Goal: Task Accomplishment & Management: Use online tool/utility

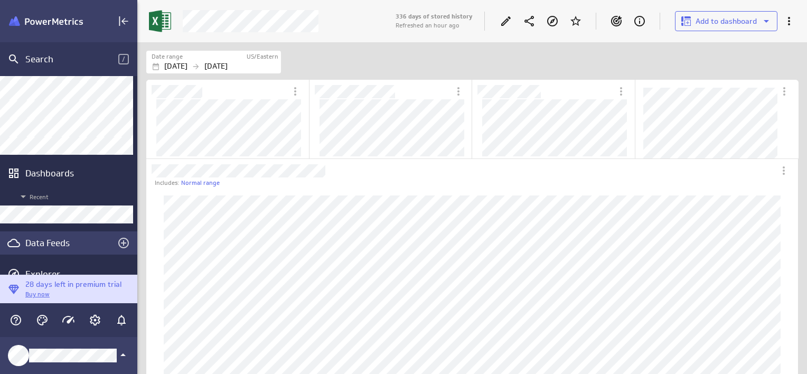
scroll to position [82, 0]
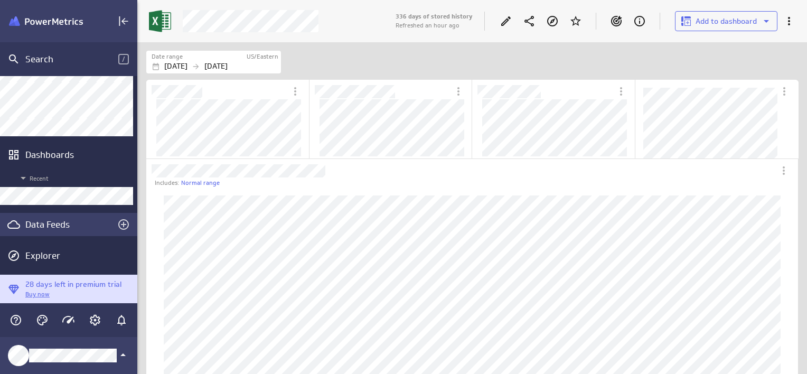
drag, startPoint x: 48, startPoint y: 228, endPoint x: 25, endPoint y: 228, distance: 22.2
click at [48, 228] on div "Data Feeds" at bounding box center [68, 225] width 87 height 12
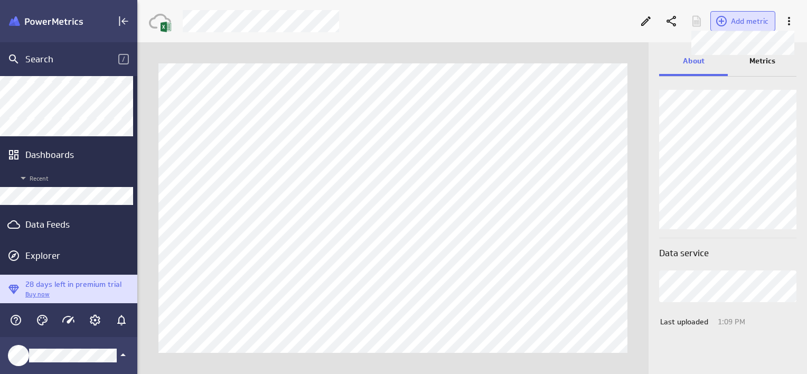
click at [754, 23] on span "Add metric" at bounding box center [750, 21] width 38 height 10
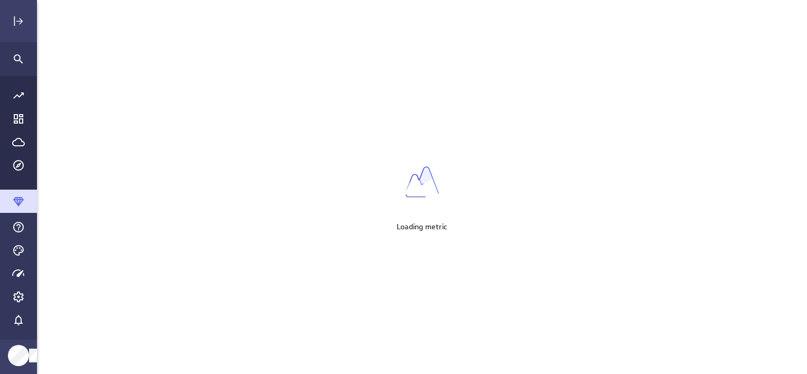
scroll to position [5, 5]
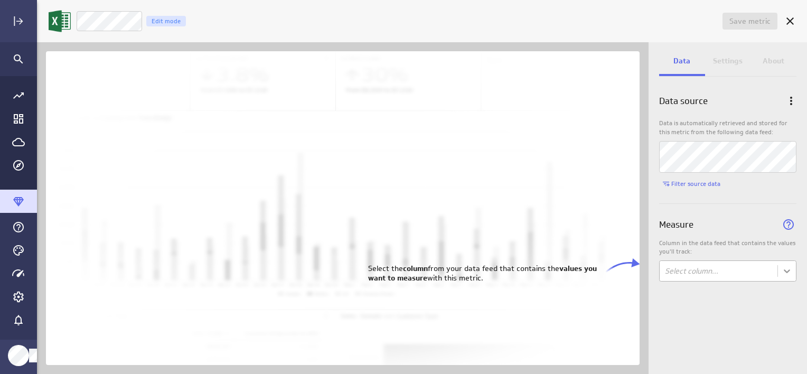
click at [790, 271] on body "Save metric Untitled Edit mode Data Settings About Data source Data is automati…" at bounding box center [403, 187] width 807 height 374
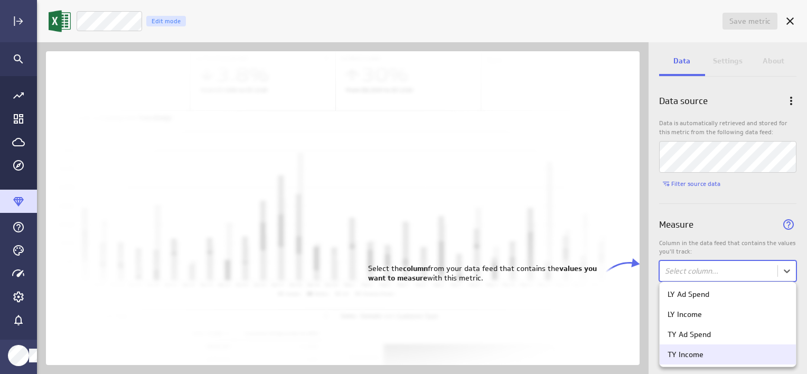
click at [709, 363] on div "TY Income" at bounding box center [728, 354] width 136 height 20
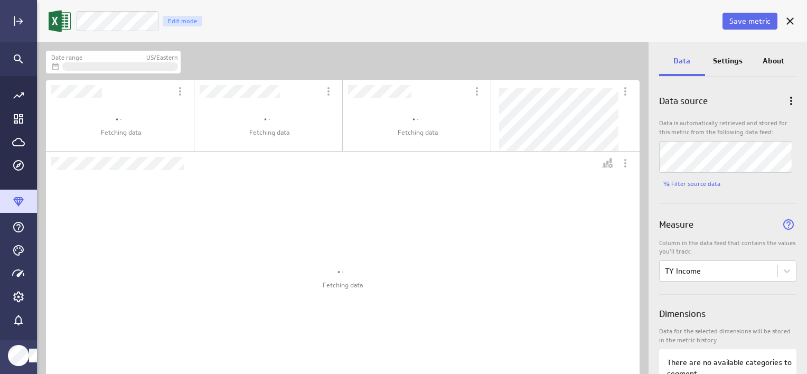
scroll to position [348, 628]
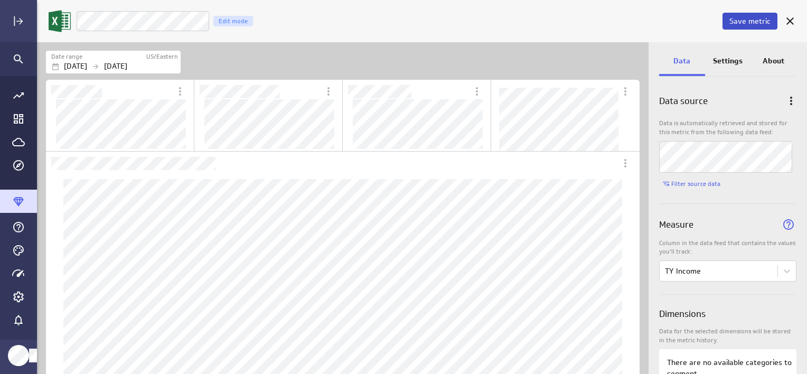
click at [755, 20] on span "Save metric" at bounding box center [750, 21] width 41 height 10
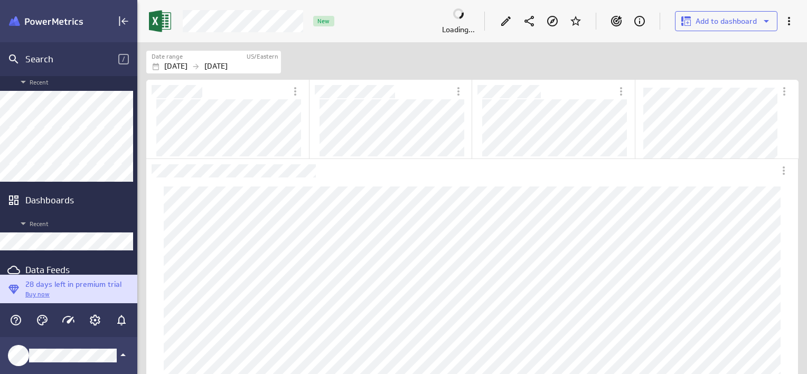
scroll to position [53, 0]
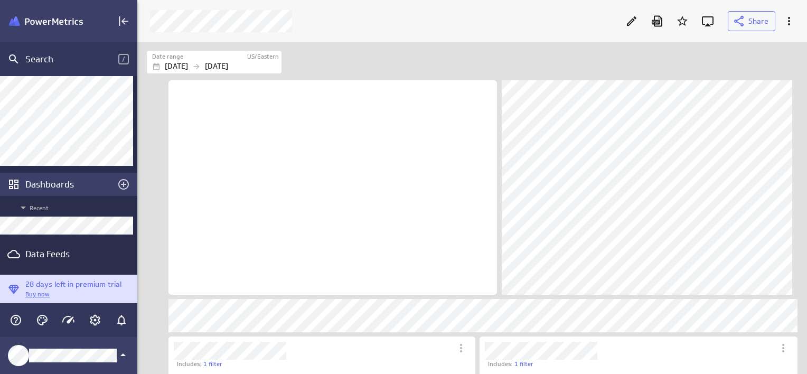
scroll to position [348, 686]
click at [633, 28] on div "Edit" at bounding box center [632, 21] width 18 height 18
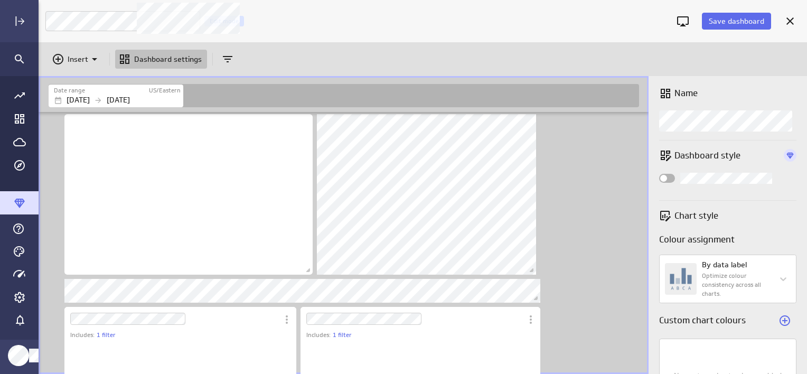
scroll to position [715, 611]
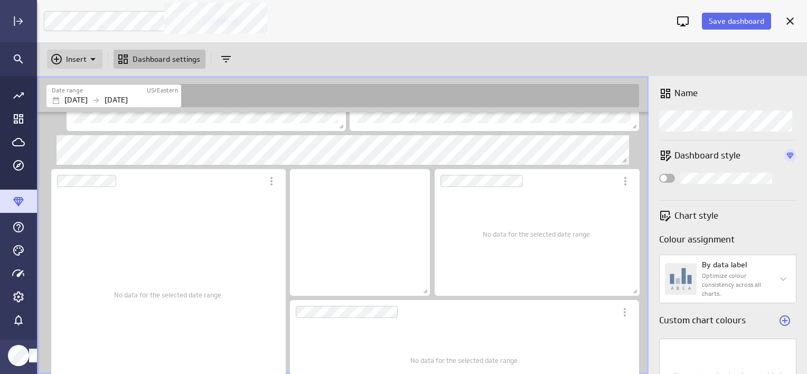
click at [69, 62] on p "Insert" at bounding box center [76, 59] width 21 height 11
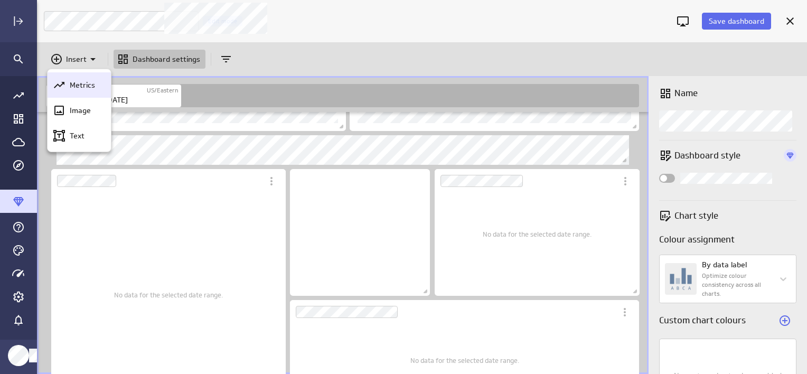
click at [86, 89] on p "Metrics" at bounding box center [82, 85] width 25 height 11
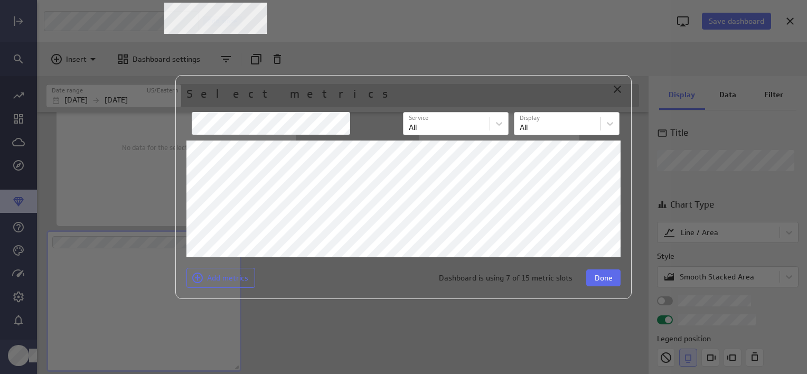
scroll to position [118, 195]
click at [598, 281] on span "Done" at bounding box center [604, 278] width 18 height 10
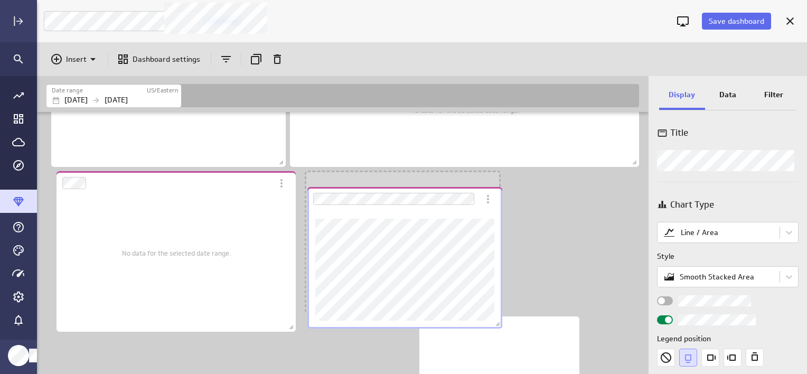
scroll to position [5, 5]
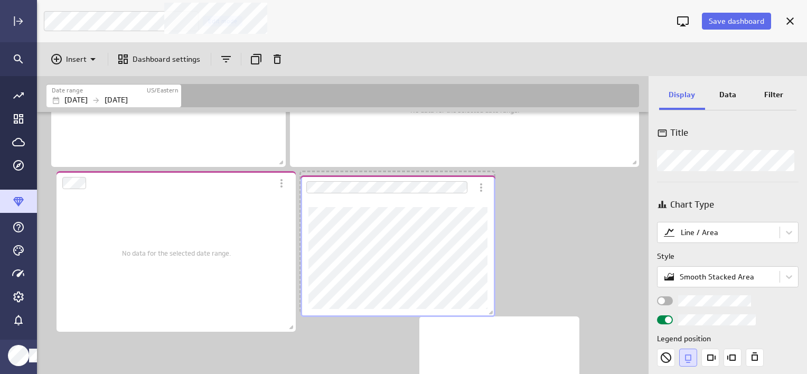
drag, startPoint x: 119, startPoint y: 357, endPoint x: 373, endPoint y: 197, distance: 300.6
click at [373, 197] on div "Dashboard Widget" at bounding box center [387, 187] width 172 height 24
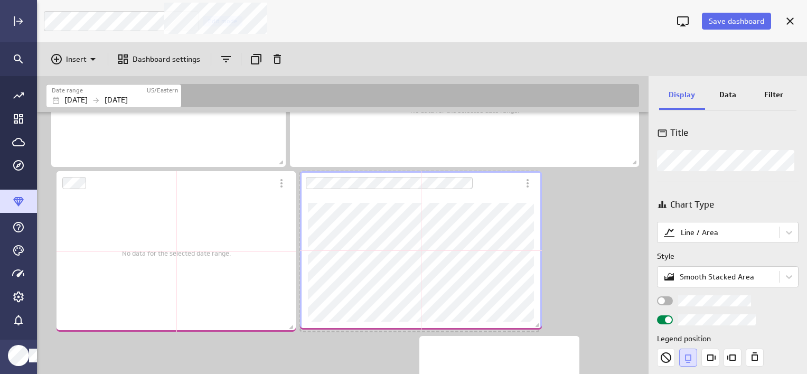
scroll to position [5, 5]
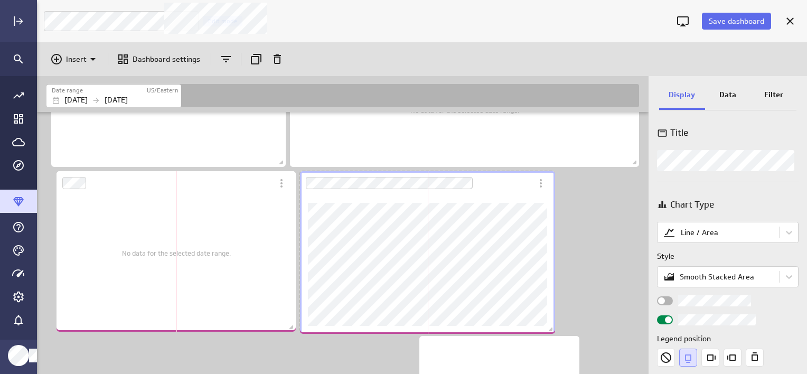
drag, startPoint x: 493, startPoint y: 311, endPoint x: 554, endPoint y: 332, distance: 63.8
click at [554, 332] on span "Dashboard content with 13 widgets" at bounding box center [552, 330] width 11 height 11
click at [725, 96] on p "Data" at bounding box center [727, 94] width 17 height 11
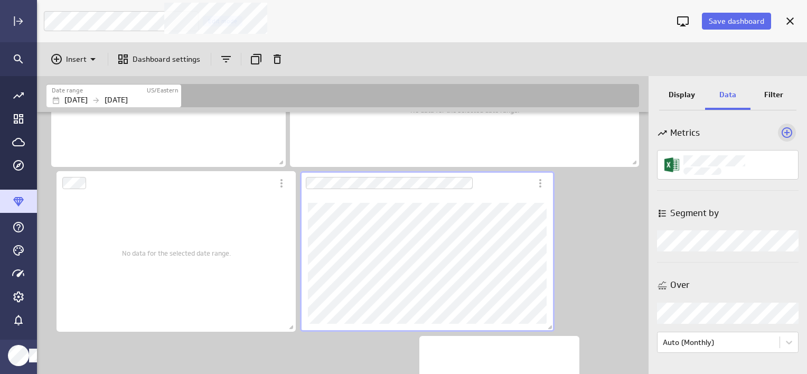
click at [788, 132] on icon "Add a metric to this visualization" at bounding box center [787, 132] width 11 height 11
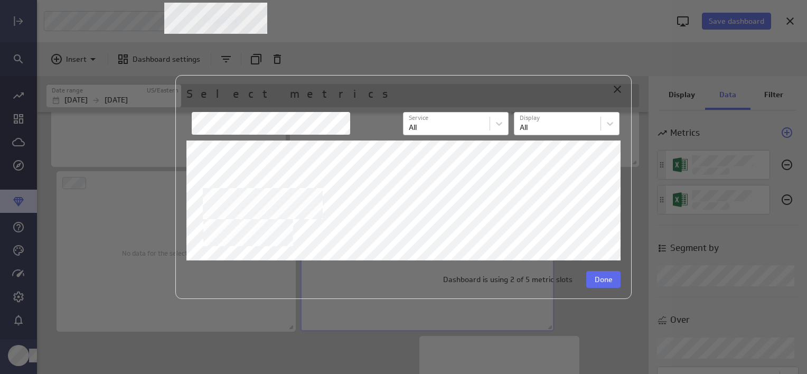
scroll to position [137, 255]
drag, startPoint x: 621, startPoint y: 184, endPoint x: 621, endPoint y: 190, distance: 6.3
click at [621, 190] on div "Select metrics Service Service All Display Display All Dashboard is using 2 of …" at bounding box center [403, 187] width 456 height 225
click at [606, 279] on span "Done" at bounding box center [604, 280] width 18 height 10
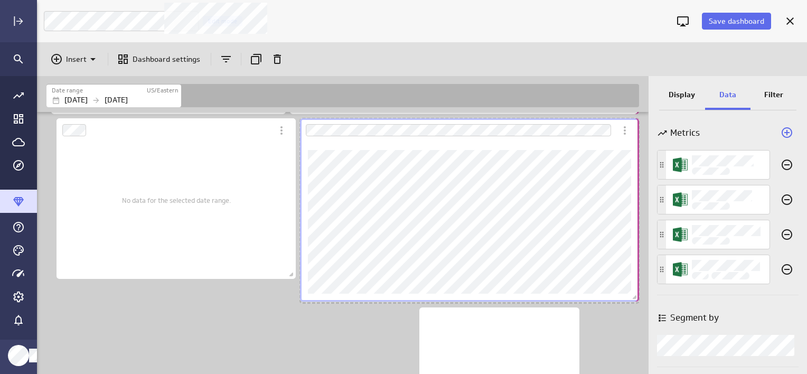
scroll to position [5, 5]
drag, startPoint x: 555, startPoint y: 279, endPoint x: 640, endPoint y: 302, distance: 88.5
click at [640, 302] on span "Dashboard content with 13 widgets" at bounding box center [636, 298] width 11 height 11
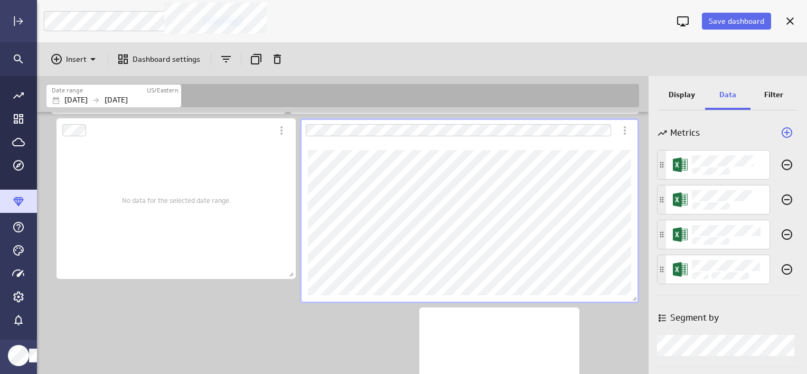
click at [683, 94] on p "Display" at bounding box center [682, 94] width 26 height 11
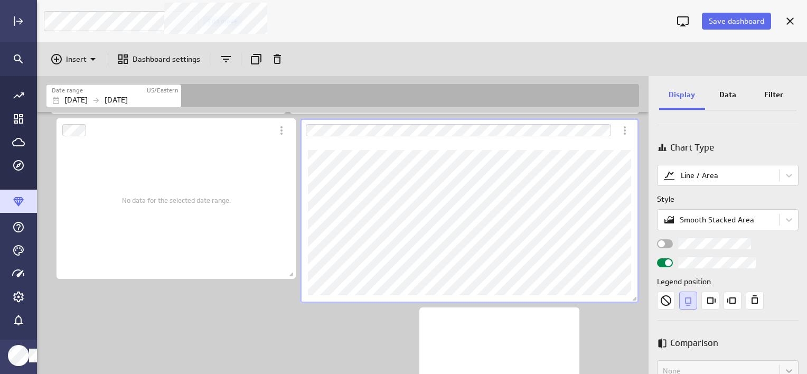
scroll to position [0, 0]
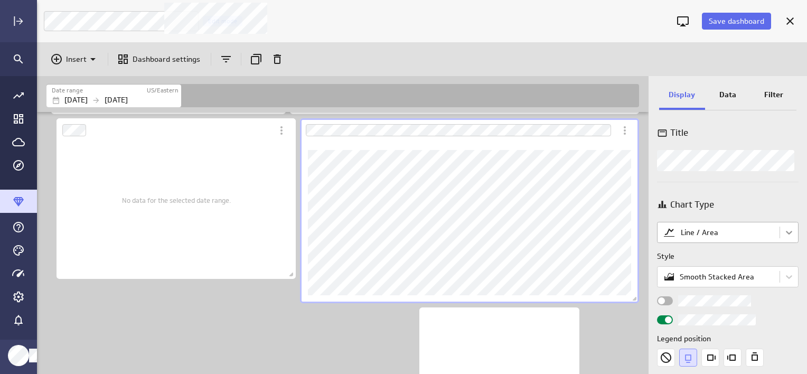
click at [786, 231] on body "Save dashboard [PERSON_NAME] Moon Marketing Edit mode Insert Dashboard settings…" at bounding box center [403, 187] width 807 height 374
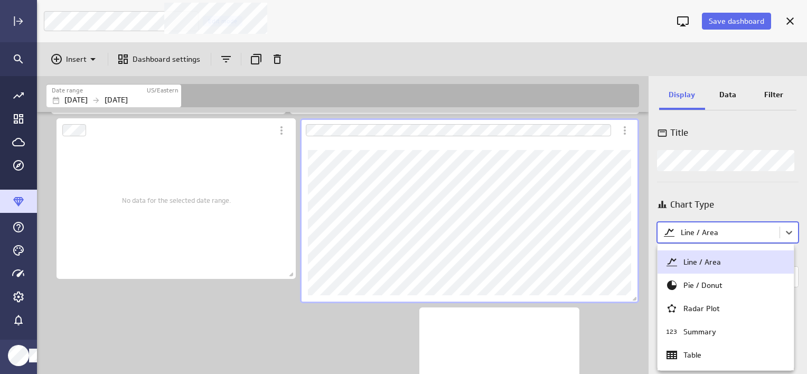
scroll to position [53, 0]
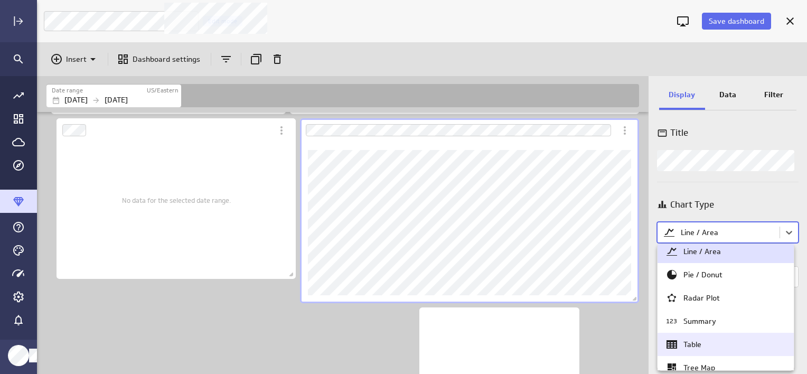
click at [704, 351] on div "Table" at bounding box center [726, 344] width 136 height 23
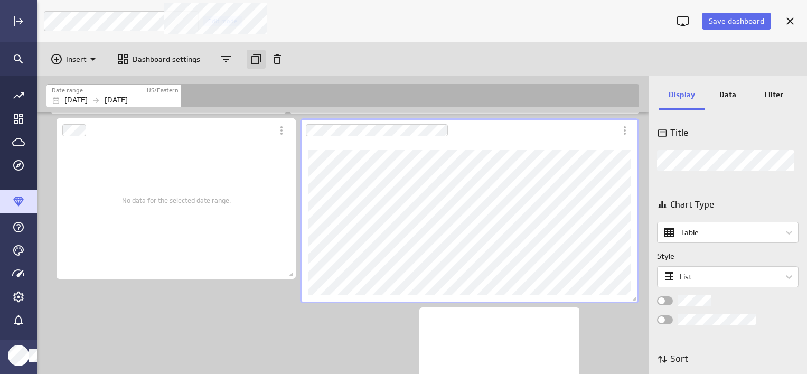
click at [256, 61] on icon "Duplicate" at bounding box center [256, 59] width 13 height 13
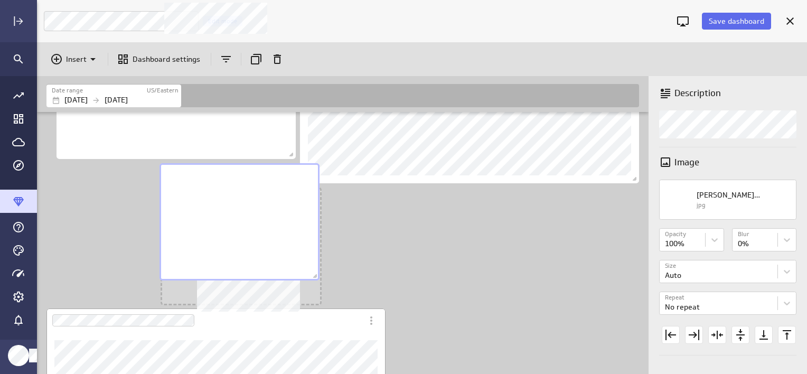
scroll to position [1175, 613]
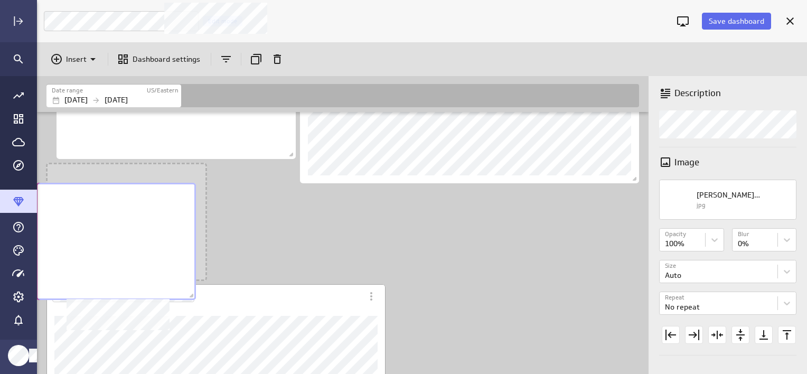
drag, startPoint x: 475, startPoint y: 241, endPoint x: 91, endPoint y: 236, distance: 384.6
click at [91, 238] on div "No description available" at bounding box center [116, 241] width 160 height 117
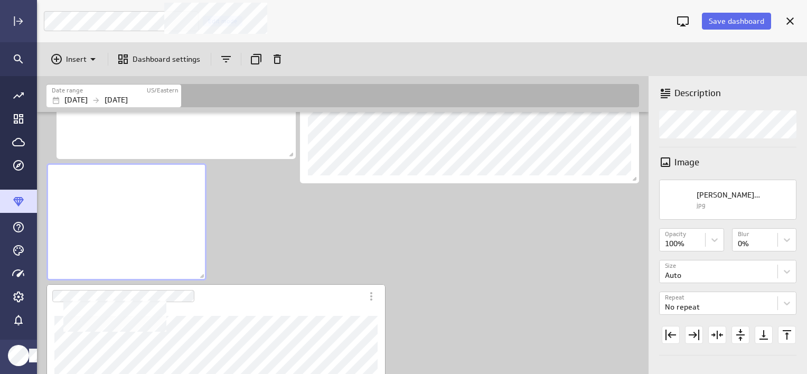
scroll to position [1171, 613]
click at [116, 223] on div "No description available" at bounding box center [126, 221] width 160 height 117
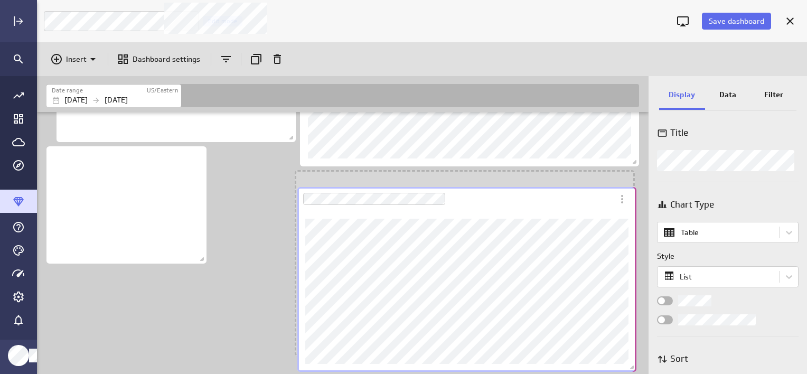
scroll to position [796, 0]
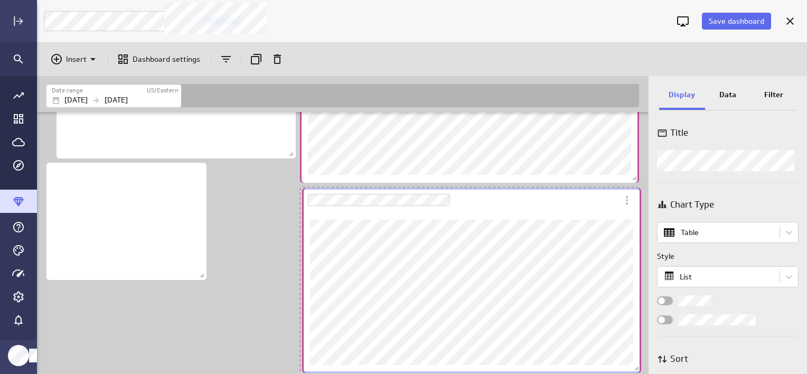
drag, startPoint x: 270, startPoint y: 305, endPoint x: 526, endPoint y: 209, distance: 273.2
click at [526, 209] on div "Dashboard Widget" at bounding box center [460, 200] width 316 height 24
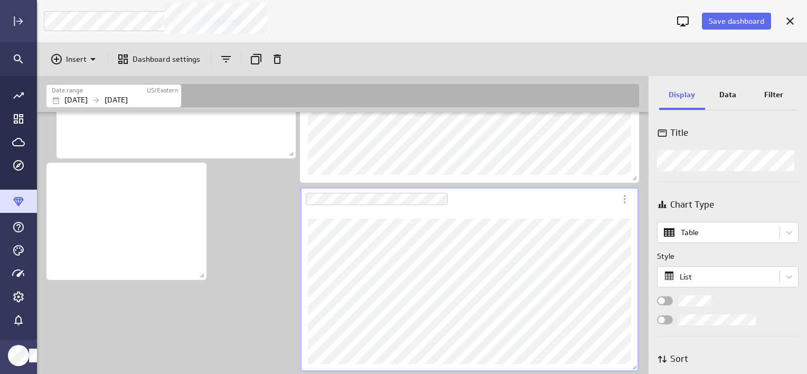
click at [729, 87] on div "Data" at bounding box center [728, 95] width 46 height 29
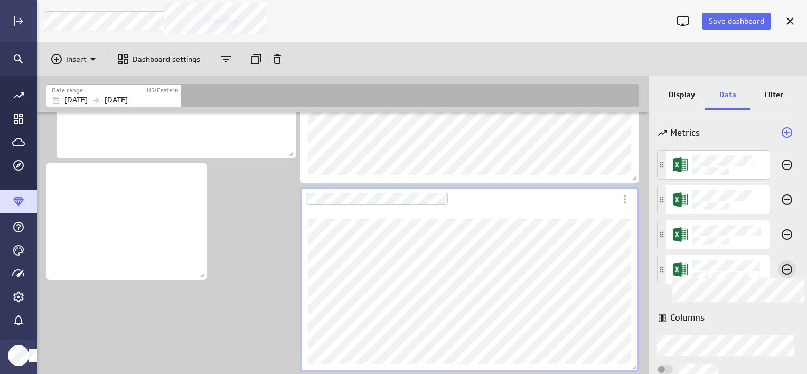
click at [786, 267] on icon "Widget Properties" at bounding box center [787, 269] width 13 height 13
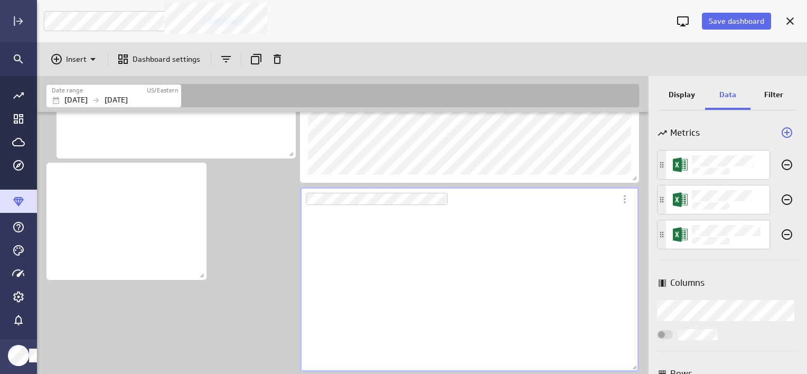
scroll to position [162, 340]
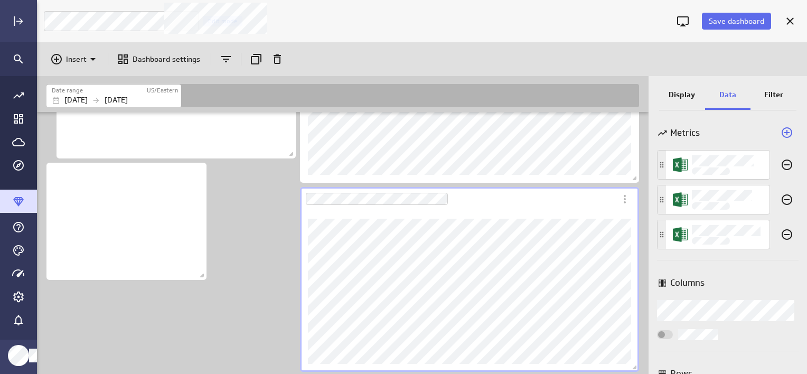
drag, startPoint x: 678, startPoint y: 93, endPoint x: 643, endPoint y: 97, distance: 35.1
click at [678, 93] on p "Display" at bounding box center [682, 94] width 26 height 11
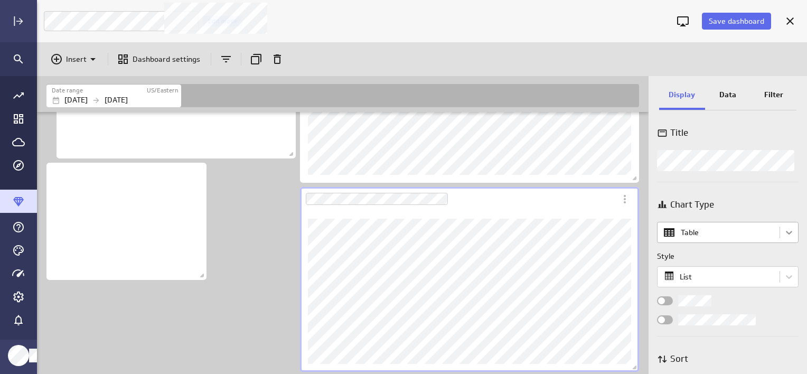
click at [788, 232] on body "Save dashboard [PERSON_NAME] Moon Marketing Edit mode Insert Dashboard settings…" at bounding box center [403, 187] width 807 height 374
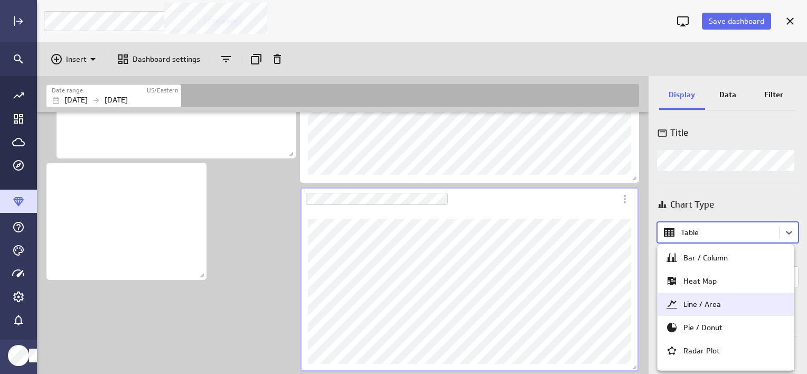
click at [733, 303] on div "Line / Area" at bounding box center [726, 304] width 120 height 13
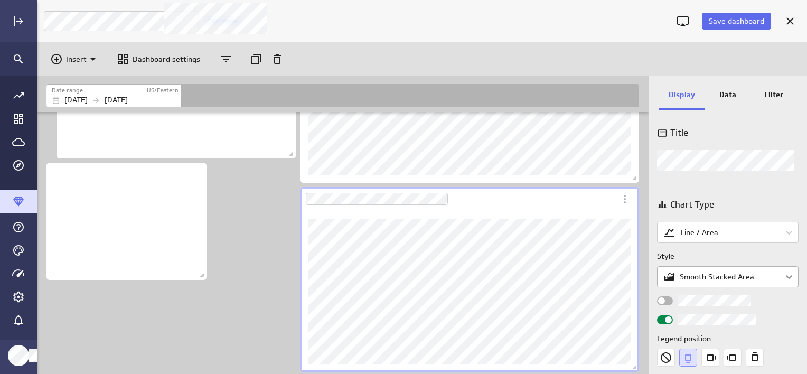
click at [784, 280] on body "Save dashboard [PERSON_NAME] Moon Marketing Edit mode Insert Dashboard settings…" at bounding box center [403, 187] width 807 height 374
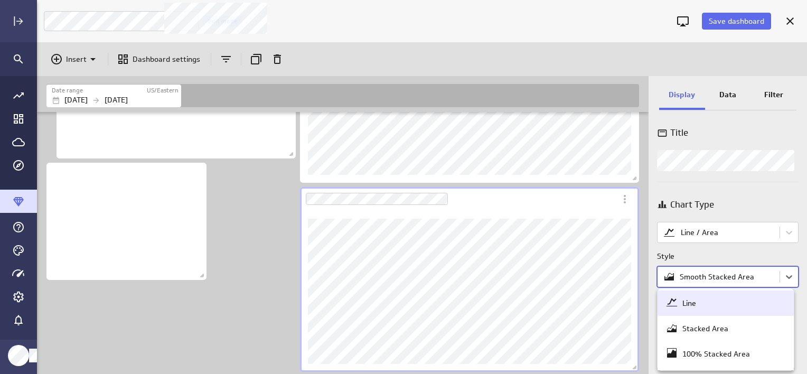
click at [704, 301] on div "Line" at bounding box center [726, 303] width 120 height 15
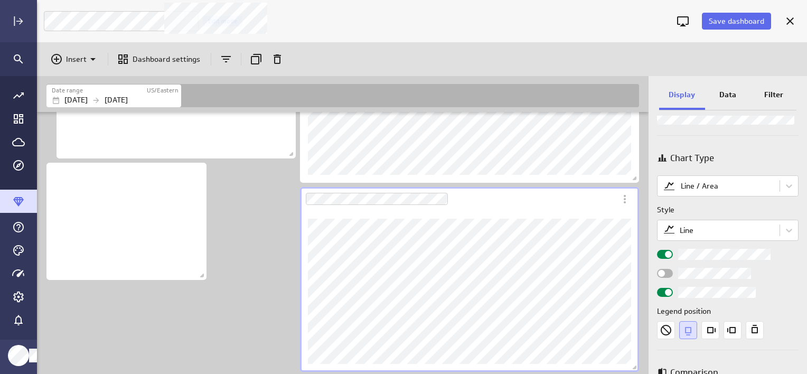
scroll to position [106, 0]
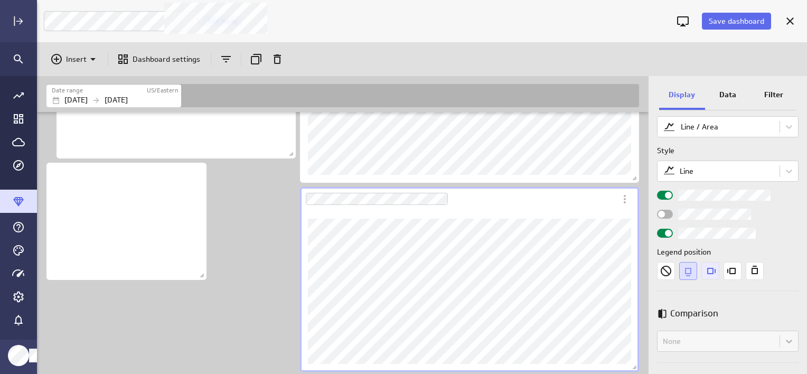
click at [713, 269] on icon "Right" at bounding box center [711, 271] width 18 height 18
click at [732, 274] on icon "Left" at bounding box center [733, 271] width 18 height 18
click at [687, 274] on icon "Bottom" at bounding box center [688, 271] width 18 height 18
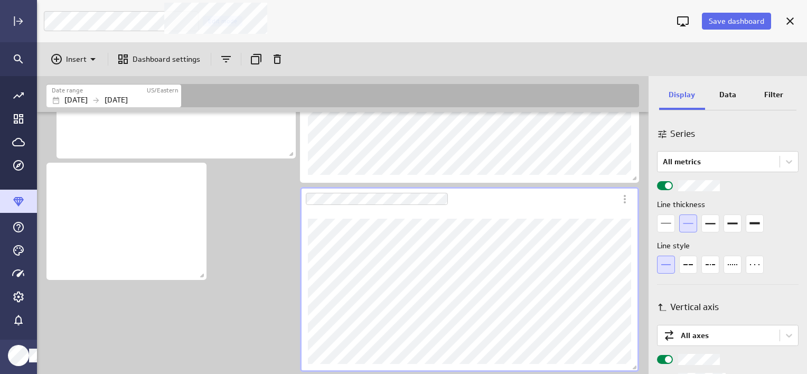
scroll to position [475, 0]
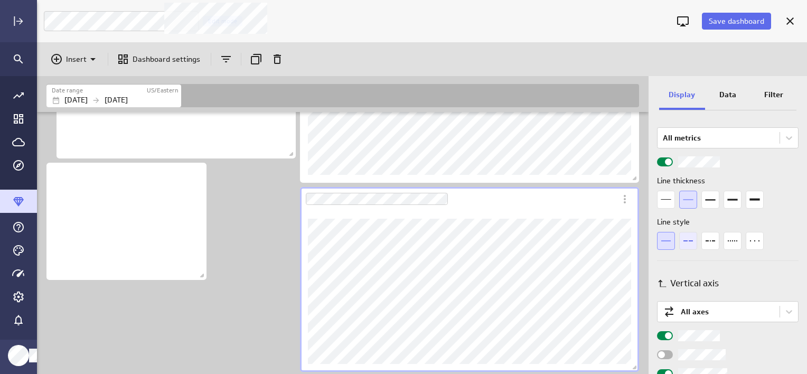
click at [693, 241] on icon "Dashes" at bounding box center [688, 241] width 18 height 18
click at [708, 240] on icon "Dashes and dots" at bounding box center [711, 241] width 18 height 18
click at [695, 242] on icon "Dashes" at bounding box center [688, 241] width 18 height 18
click at [669, 241] on icon "Solid line" at bounding box center [666, 241] width 18 height 18
click at [744, 21] on span "Save dashboard" at bounding box center [736, 21] width 55 height 10
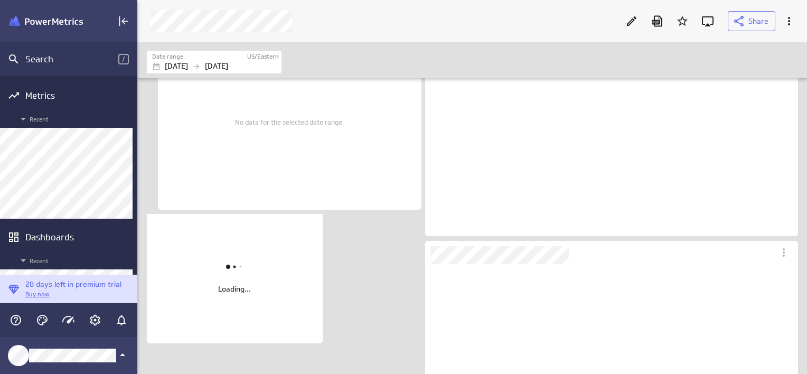
scroll to position [141, 308]
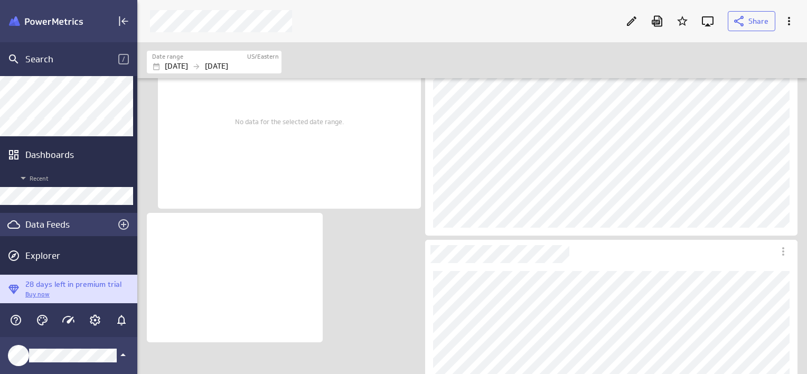
click at [67, 229] on div "Data Feeds" at bounding box center [68, 225] width 87 height 12
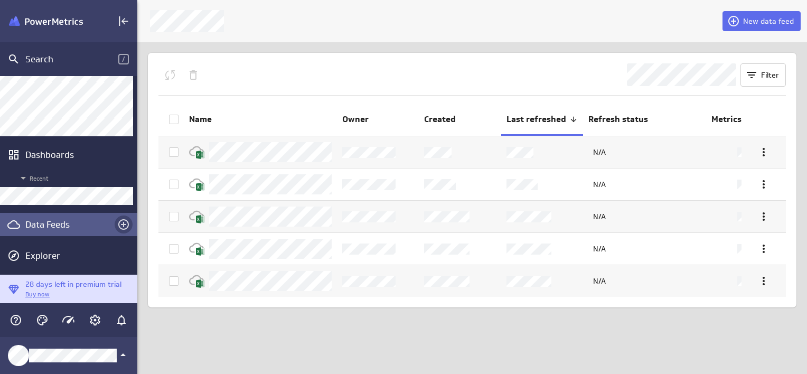
click at [123, 225] on icon "Create a data feed" at bounding box center [123, 224] width 13 height 13
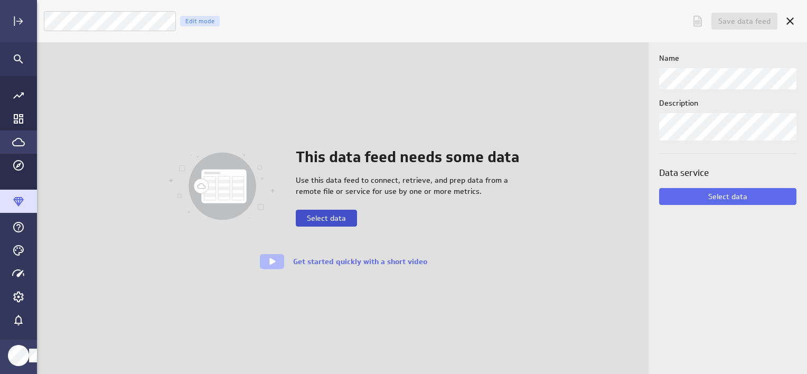
click at [338, 217] on span "Select data" at bounding box center [326, 218] width 39 height 10
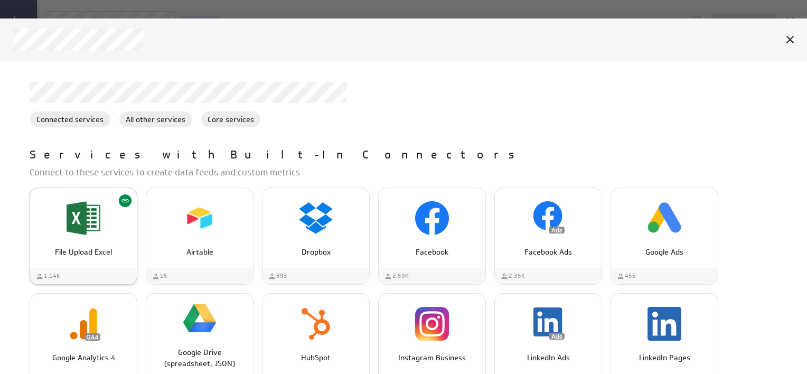
click at [110, 220] on div "File Upload Excel" at bounding box center [83, 218] width 107 height 40
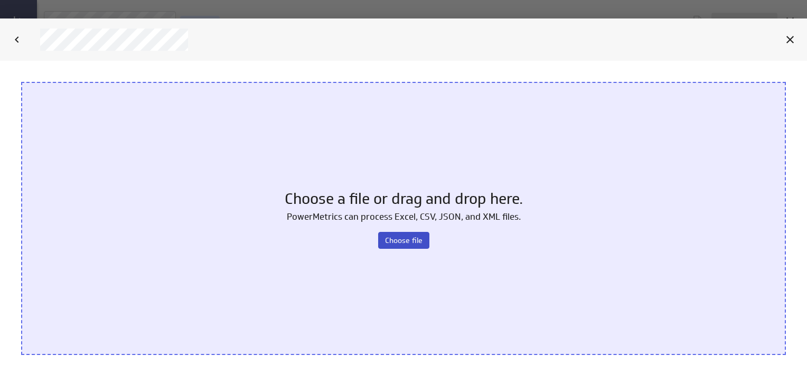
click at [406, 240] on span "Choose file" at bounding box center [404, 241] width 38 height 10
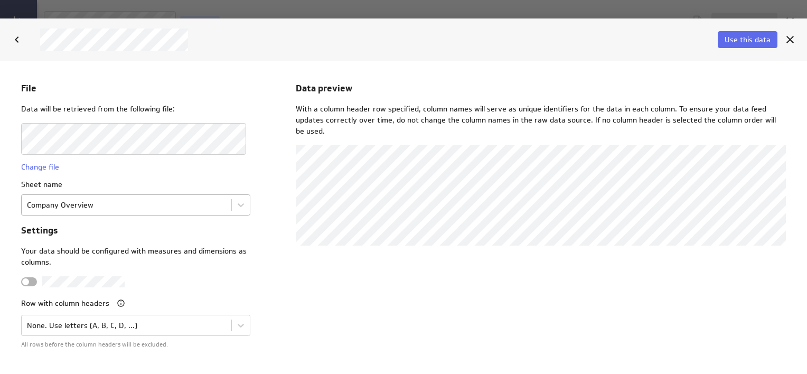
click at [156, 206] on body "File Data will be retrieved from the following file: Change file Sheet name Com…" at bounding box center [403, 217] width 807 height 313
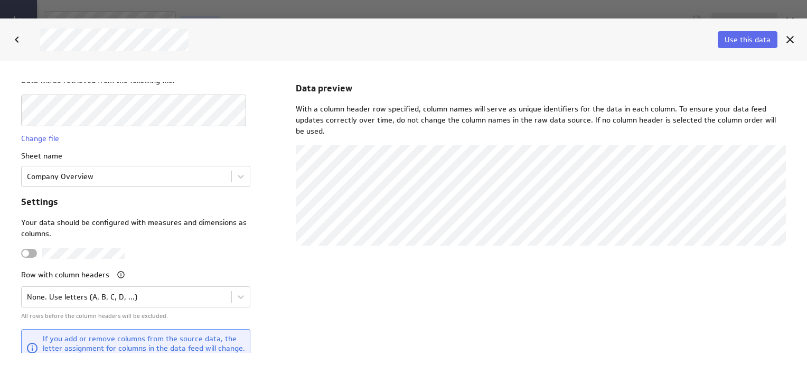
scroll to position [43, 0]
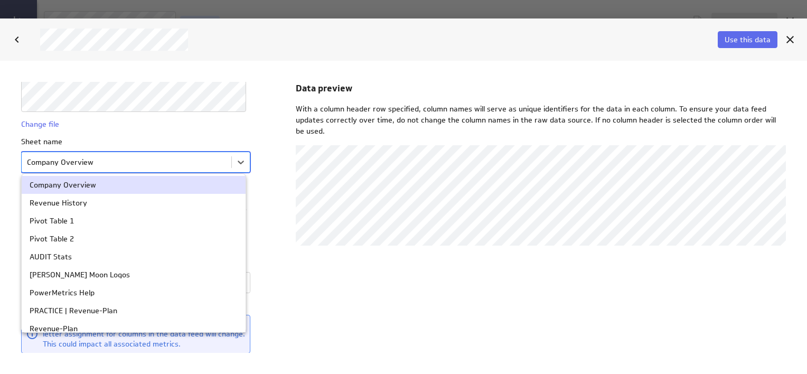
click at [153, 163] on body "File Data will be retrieved from the following file: Change file Sheet name opt…" at bounding box center [403, 217] width 807 height 313
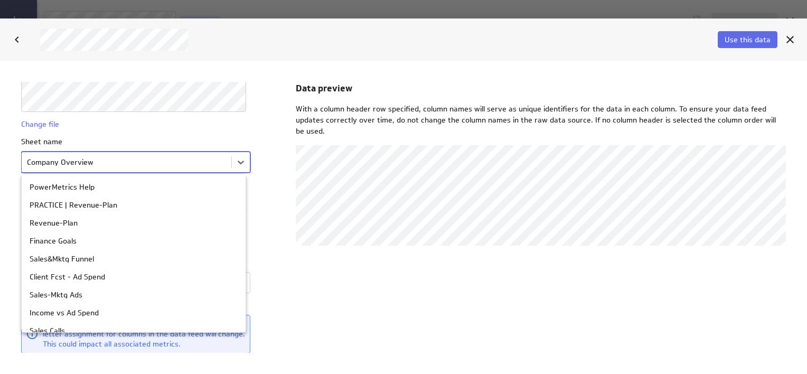
scroll to position [151, 0]
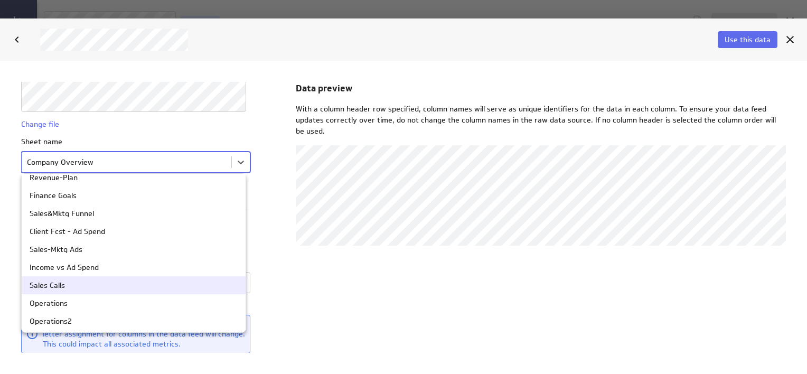
click at [109, 285] on div "Sales Calls" at bounding box center [134, 285] width 208 height 7
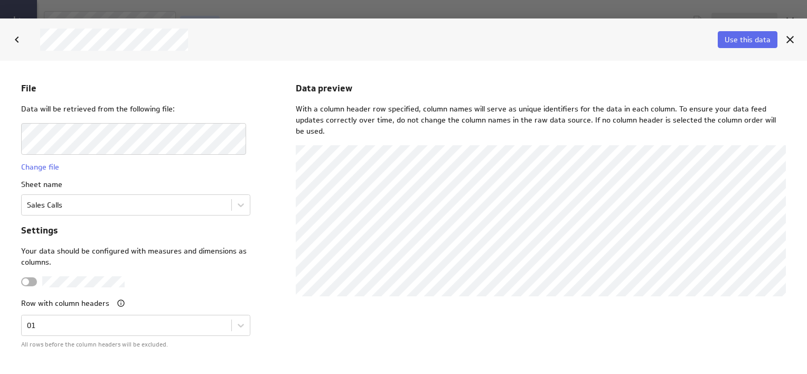
scroll to position [0, 0]
click at [741, 44] on span "Use this data" at bounding box center [748, 40] width 46 height 10
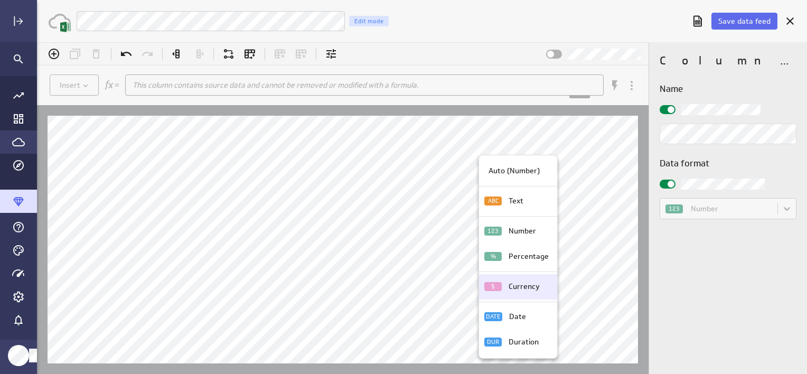
click at [516, 282] on p "Currency" at bounding box center [524, 286] width 31 height 11
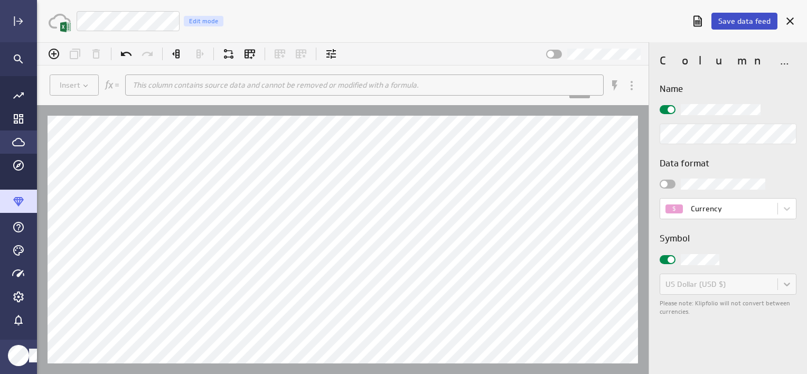
click at [743, 22] on span "Save data feed" at bounding box center [744, 21] width 52 height 10
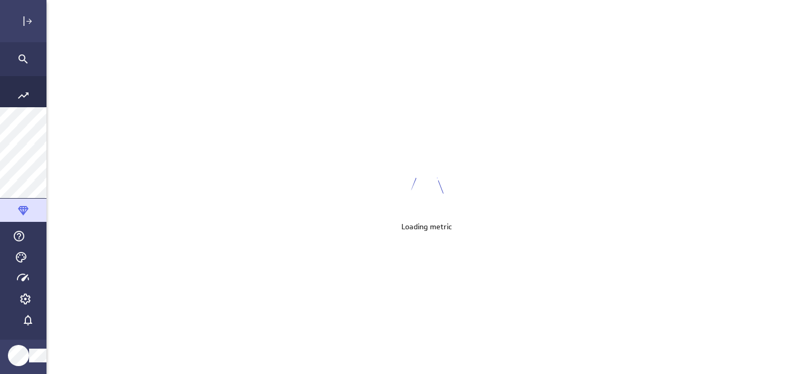
scroll to position [390, 786]
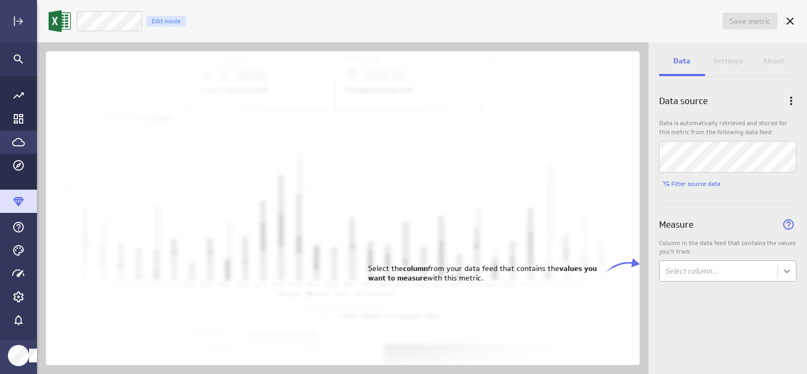
click at [793, 272] on body "Save metric Untitled Edit mode Data Settings About Data source Data is automati…" at bounding box center [403, 187] width 807 height 374
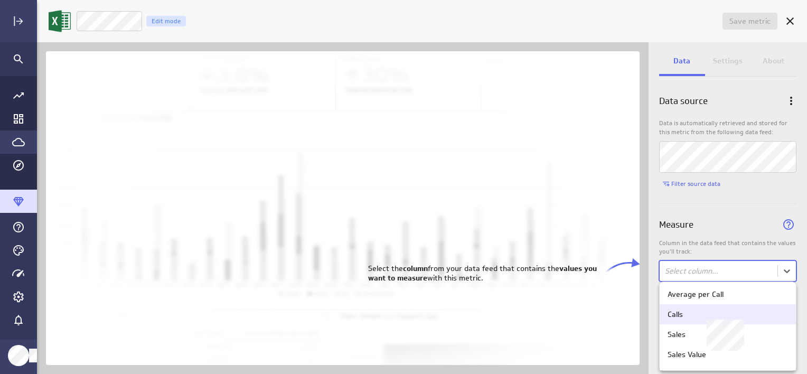
click at [698, 312] on div "Calls" at bounding box center [728, 315] width 120 height 10
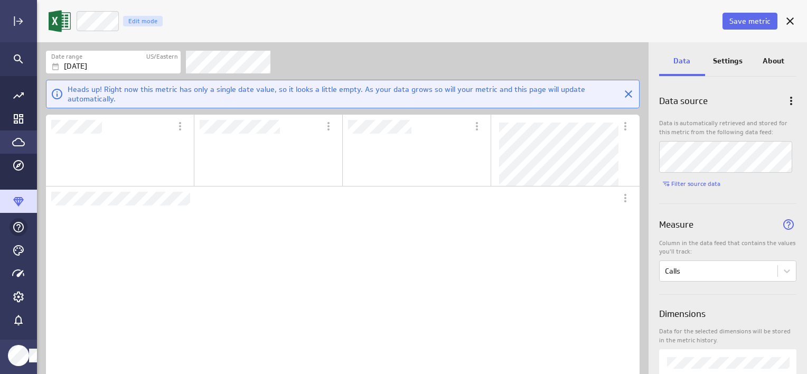
scroll to position [0, 0]
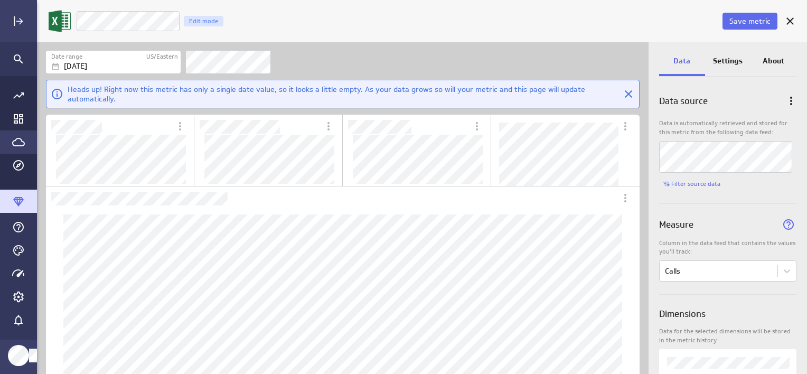
click at [733, 64] on p "Settings" at bounding box center [728, 60] width 30 height 11
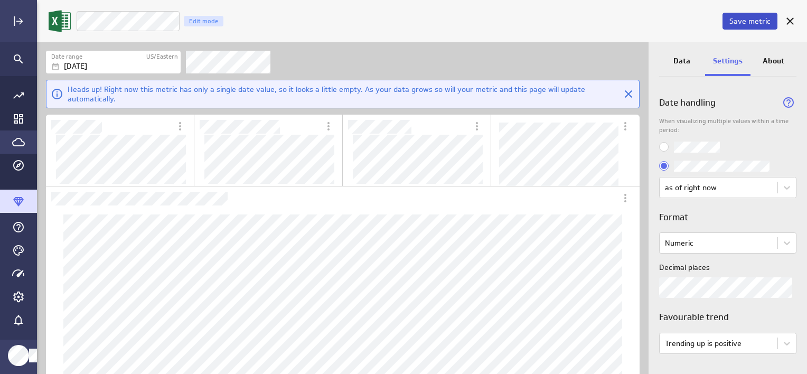
click at [756, 22] on span "Save metric" at bounding box center [750, 21] width 41 height 10
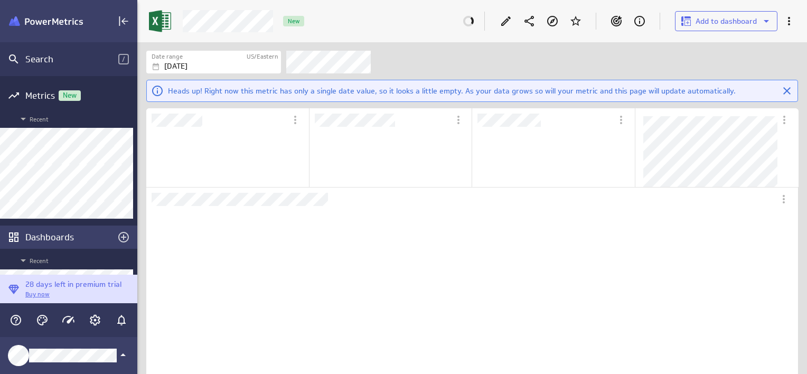
scroll to position [236, 633]
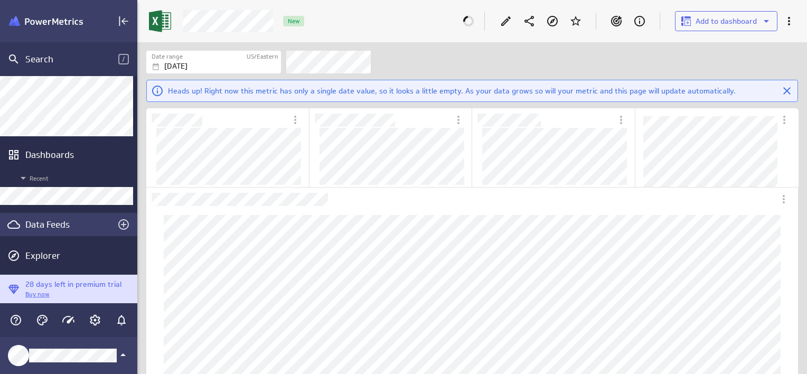
click at [51, 224] on div "Data Feeds" at bounding box center [68, 225] width 87 height 12
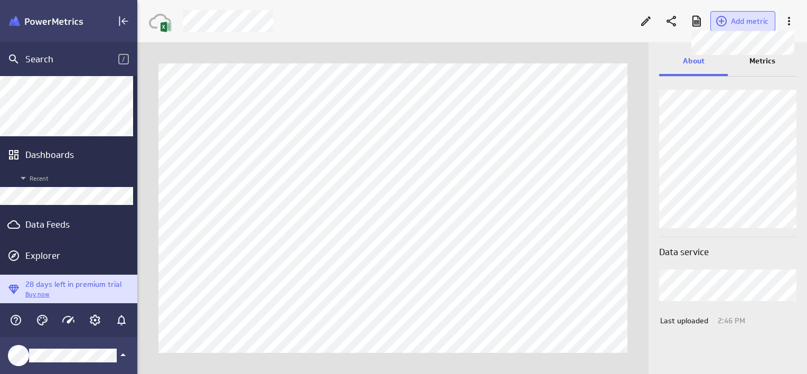
click at [751, 24] on span "Add metric" at bounding box center [750, 21] width 38 height 10
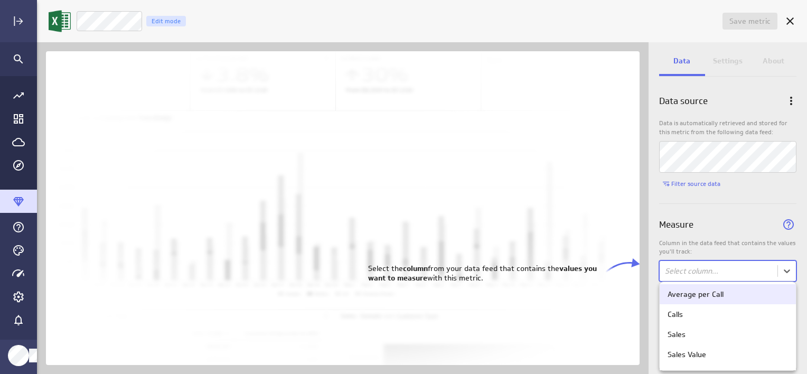
click at [792, 273] on body "Save metric Untitled Edit mode Data Settings About Data source Data is automati…" at bounding box center [403, 187] width 807 height 374
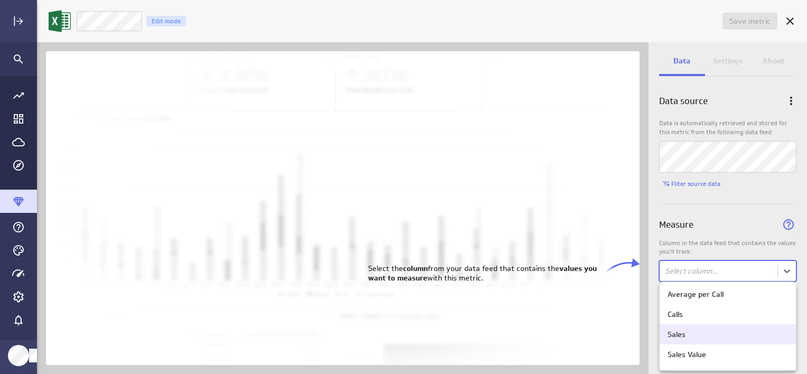
click at [693, 328] on div "Sales" at bounding box center [728, 334] width 136 height 20
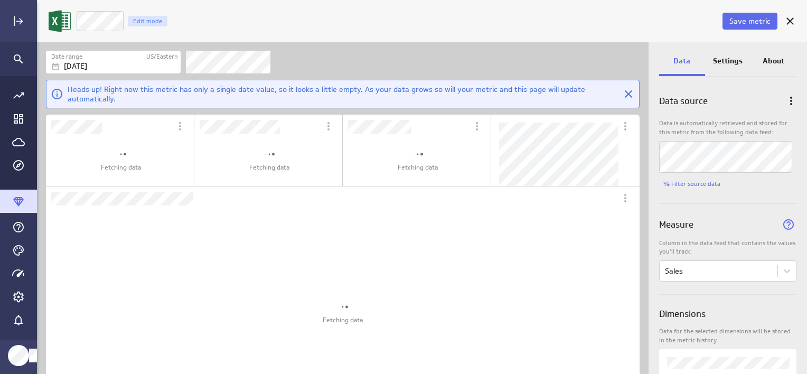
scroll to position [40, 610]
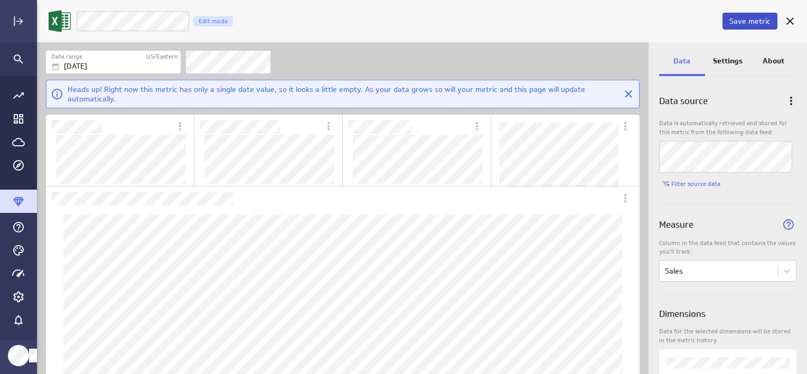
click at [744, 22] on span "Save metric" at bounding box center [750, 21] width 41 height 10
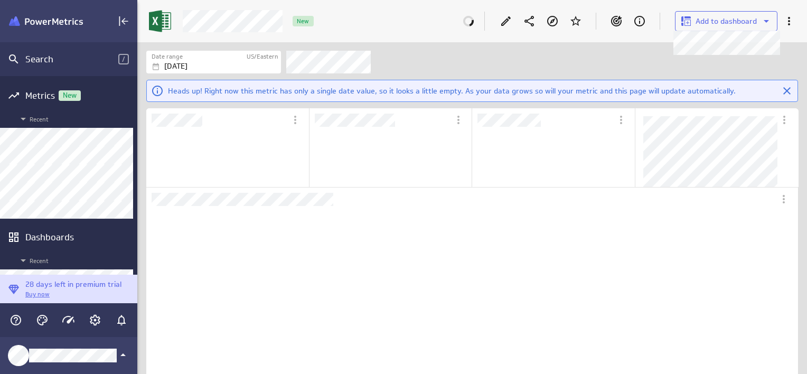
scroll to position [40, 668]
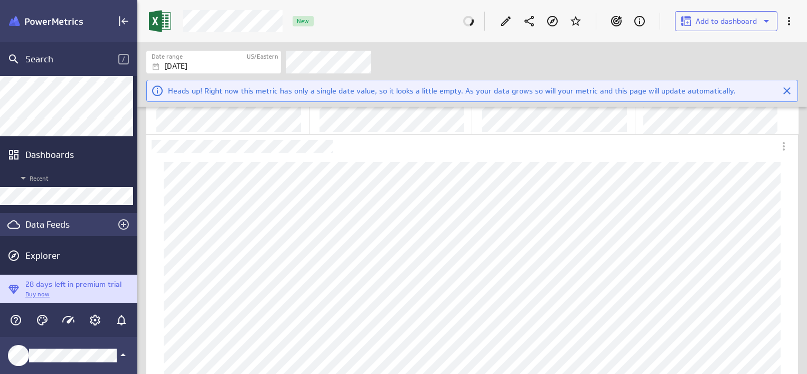
click at [48, 224] on div "Data Feeds" at bounding box center [68, 225] width 87 height 12
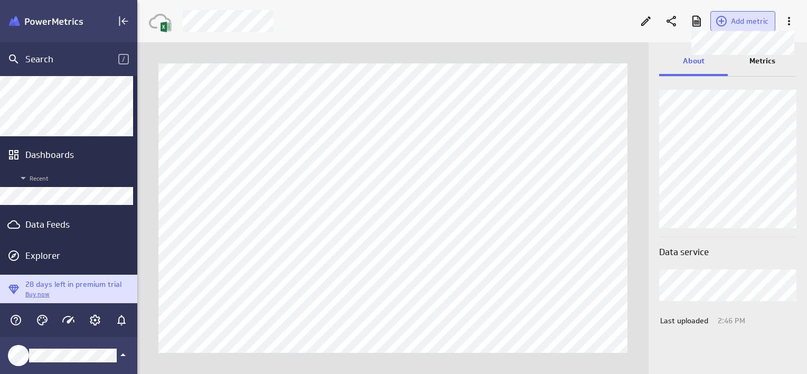
click at [752, 16] on span "Add metric" at bounding box center [750, 21] width 38 height 10
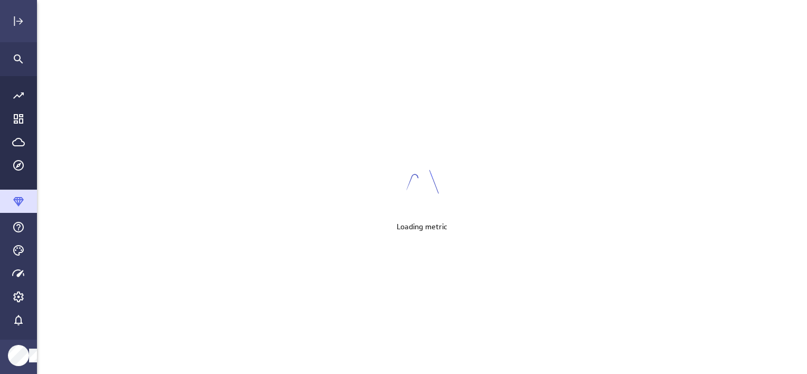
scroll to position [5, 5]
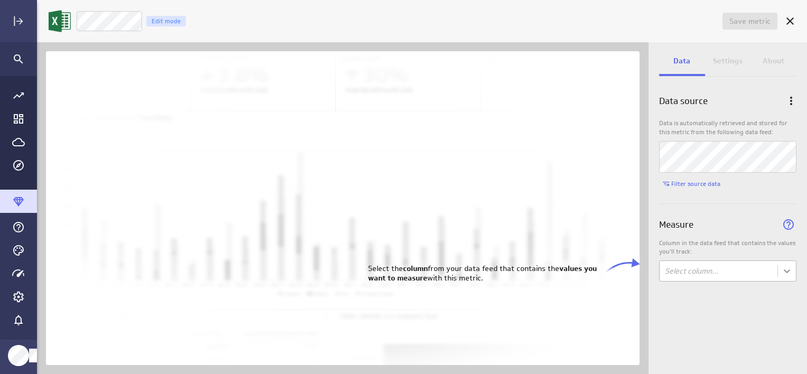
click at [790, 269] on body "Save metric Untitled Edit mode Data Settings About Data source Data is automati…" at bounding box center [403, 187] width 807 height 374
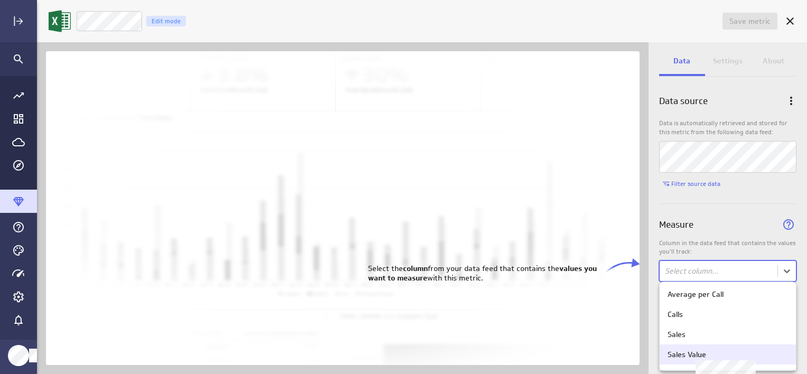
click at [711, 355] on div "Sales Value" at bounding box center [728, 355] width 120 height 10
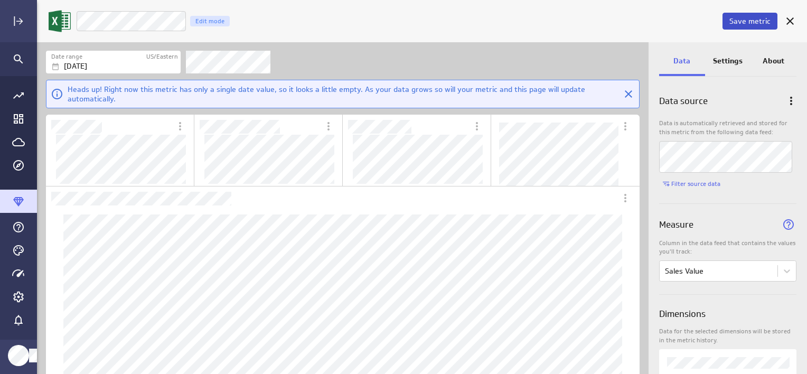
click at [756, 25] on span "Save metric" at bounding box center [750, 21] width 41 height 10
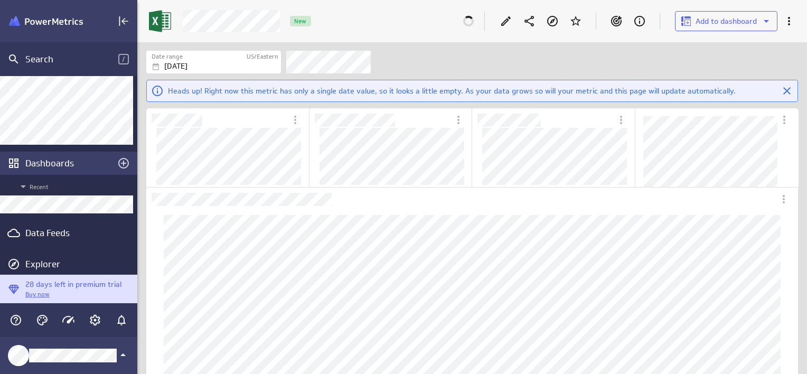
scroll to position [82, 0]
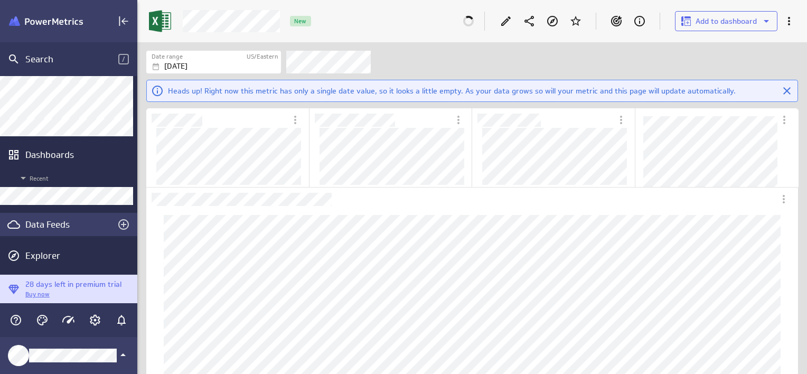
click at [55, 228] on div "Data Feeds" at bounding box center [68, 225] width 87 height 12
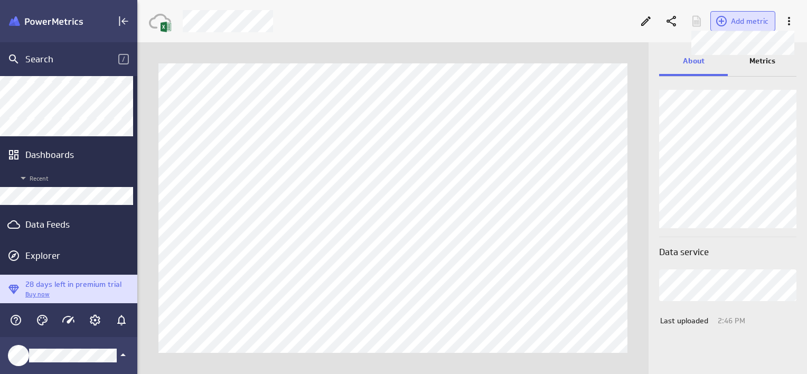
click at [746, 21] on span "Add metric" at bounding box center [750, 21] width 38 height 10
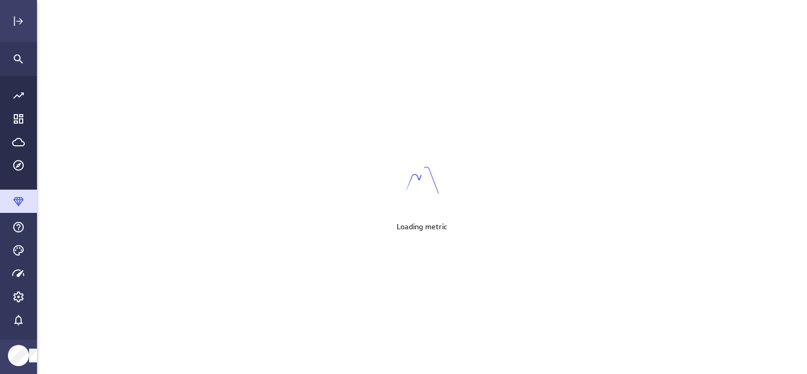
scroll to position [5, 5]
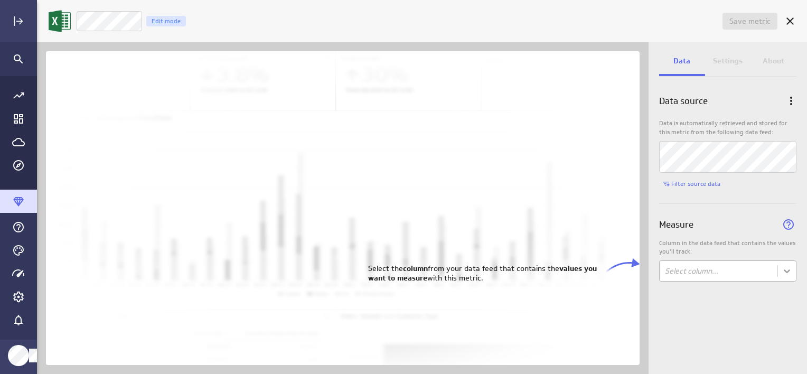
click at [786, 270] on body "Save metric Untitled Edit mode Data Settings About Data source Data is automati…" at bounding box center [403, 187] width 807 height 374
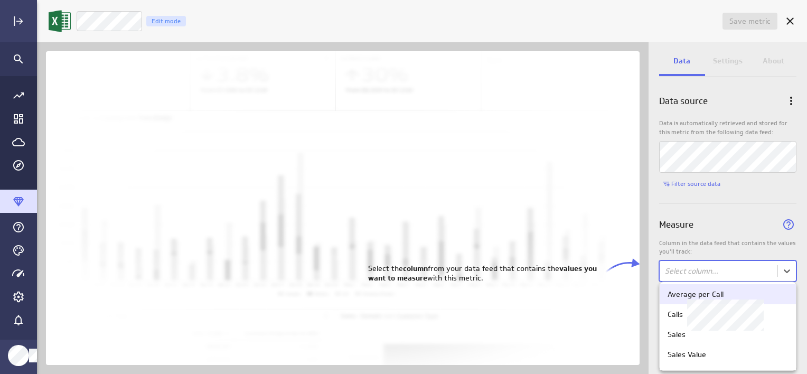
click at [719, 298] on div "Average per Call" at bounding box center [696, 294] width 56 height 10
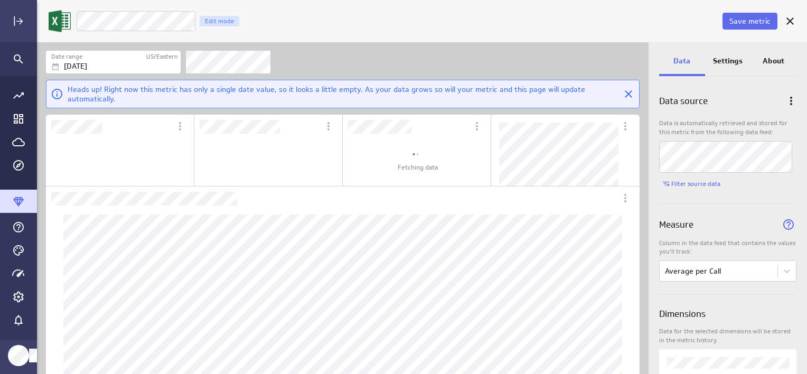
scroll to position [0, 0]
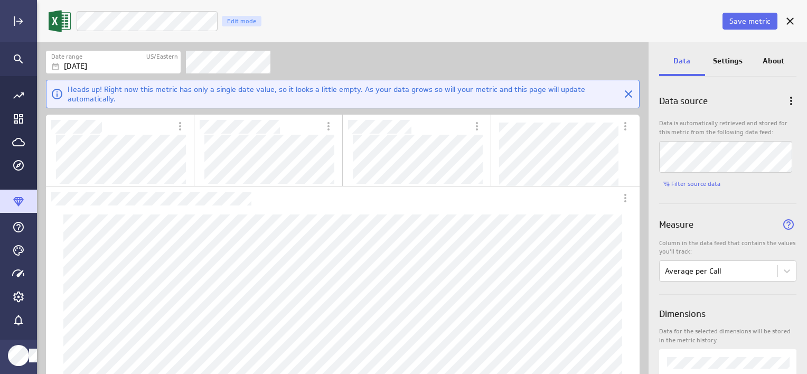
click at [723, 59] on p "Settings" at bounding box center [728, 60] width 30 height 11
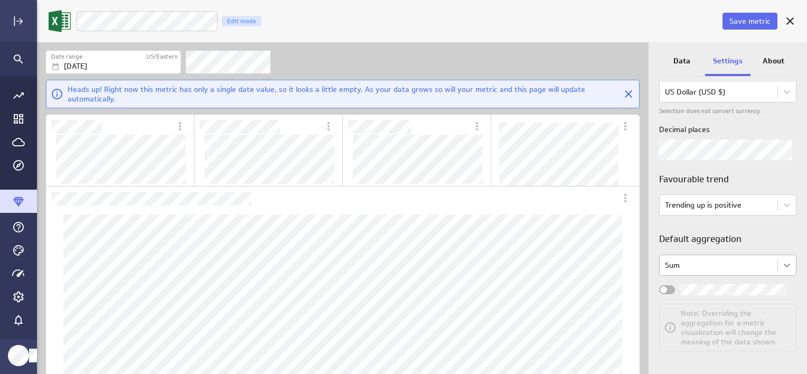
click at [783, 267] on body "Save metric LM Average per Call Edit mode Date range US/Eastern [DATE] Heads up…" at bounding box center [403, 187] width 807 height 374
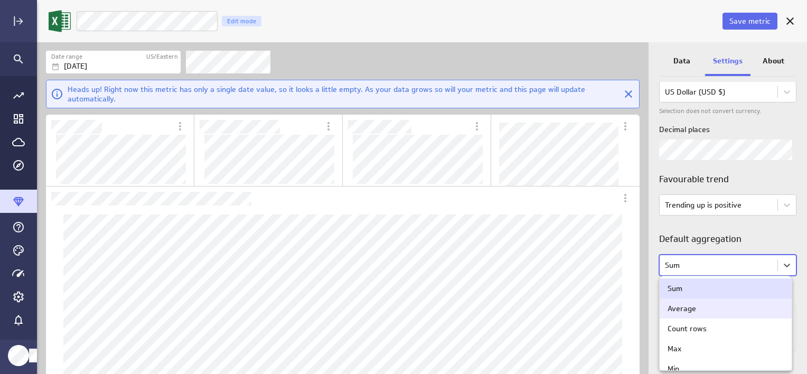
click at [708, 307] on div "Average" at bounding box center [726, 309] width 116 height 10
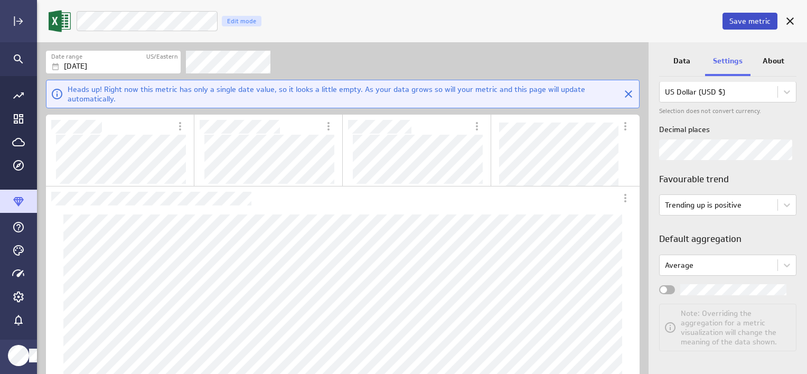
click at [744, 24] on span "Save metric" at bounding box center [750, 21] width 41 height 10
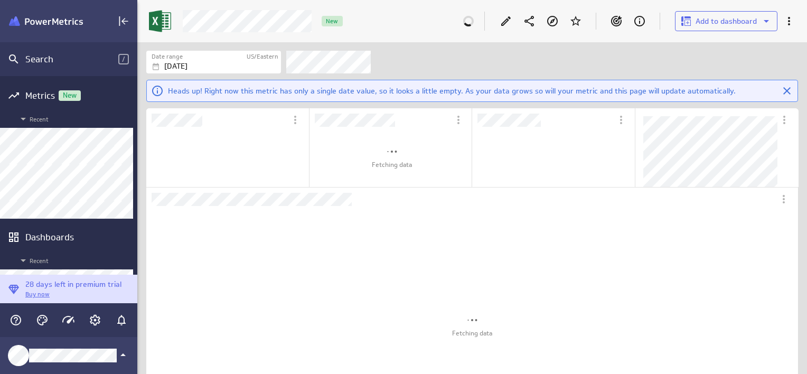
scroll to position [5, 5]
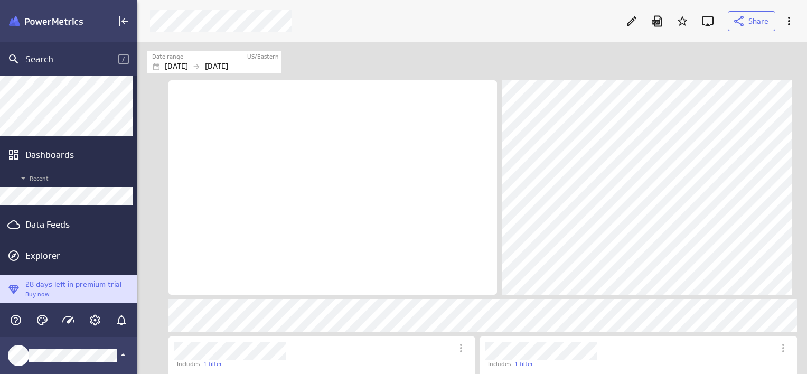
drag, startPoint x: 637, startPoint y: 24, endPoint x: 2, endPoint y: 90, distance: 638.4
click at [637, 24] on icon "Edit" at bounding box center [631, 21] width 13 height 13
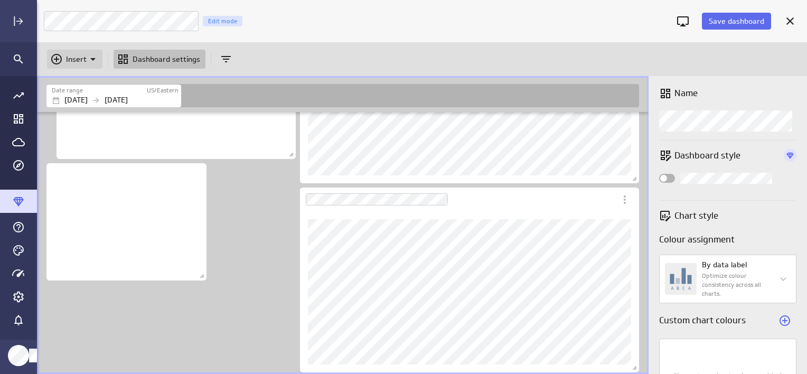
click at [67, 63] on p "Insert" at bounding box center [76, 59] width 21 height 11
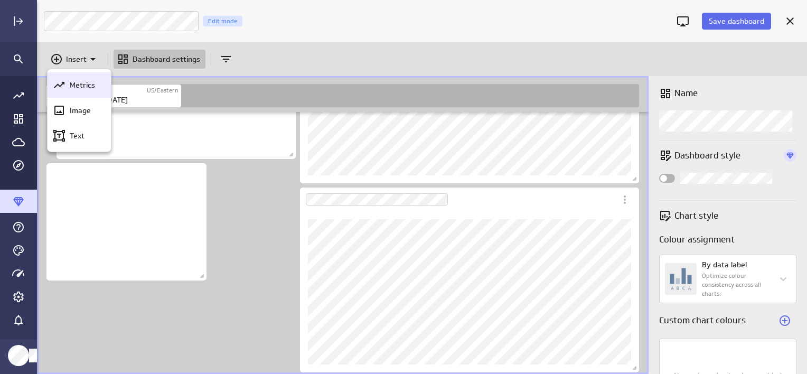
click at [86, 84] on p "Metrics" at bounding box center [82, 85] width 25 height 11
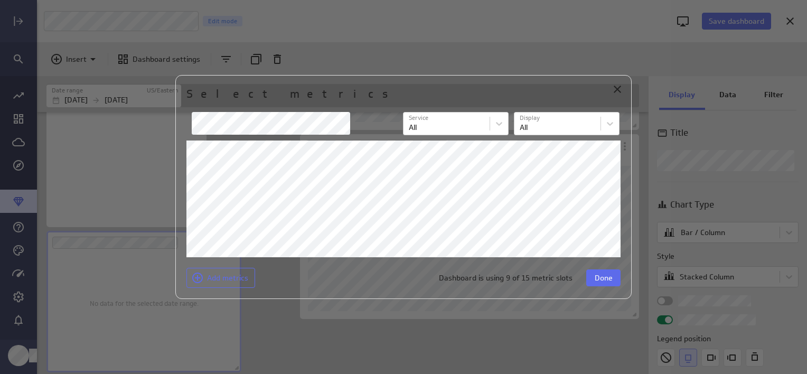
scroll to position [849, 0]
click at [597, 281] on span "Done" at bounding box center [604, 278] width 18 height 10
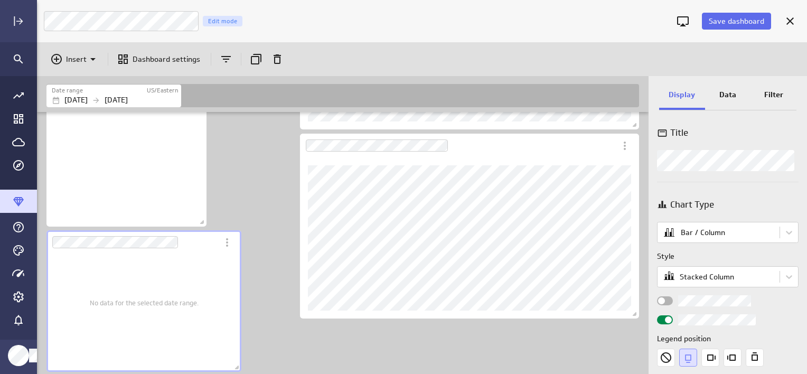
click at [725, 93] on p "Data" at bounding box center [727, 94] width 17 height 11
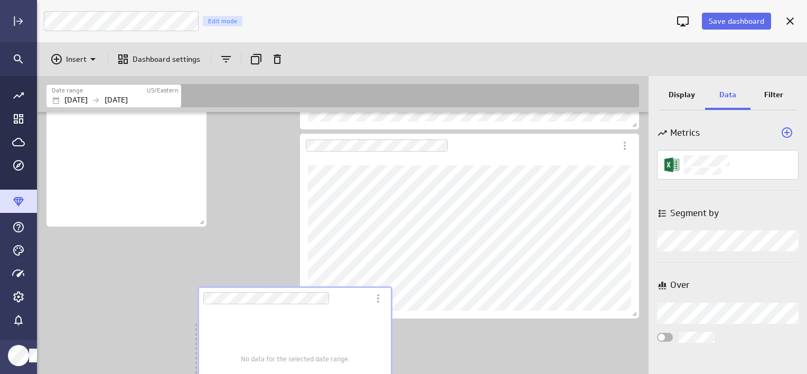
scroll to position [1219, 613]
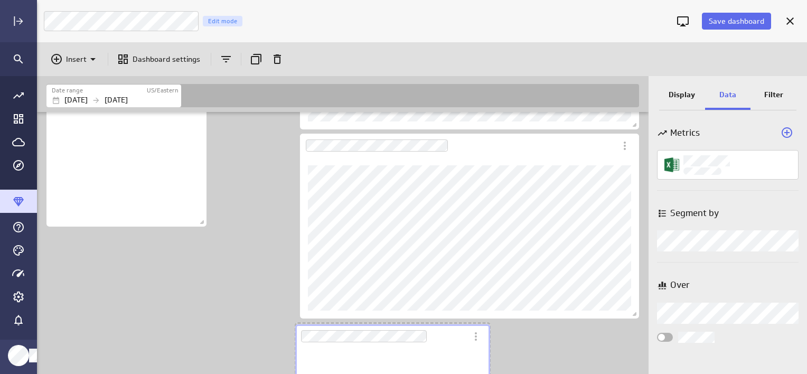
drag, startPoint x: 307, startPoint y: 314, endPoint x: 433, endPoint y: 357, distance: 133.5
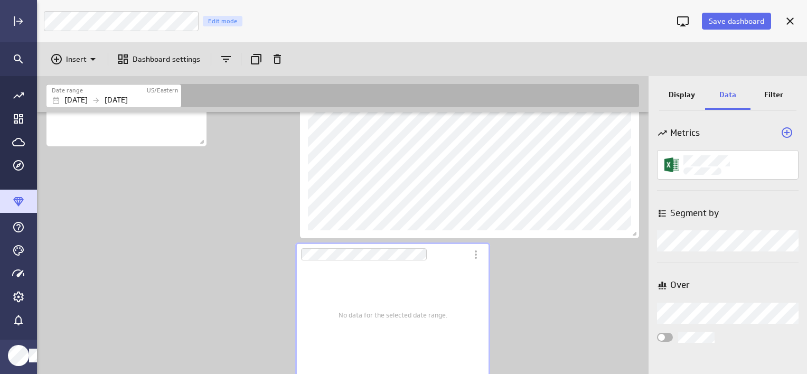
scroll to position [941, 0]
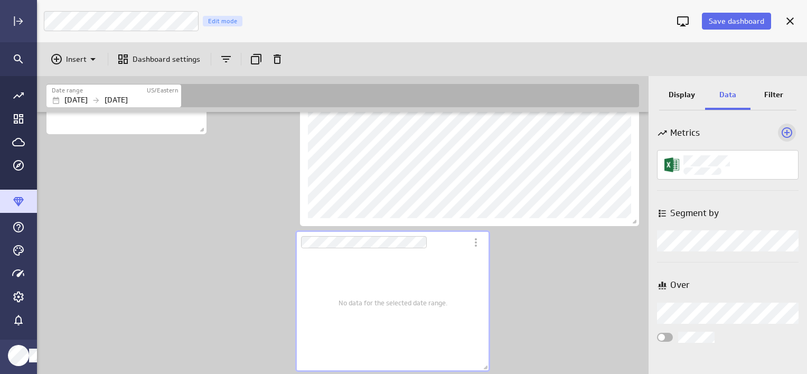
click at [788, 131] on icon "Add a metric to this visualization" at bounding box center [787, 132] width 13 height 13
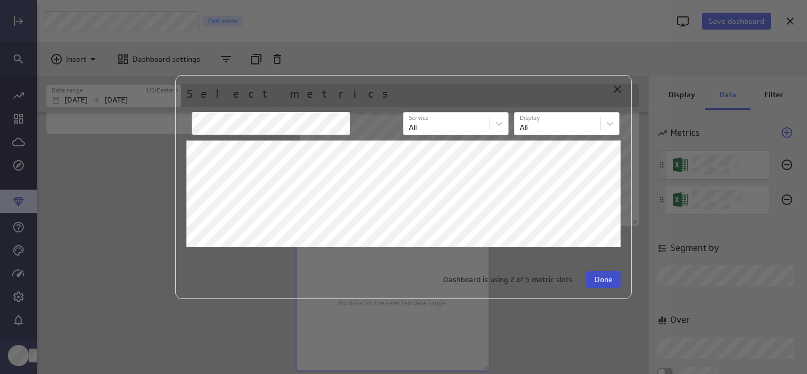
click at [613, 279] on button "Done" at bounding box center [603, 279] width 34 height 17
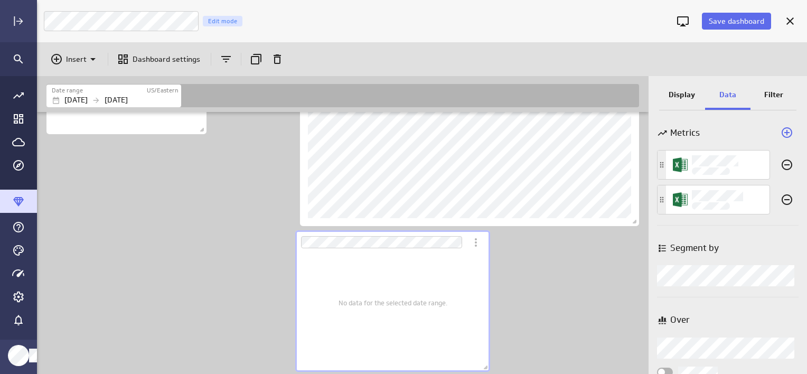
click at [398, 283] on div "No data for the selected date range." at bounding box center [393, 302] width 109 height 123
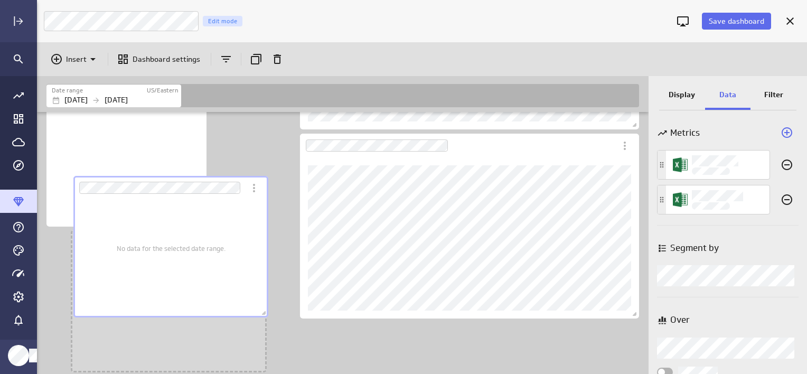
scroll to position [849, 0]
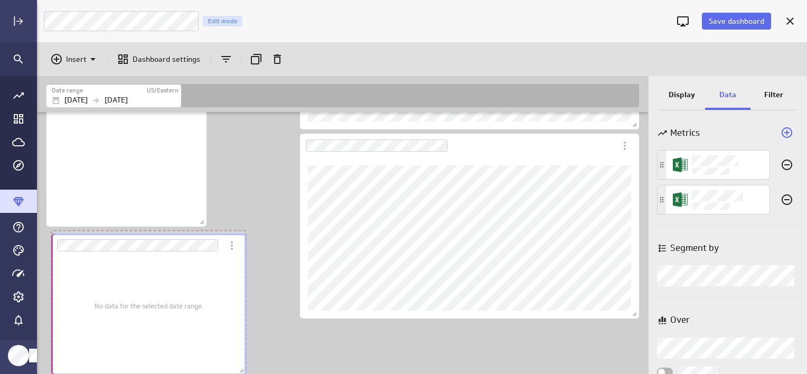
drag, startPoint x: 376, startPoint y: 282, endPoint x: 132, endPoint y: 285, distance: 244.1
click at [132, 285] on div "No data for the selected date range." at bounding box center [149, 305] width 109 height 123
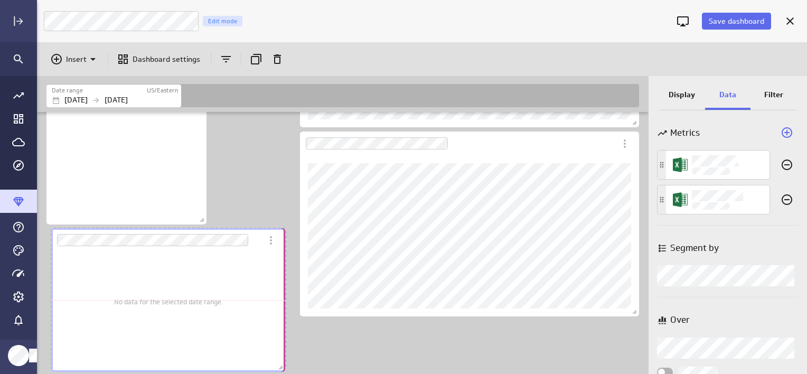
scroll to position [5, 5]
drag, startPoint x: 239, startPoint y: 367, endPoint x: 278, endPoint y: 353, distance: 41.4
click at [278, 353] on div "No data for the selected date range." at bounding box center [168, 300] width 238 height 148
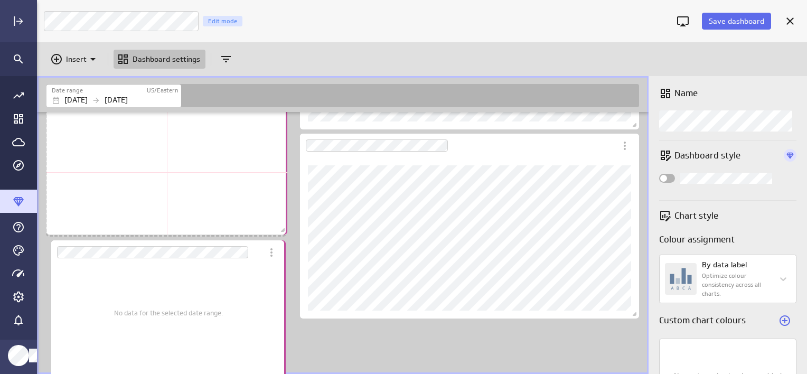
scroll to position [1137, 613]
drag, startPoint x: 202, startPoint y: 225, endPoint x: 285, endPoint y: 233, distance: 83.9
click at [285, 233] on span "Dashboard content with 15 widgets" at bounding box center [287, 232] width 11 height 11
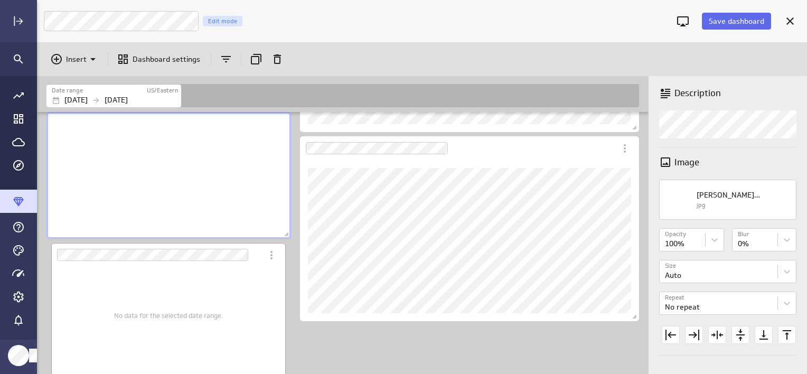
click at [285, 310] on div "No data for the selected date range." at bounding box center [168, 326] width 235 height 118
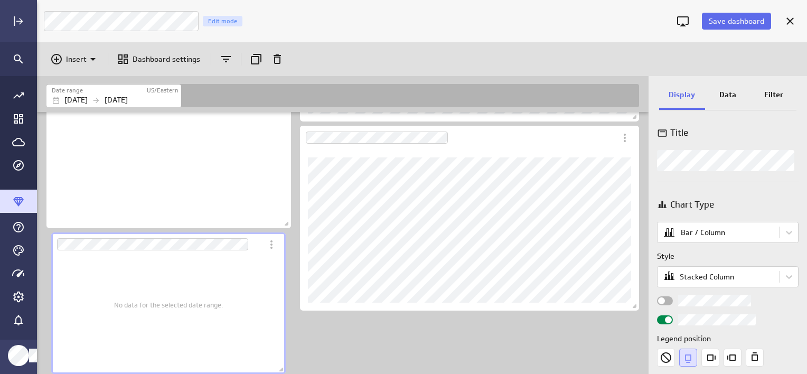
click at [121, 295] on div "No data for the selected date range." at bounding box center [168, 304] width 109 height 123
click at [724, 99] on p "Data" at bounding box center [727, 94] width 17 height 11
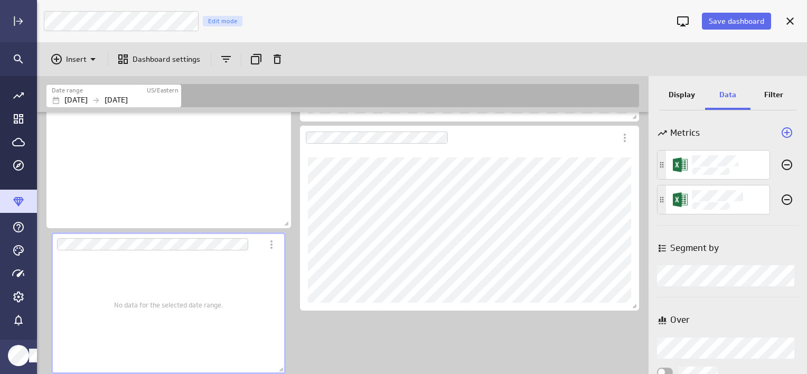
click at [118, 325] on div "No data for the selected date range." at bounding box center [168, 304] width 109 height 123
click at [272, 251] on div "More actions" at bounding box center [272, 245] width 18 height 18
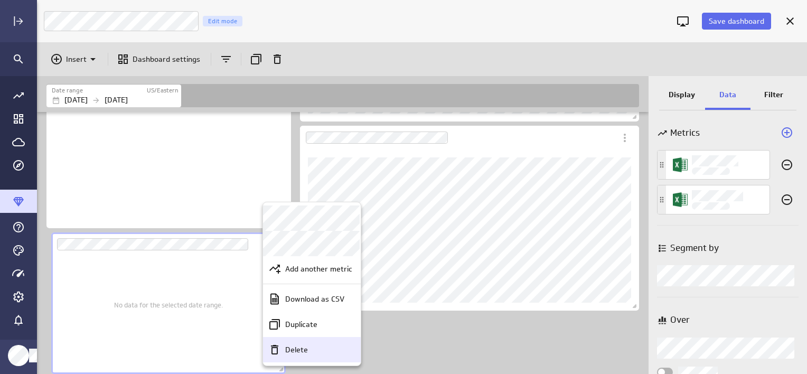
click at [300, 350] on p "Delete" at bounding box center [296, 349] width 23 height 11
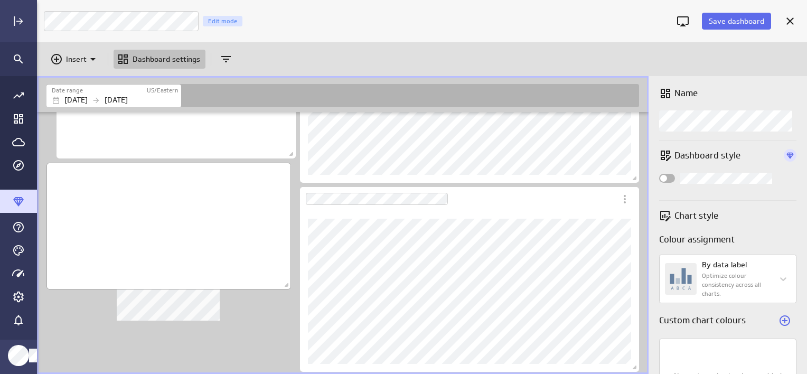
scroll to position [796, 0]
click at [77, 54] on p "Insert" at bounding box center [76, 59] width 21 height 11
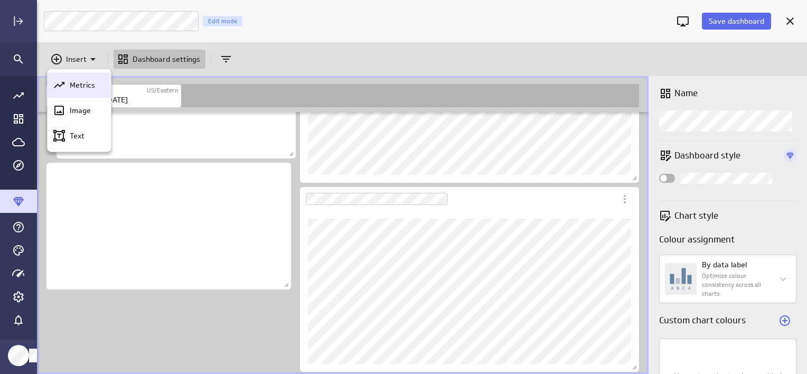
click at [82, 86] on p "Metrics" at bounding box center [82, 85] width 25 height 11
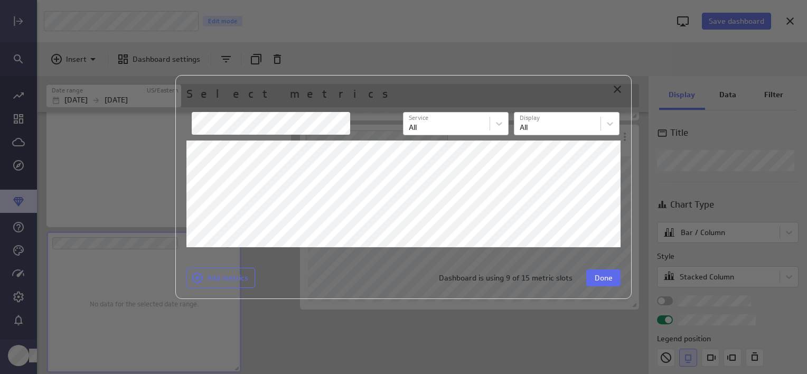
scroll to position [858, 0]
click at [600, 276] on span "Done" at bounding box center [604, 278] width 18 height 10
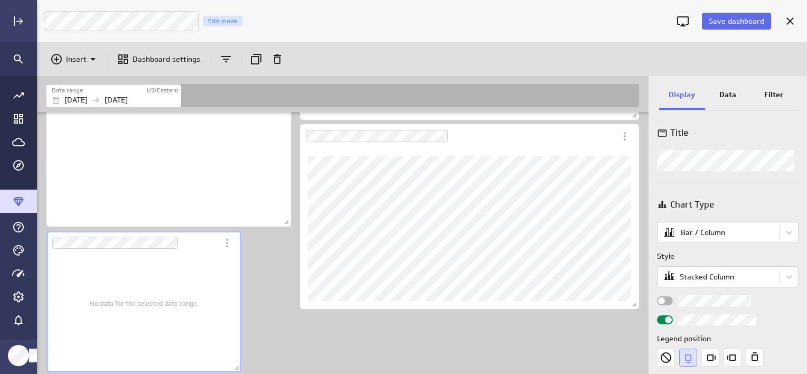
click at [192, 285] on div "No data for the selected date range." at bounding box center [144, 302] width 109 height 123
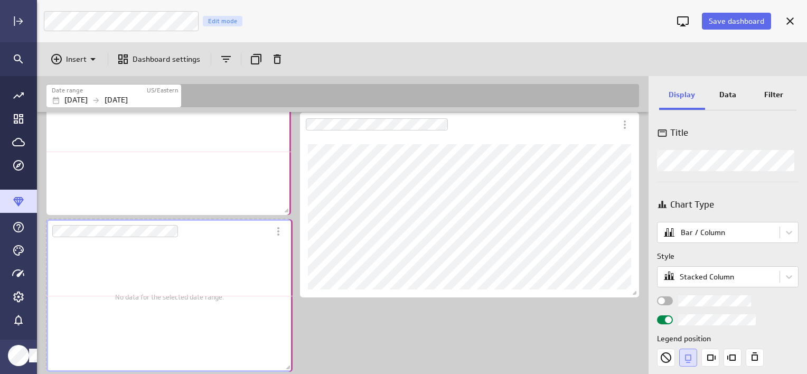
scroll to position [5, 5]
drag, startPoint x: 283, startPoint y: 373, endPoint x: 288, endPoint y: 358, distance: 16.2
click at [288, 358] on div "No data for the selected date range." at bounding box center [169, 295] width 250 height 157
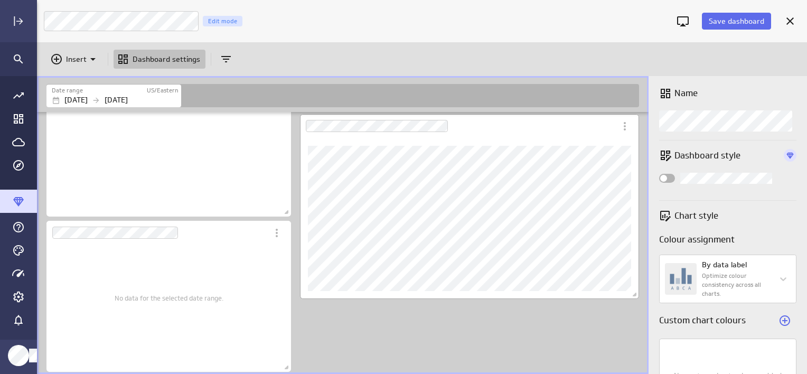
scroll to position [868, 0]
click at [249, 287] on div "No data for the selected date range." at bounding box center [168, 297] width 229 height 133
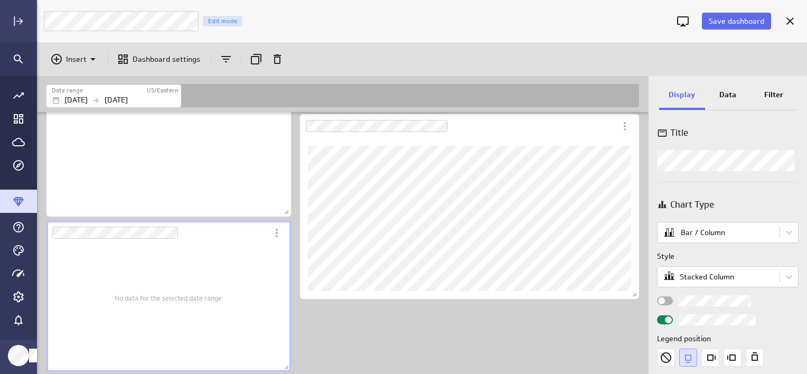
click at [725, 94] on p "Data" at bounding box center [727, 94] width 17 height 11
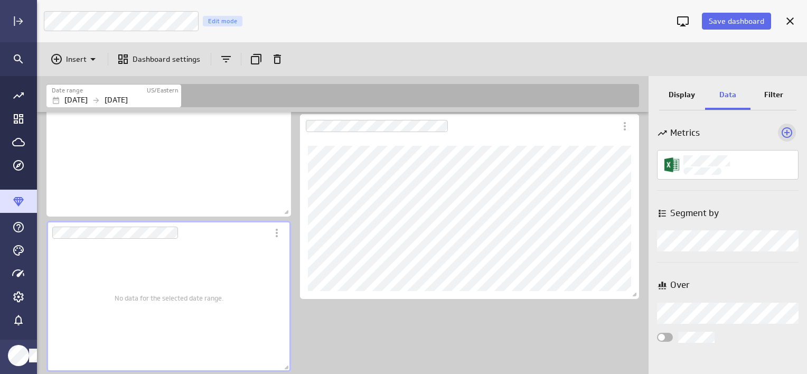
click at [788, 134] on icon "Add a metric to this visualization" at bounding box center [787, 132] width 13 height 13
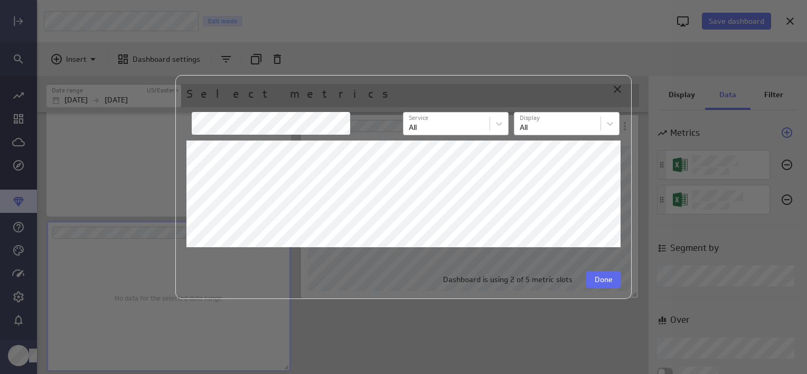
click at [602, 276] on span "Done" at bounding box center [604, 280] width 18 height 10
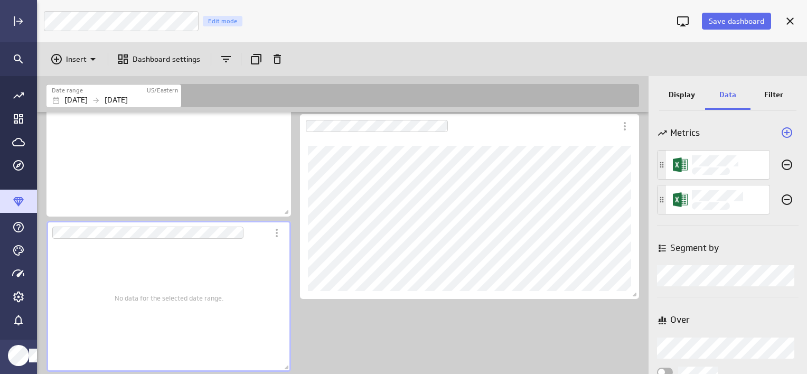
click at [186, 260] on div "No data for the selected date range." at bounding box center [169, 297] width 109 height 133
click at [683, 93] on p "Display" at bounding box center [682, 94] width 26 height 11
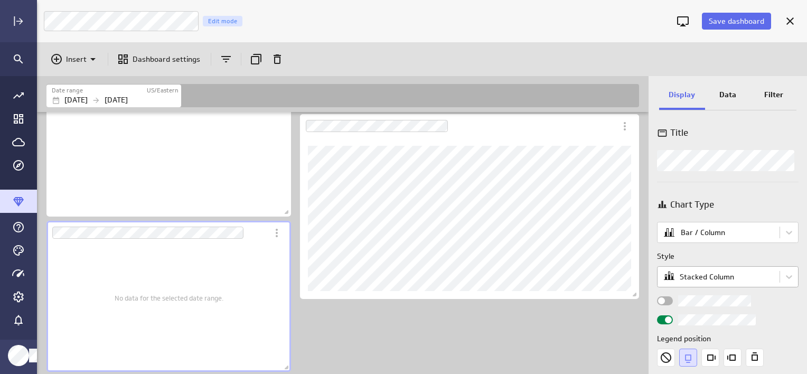
click at [706, 277] on body "Save dashboard [PERSON_NAME] Moon Marketing Edit mode Insert Dashboard settings…" at bounding box center [403, 187] width 807 height 374
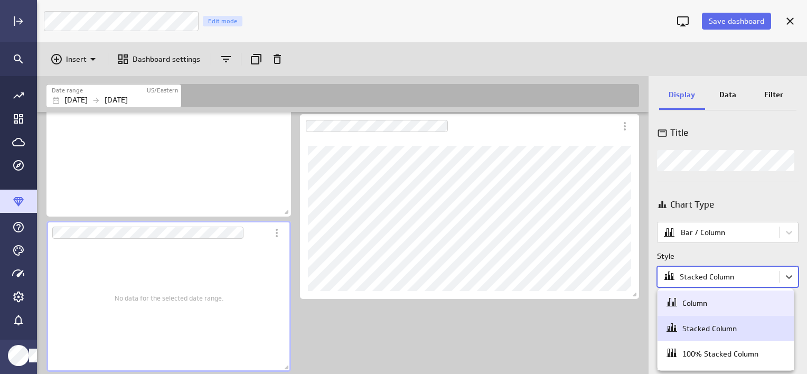
click at [698, 296] on div "Column" at bounding box center [726, 303] width 120 height 15
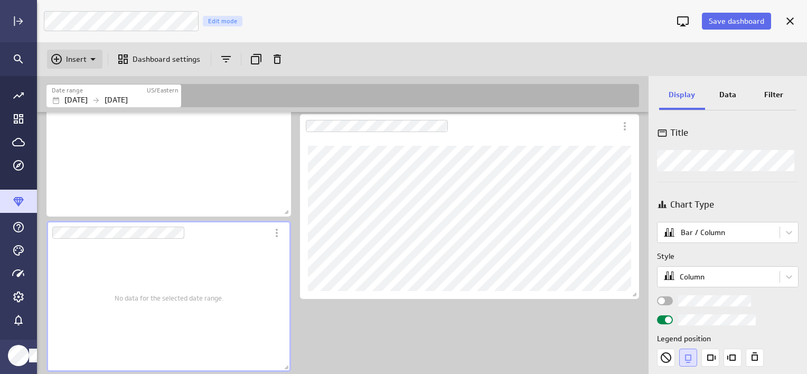
click at [76, 55] on p "Insert" at bounding box center [76, 59] width 21 height 11
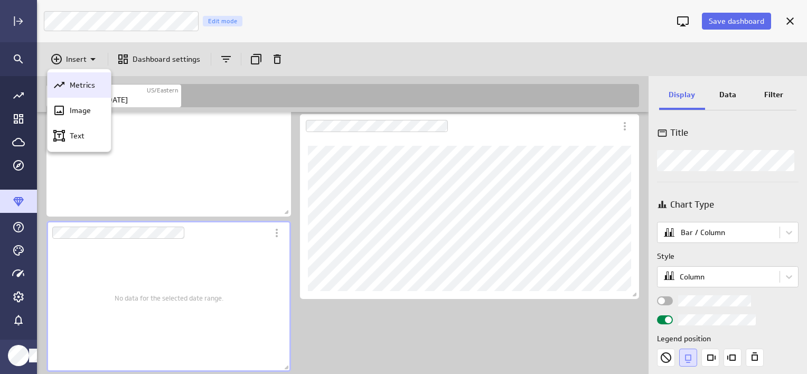
click at [87, 84] on p "Metrics" at bounding box center [82, 85] width 25 height 11
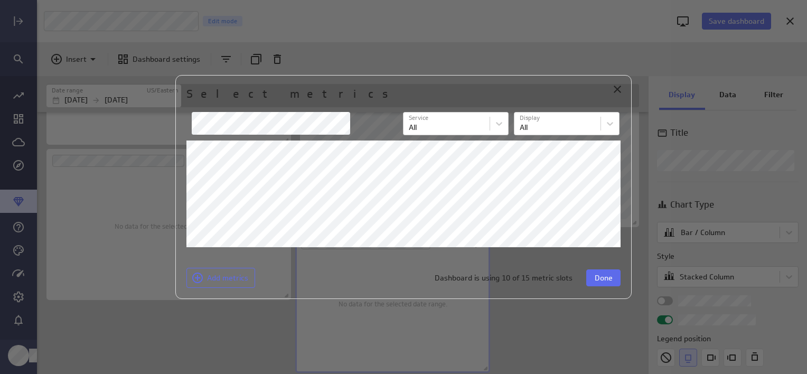
scroll to position [941, 0]
click at [617, 276] on button "Done" at bounding box center [603, 277] width 34 height 17
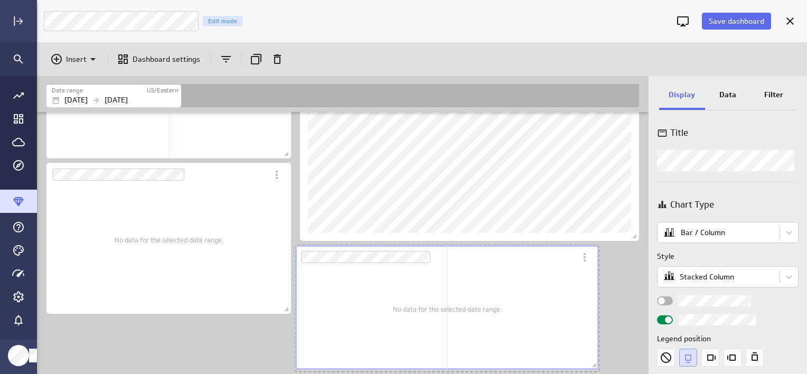
scroll to position [1204, 613]
drag, startPoint x: 549, startPoint y: 368, endPoint x: 588, endPoint y: 373, distance: 38.9
click at [606, 371] on span "Dashboard content with 16 widgets" at bounding box center [601, 368] width 11 height 11
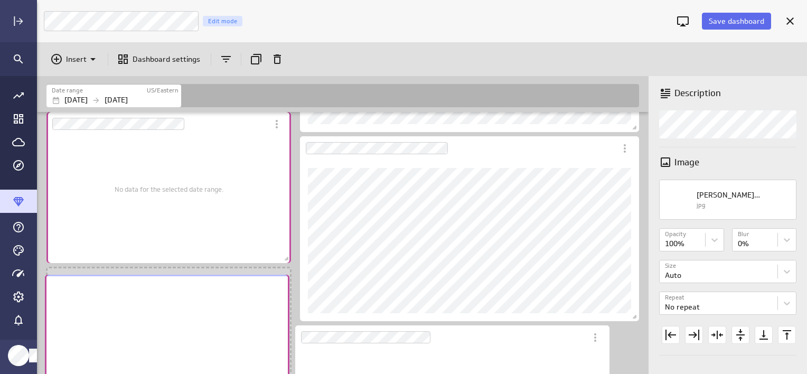
scroll to position [5, 5]
drag, startPoint x: 192, startPoint y: 131, endPoint x: 190, endPoint y: 374, distance: 243.0
click at [190, 373] on html "Save dashboard [PERSON_NAME] Moon Marketing Edit mode Insert Dashboard settings…" at bounding box center [403, 187] width 807 height 374
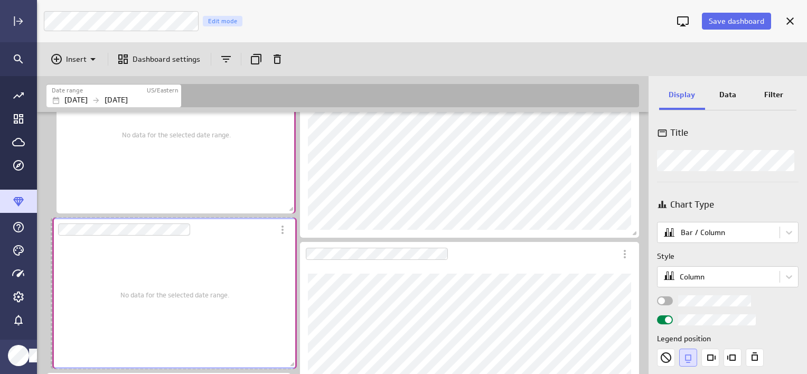
scroll to position [1204, 613]
drag, startPoint x: 115, startPoint y: 264, endPoint x: 120, endPoint y: 264, distance: 5.8
click at [120, 264] on div "No data for the selected date range." at bounding box center [174, 294] width 109 height 133
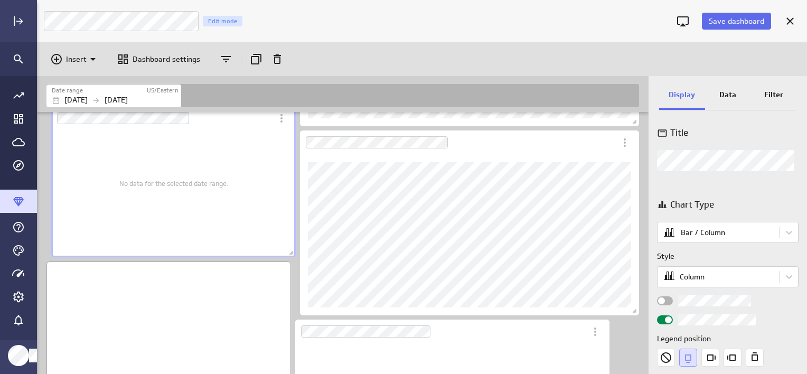
scroll to position [927, 0]
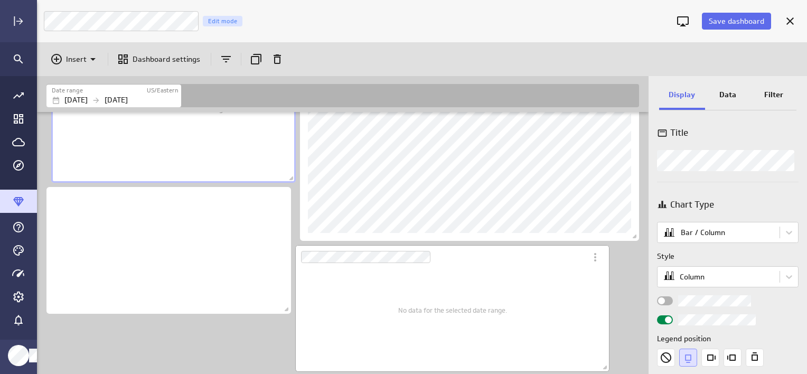
click at [472, 296] on div "No data for the selected date range." at bounding box center [452, 310] width 109 height 108
click at [729, 98] on p "Data" at bounding box center [727, 94] width 17 height 11
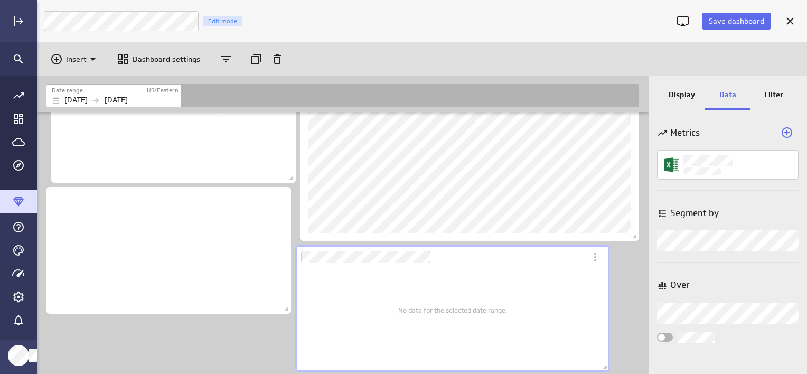
click at [723, 97] on p "Data" at bounding box center [727, 94] width 17 height 11
click at [785, 130] on icon "Add a metric to this visualization" at bounding box center [787, 132] width 13 height 13
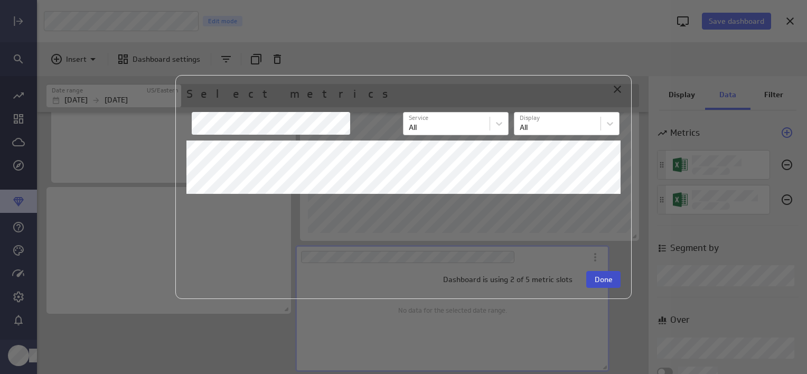
click at [609, 275] on span "Done" at bounding box center [604, 280] width 18 height 10
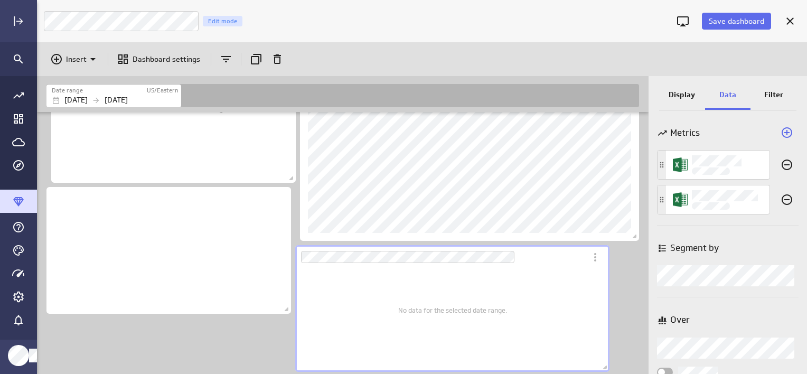
click at [352, 333] on div "No data for the selected date range." at bounding box center [452, 310] width 298 height 108
click at [670, 94] on p "Display" at bounding box center [682, 94] width 26 height 11
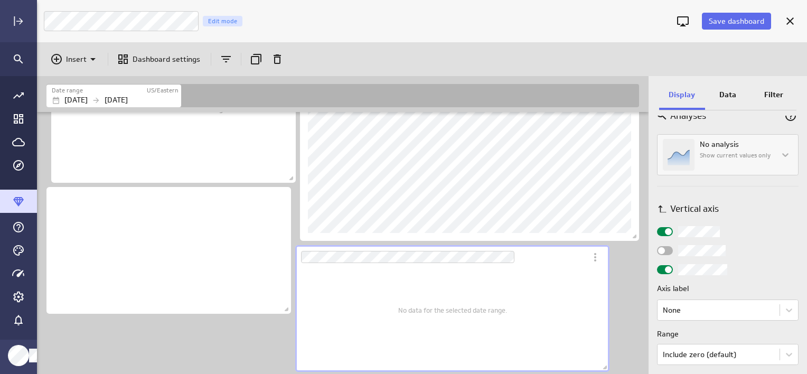
scroll to position [356, 0]
click at [723, 96] on p "Data" at bounding box center [727, 94] width 17 height 11
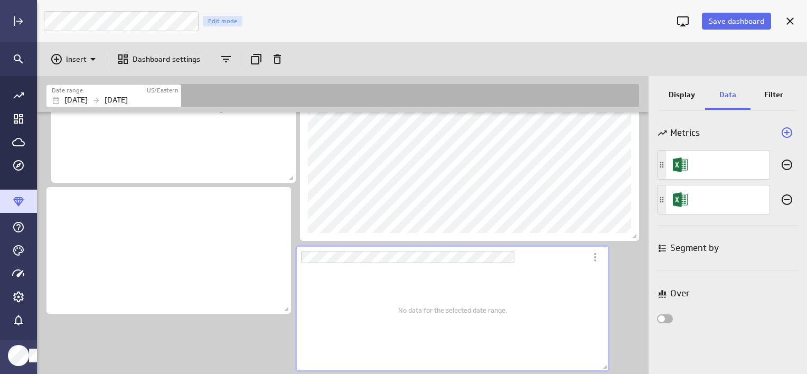
scroll to position [21, 0]
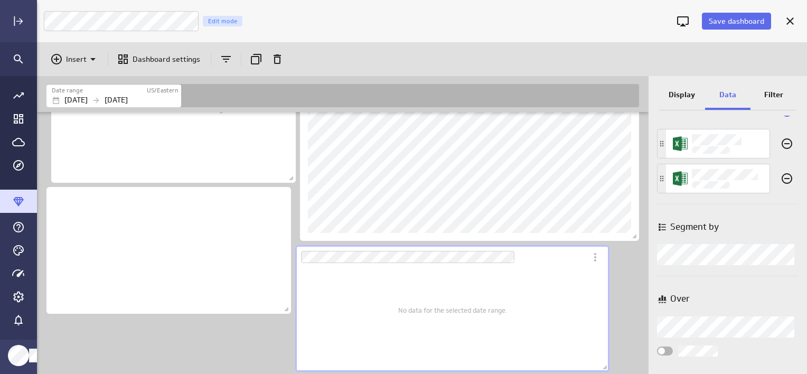
click at [688, 260] on body "Save dashboard [PERSON_NAME] Moon Marketing Edit mode Insert Dashboard settings…" at bounding box center [403, 187] width 807 height 374
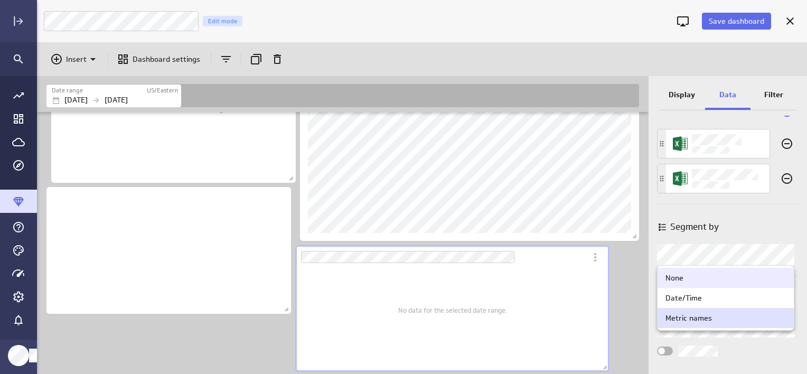
click at [693, 277] on div "None" at bounding box center [726, 278] width 120 height 10
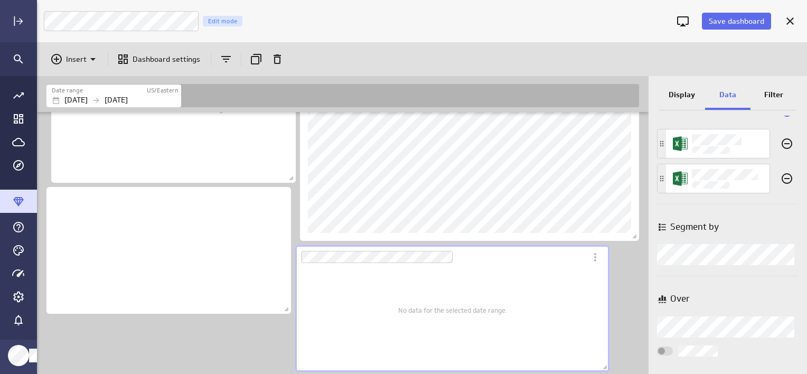
click at [712, 326] on body "Save dashboard [PERSON_NAME] Moon Marketing Edit mode Insert Dashboard settings…" at bounding box center [403, 187] width 807 height 374
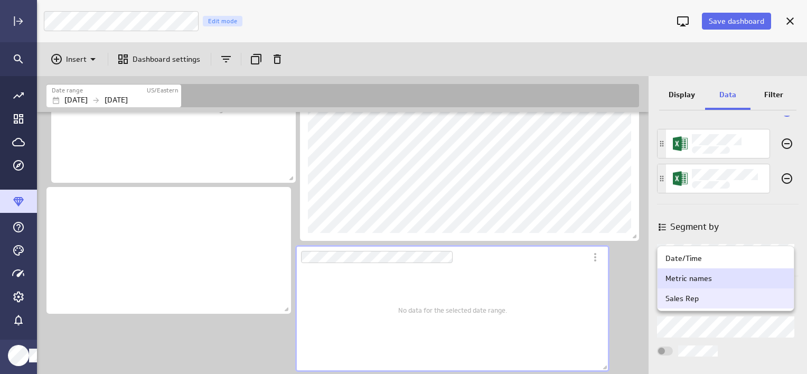
click at [699, 302] on div "Sales Rep" at bounding box center [726, 299] width 120 height 10
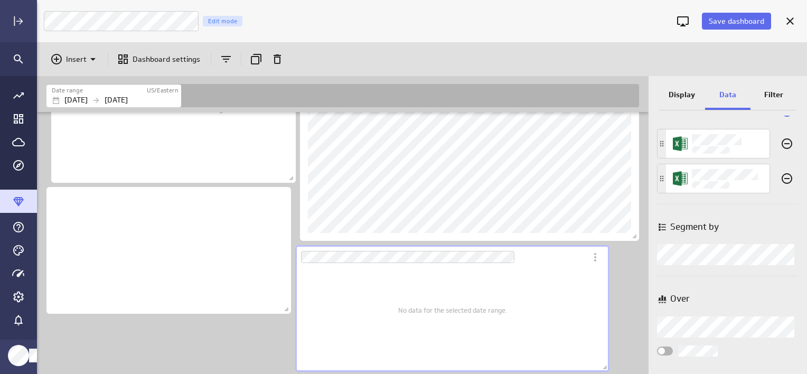
click at [733, 326] on body "Save dashboard [PERSON_NAME] Moon Marketing Edit mode Insert Dashboard settings…" at bounding box center [403, 187] width 807 height 374
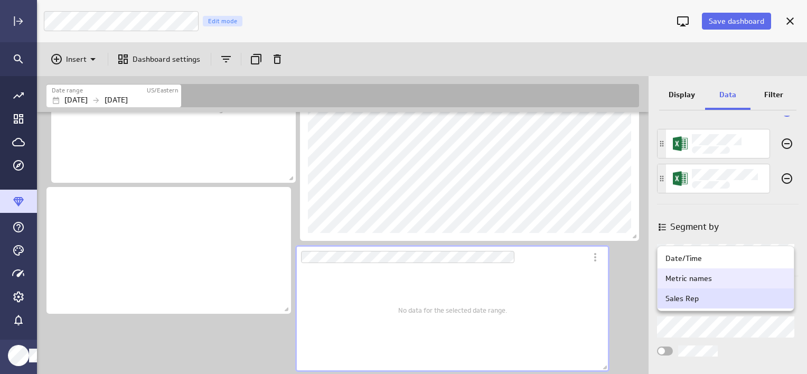
click at [697, 280] on div "Metric names" at bounding box center [689, 279] width 46 height 10
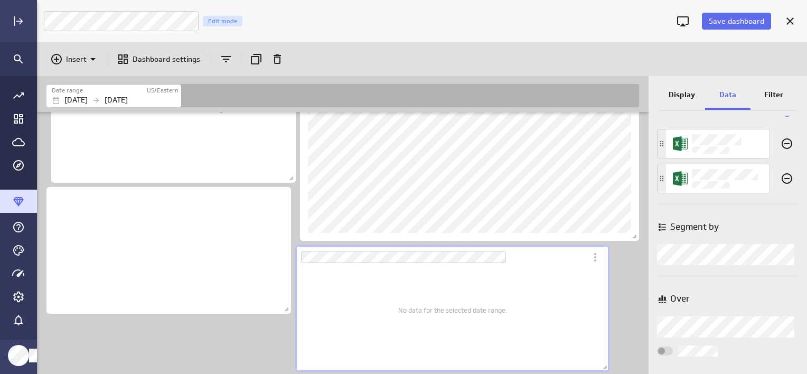
click at [685, 95] on p "Display" at bounding box center [682, 94] width 26 height 11
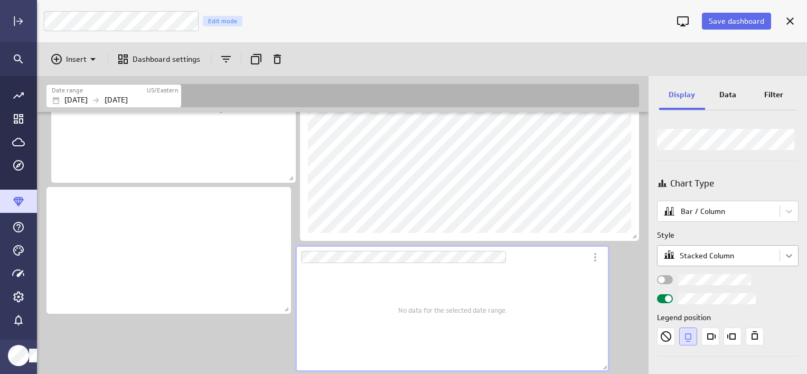
click at [785, 256] on body "Save dashboard [PERSON_NAME] Moon Marketing Edit mode Insert Dashboard settings…" at bounding box center [403, 187] width 807 height 374
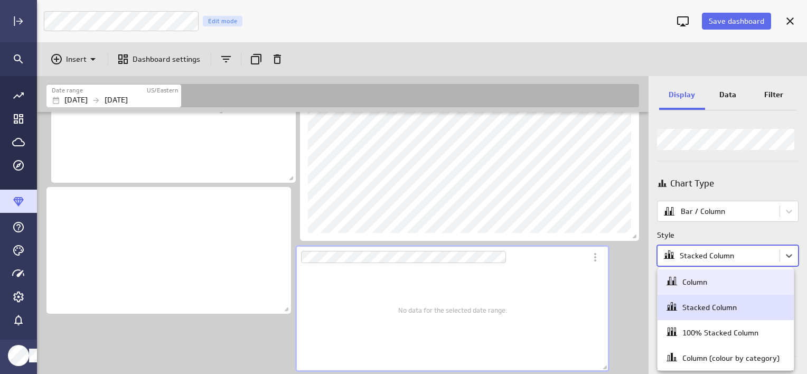
click at [717, 277] on div "Column" at bounding box center [726, 282] width 120 height 15
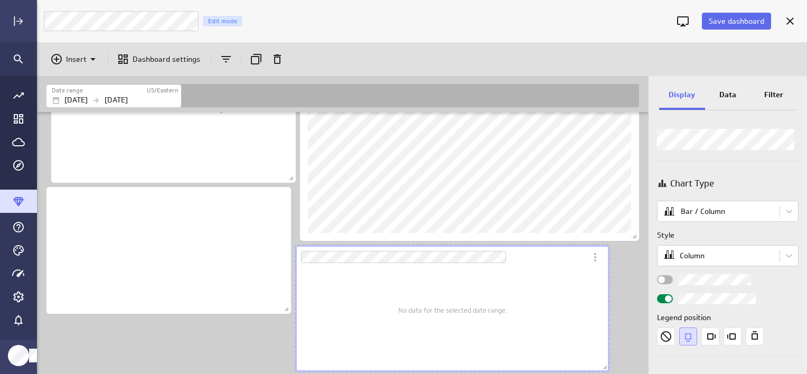
click at [492, 289] on div "No data for the selected date range." at bounding box center [452, 310] width 109 height 108
click at [720, 93] on p "Data" at bounding box center [727, 94] width 17 height 11
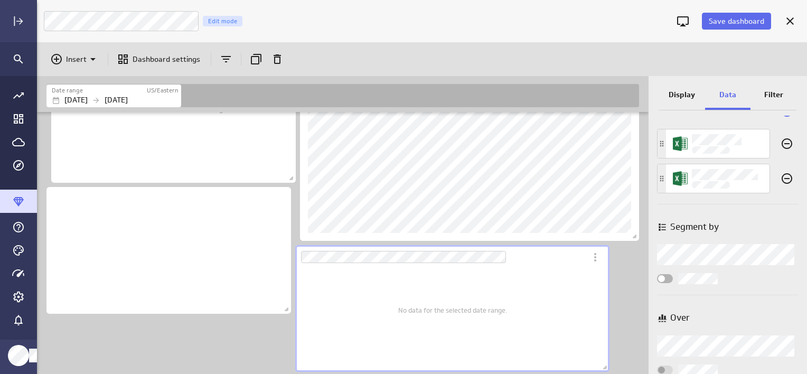
click at [710, 260] on body "Save dashboard [PERSON_NAME] Moon Marketing Edit mode Insert Dashboard settings…" at bounding box center [403, 187] width 807 height 374
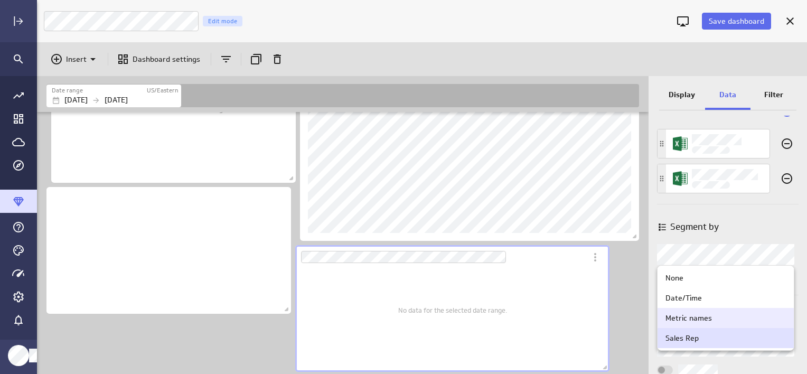
click at [691, 316] on div "Metric names" at bounding box center [689, 318] width 46 height 10
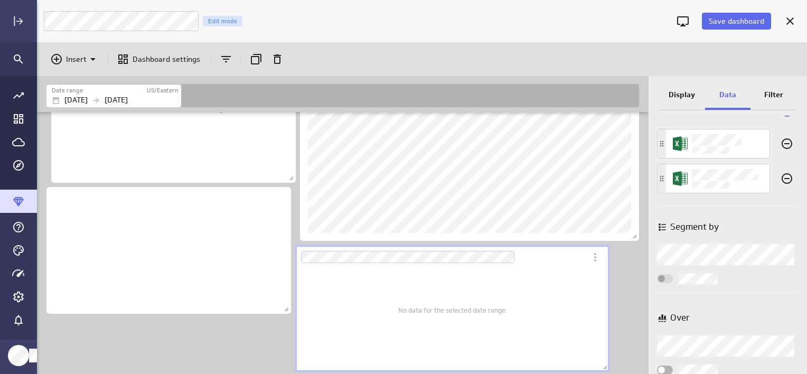
click at [683, 97] on p "Display" at bounding box center [682, 94] width 26 height 11
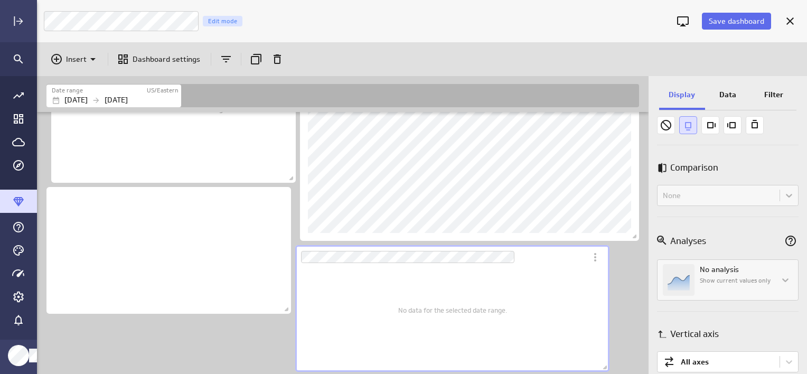
scroll to position [543, 0]
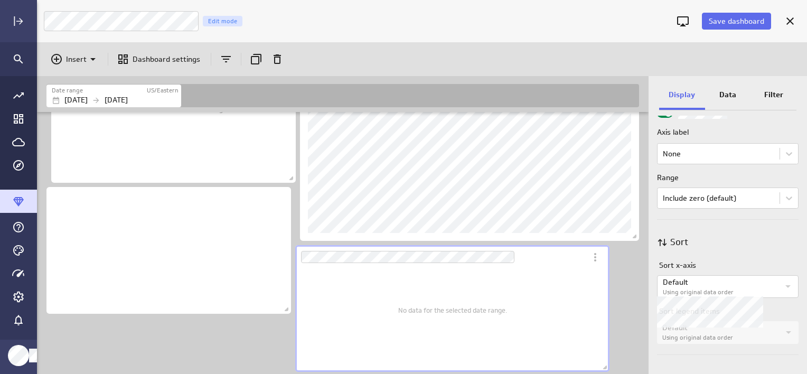
click at [786, 282] on icon "Widget Properties" at bounding box center [788, 286] width 13 height 13
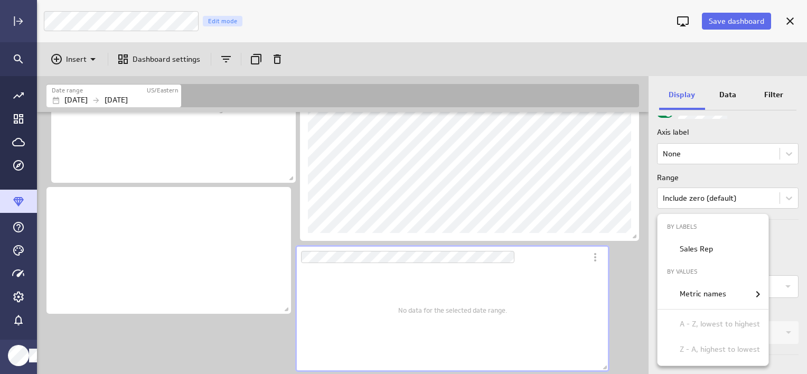
click at [774, 242] on div at bounding box center [403, 187] width 807 height 374
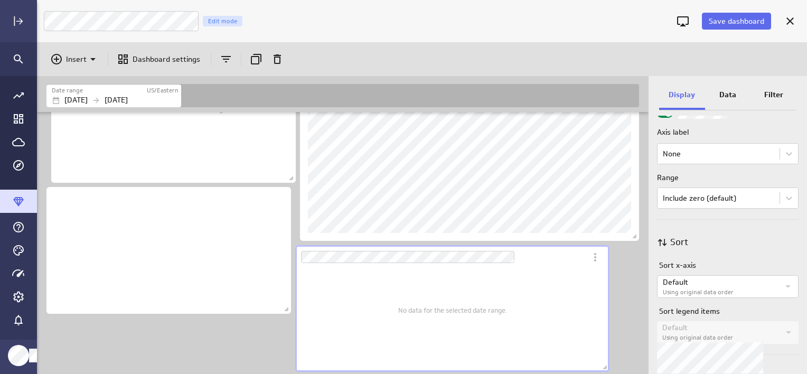
click at [782, 336] on icon "Widget Properties" at bounding box center [788, 332] width 13 height 13
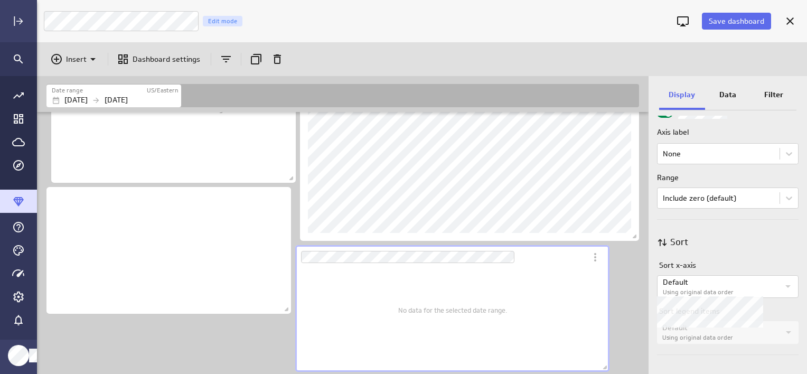
click at [759, 288] on label "Using original data order" at bounding box center [721, 292] width 116 height 9
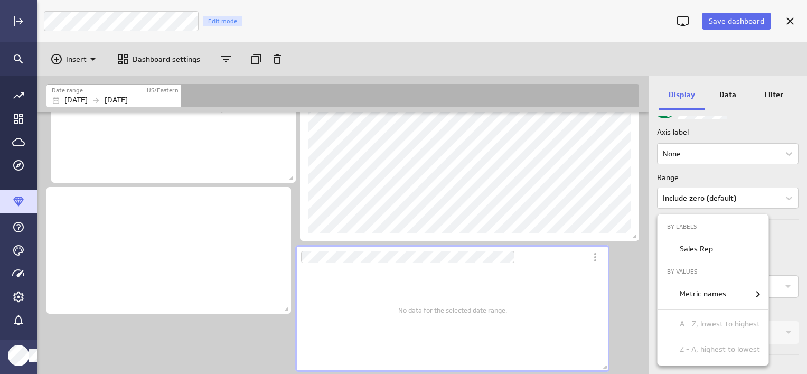
click at [787, 246] on div at bounding box center [403, 187] width 807 height 374
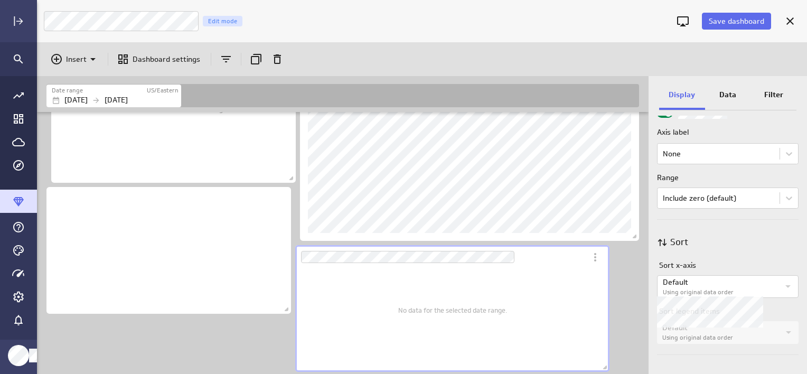
click at [786, 285] on icon "Widget Properties" at bounding box center [788, 286] width 13 height 13
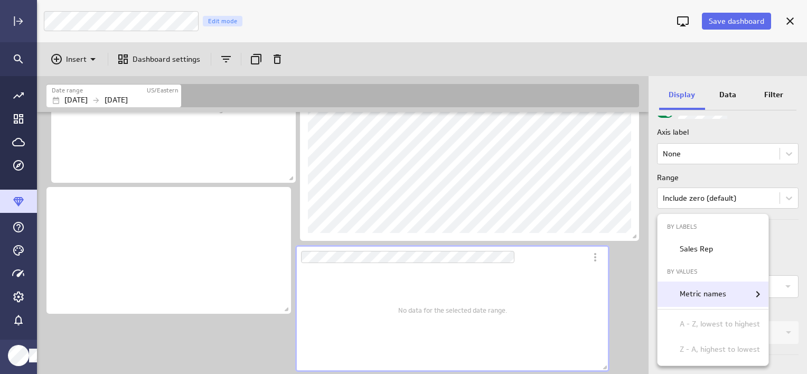
click at [756, 292] on icon "Metric names" at bounding box center [758, 294] width 13 height 13
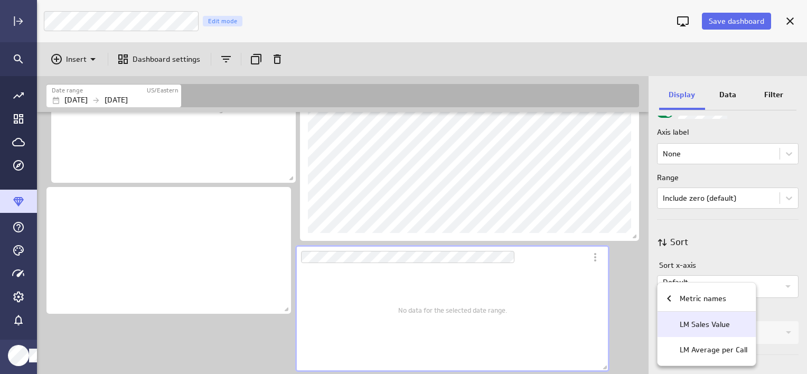
click at [698, 325] on p "LM Sales Value" at bounding box center [705, 324] width 50 height 11
click at [734, 229] on div at bounding box center [403, 187] width 807 height 374
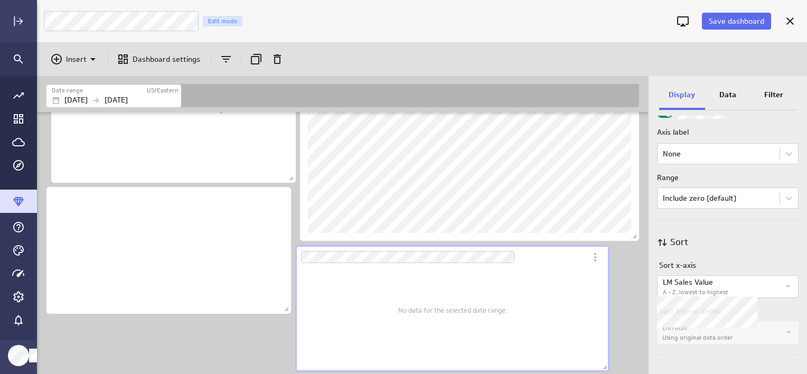
click at [762, 288] on label "A - Z, lowest to highest" at bounding box center [721, 292] width 116 height 9
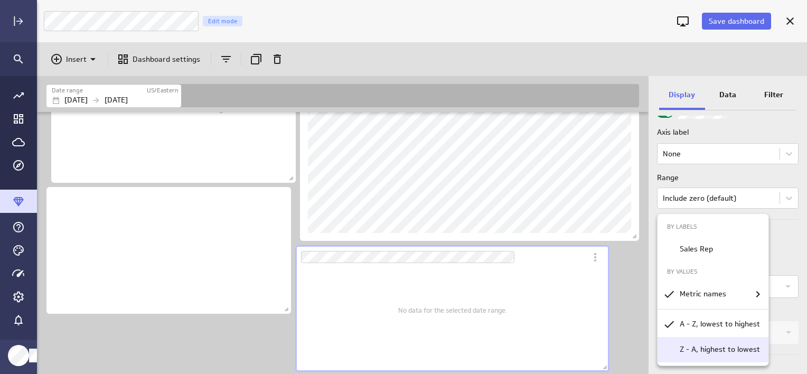
click at [687, 349] on p "Z - A, highest to lowest" at bounding box center [720, 349] width 80 height 11
click at [786, 241] on div at bounding box center [403, 187] width 807 height 374
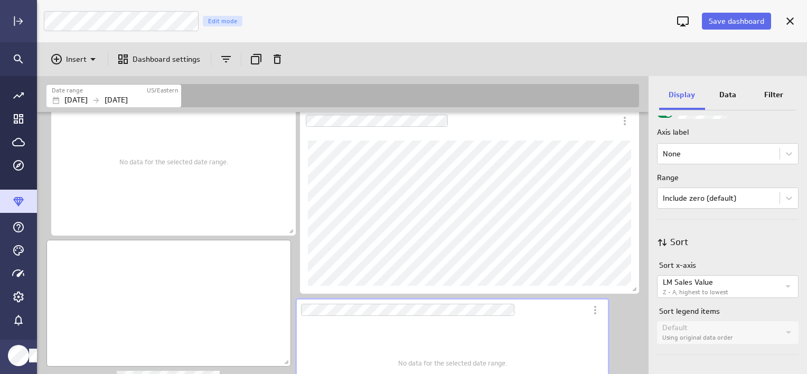
scroll to position [768, 0]
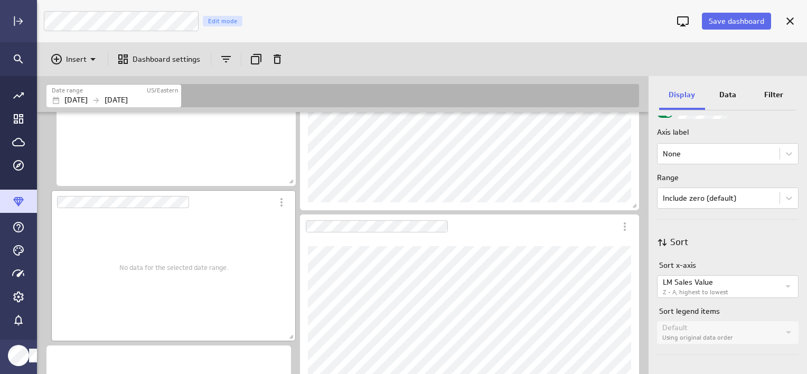
click at [175, 285] on div "No data for the selected date range." at bounding box center [173, 267] width 109 height 133
click at [783, 280] on icon "Widget Properties" at bounding box center [788, 286] width 13 height 13
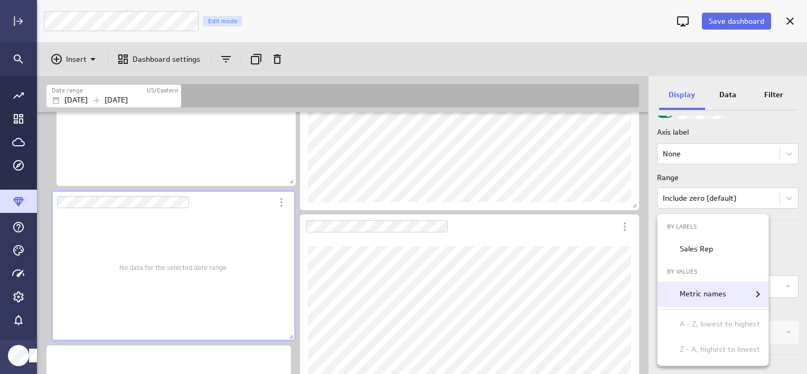
click at [722, 296] on p "Metric names" at bounding box center [703, 293] width 46 height 11
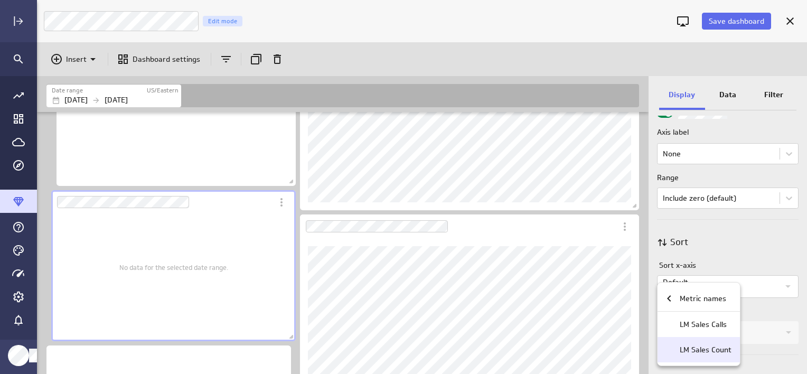
drag, startPoint x: 701, startPoint y: 348, endPoint x: 715, endPoint y: 343, distance: 14.5
click at [701, 348] on p "LM Sales Count" at bounding box center [706, 349] width 52 height 11
click at [731, 231] on div at bounding box center [403, 187] width 807 height 374
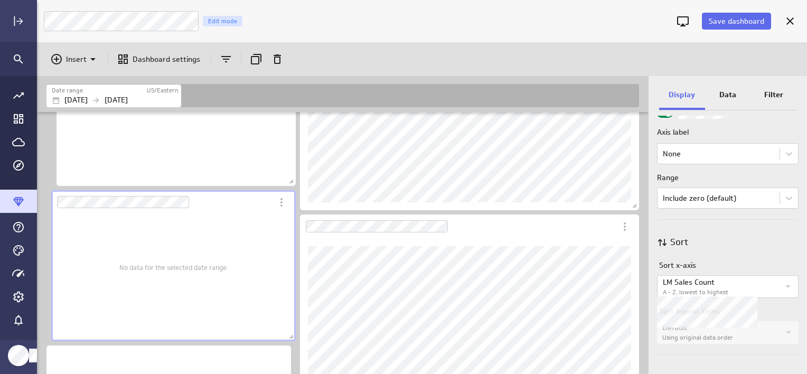
click at [753, 285] on p "LM Sales Count" at bounding box center [721, 282] width 116 height 11
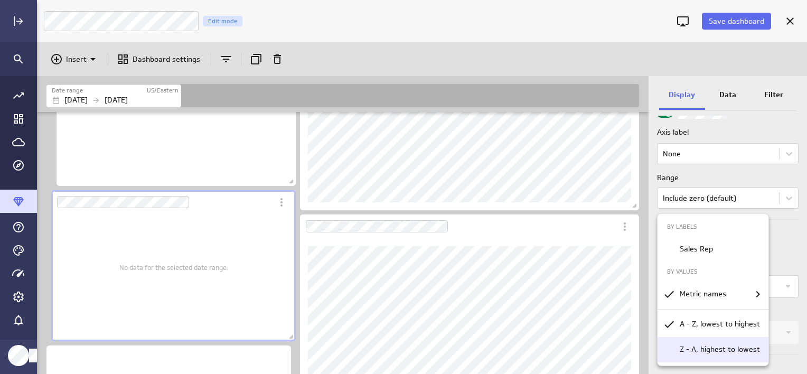
click at [721, 350] on p "Z - A, highest to lowest" at bounding box center [720, 349] width 80 height 11
click at [782, 248] on div at bounding box center [403, 187] width 807 height 374
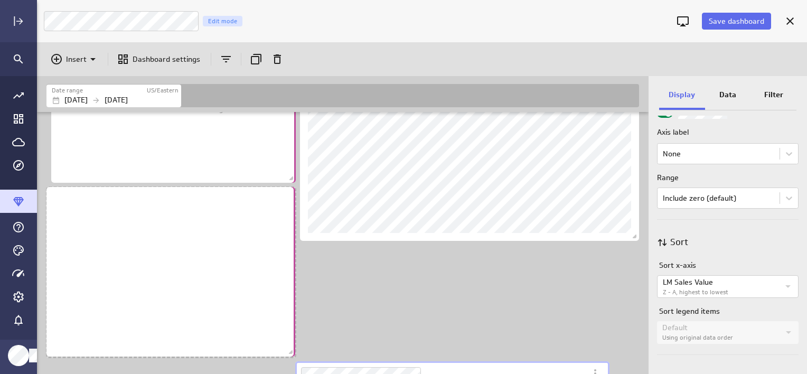
scroll to position [1321, 613]
drag, startPoint x: 289, startPoint y: 310, endPoint x: 347, endPoint y: 350, distance: 70.2
click at [293, 350] on span "Dashboard content with 16 widgets" at bounding box center [292, 353] width 11 height 11
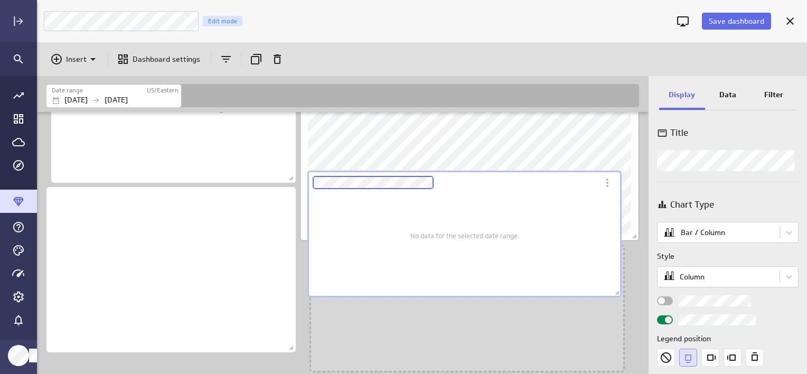
scroll to position [927, 0]
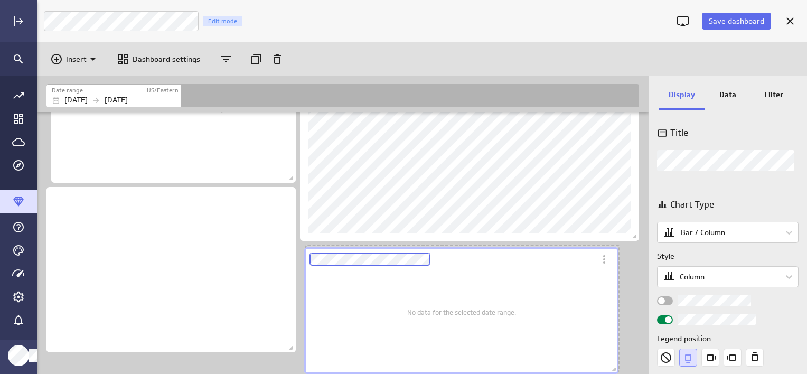
drag, startPoint x: 391, startPoint y: 310, endPoint x: 363, endPoint y: 250, distance: 65.9
click at [363, 250] on div "Dashboard Widget" at bounding box center [449, 259] width 291 height 24
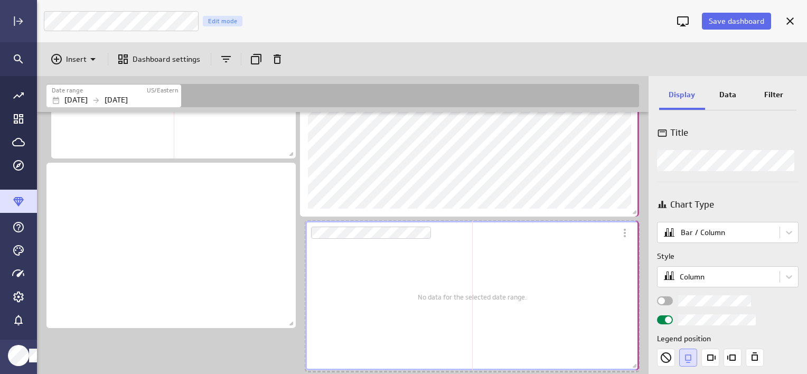
scroll to position [1238, 613]
drag, startPoint x: 619, startPoint y: 367, endPoint x: 639, endPoint y: 345, distance: 29.9
click at [639, 345] on div "No data for the selected date range." at bounding box center [472, 296] width 338 height 154
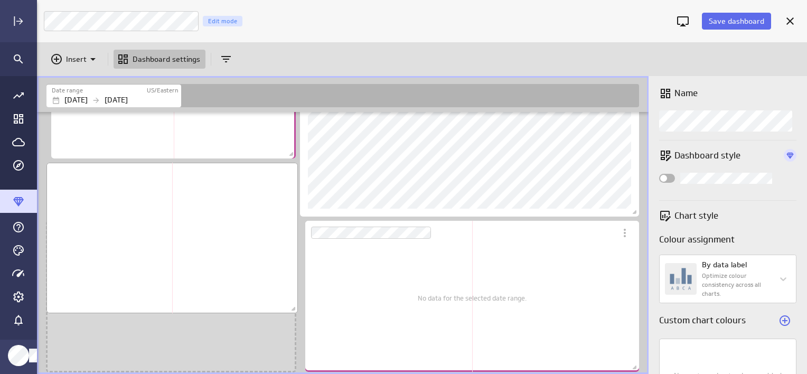
drag, startPoint x: 287, startPoint y: 321, endPoint x: 289, endPoint y: 354, distance: 33.9
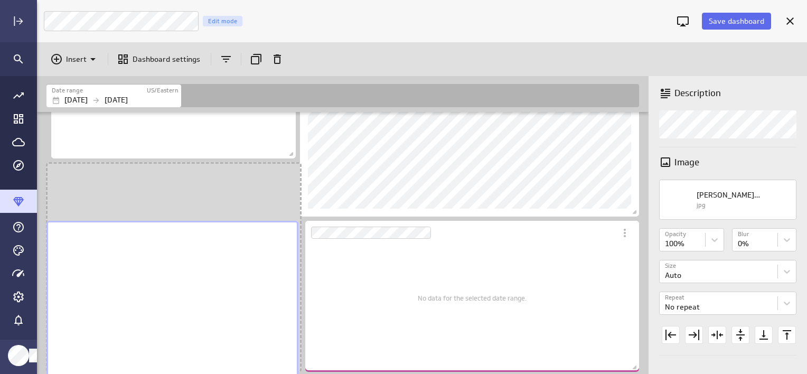
drag, startPoint x: 292, startPoint y: 312, endPoint x: 295, endPoint y: 367, distance: 54.5
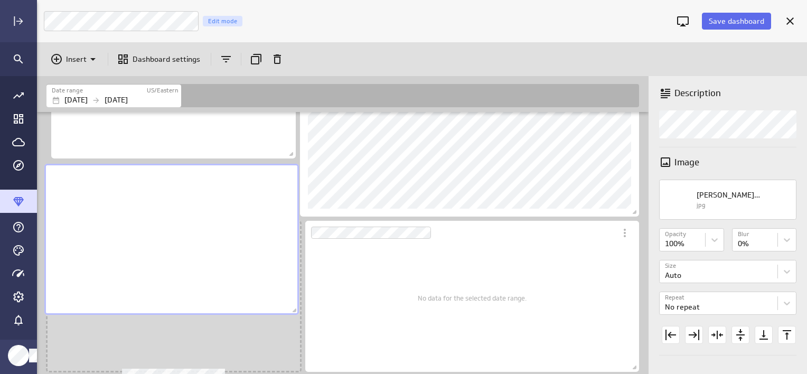
drag, startPoint x: 216, startPoint y: 225, endPoint x: 213, endPoint y: 168, distance: 57.1
click at [213, 168] on div "No description available" at bounding box center [171, 239] width 255 height 151
drag, startPoint x: 213, startPoint y: 228, endPoint x: 210, endPoint y: 171, distance: 57.1
click at [210, 171] on div "No description available" at bounding box center [171, 239] width 255 height 151
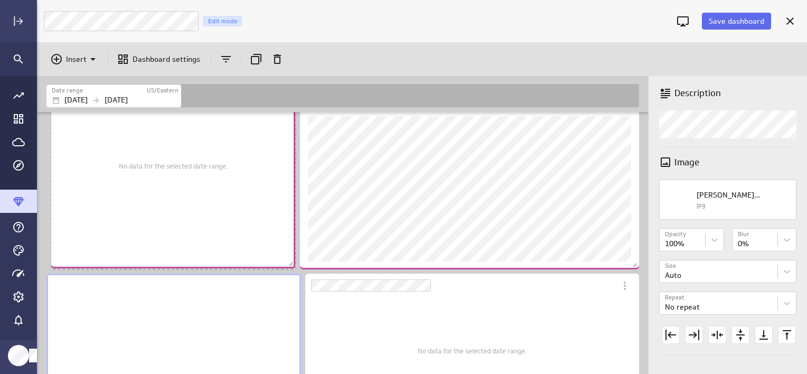
drag, startPoint x: 288, startPoint y: 207, endPoint x: 288, endPoint y: 264, distance: 57.1
click at [288, 264] on span "Dashboard content with 16 widgets" at bounding box center [292, 265] width 11 height 11
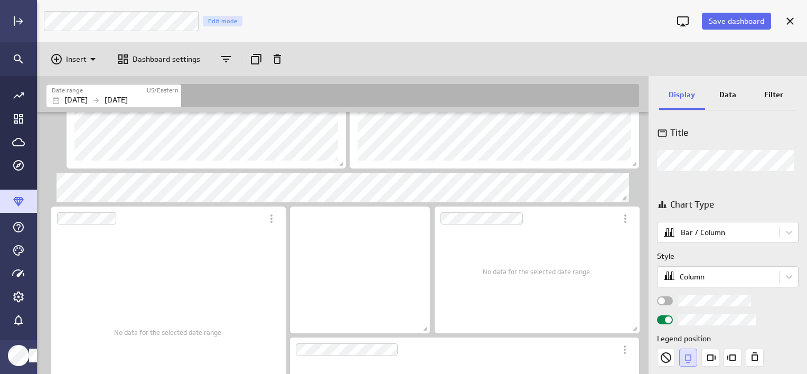
scroll to position [317, 0]
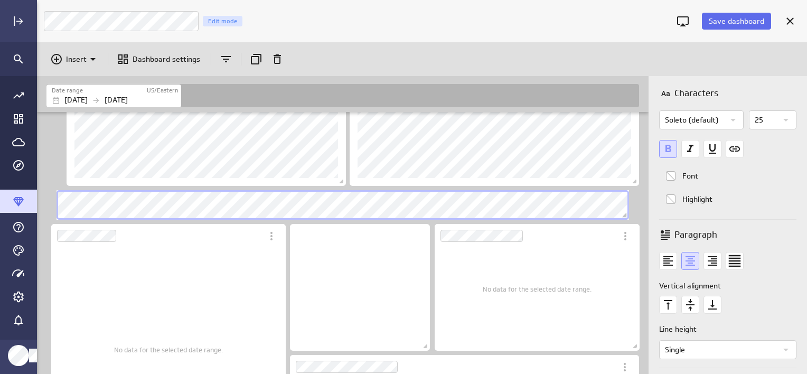
click at [250, 58] on icon "Duplicate" at bounding box center [256, 59] width 13 height 13
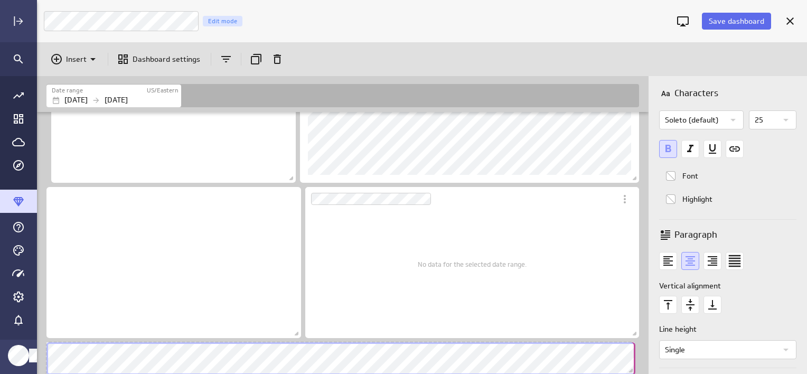
scroll to position [1268, 613]
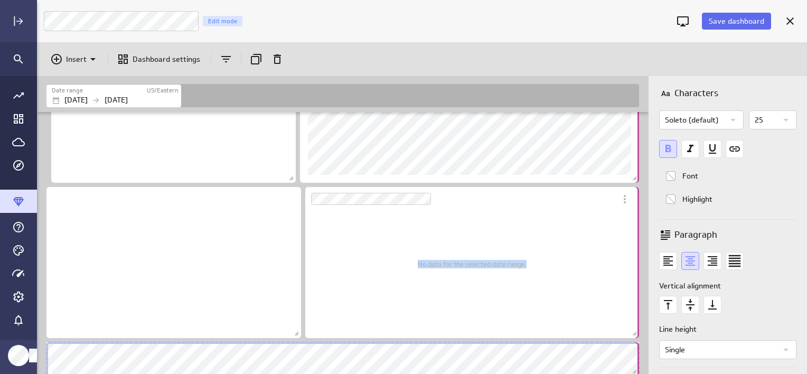
drag, startPoint x: 618, startPoint y: 371, endPoint x: 638, endPoint y: 375, distance: 20.5
click at [638, 373] on html "Save dashboard [PERSON_NAME] Moon Marketing Edit mode Insert Dashboard settings…" at bounding box center [403, 187] width 807 height 374
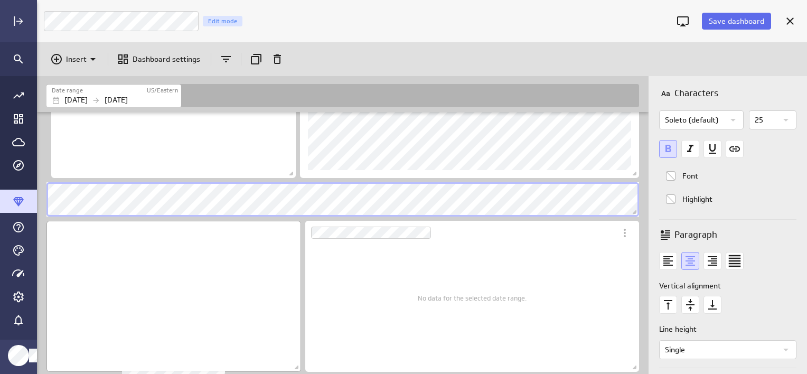
click at [68, 357] on div "No description available" at bounding box center [173, 296] width 255 height 151
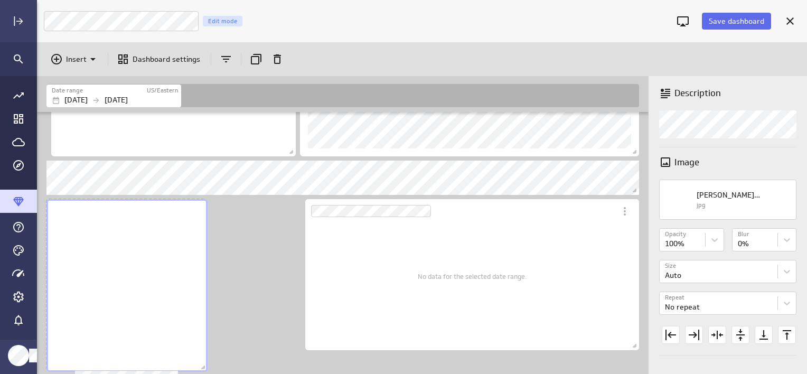
scroll to position [1011, 0]
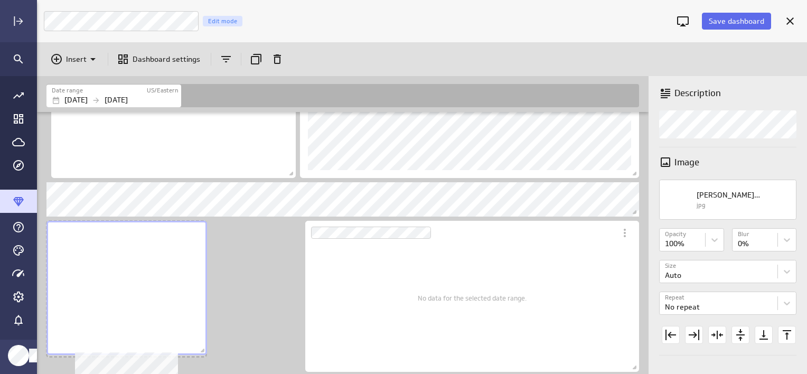
drag, startPoint x: 298, startPoint y: 368, endPoint x: 205, endPoint y: 336, distance: 98.2
click at [205, 336] on div "Dashboard content with 17 widgets" at bounding box center [126, 288] width 165 height 138
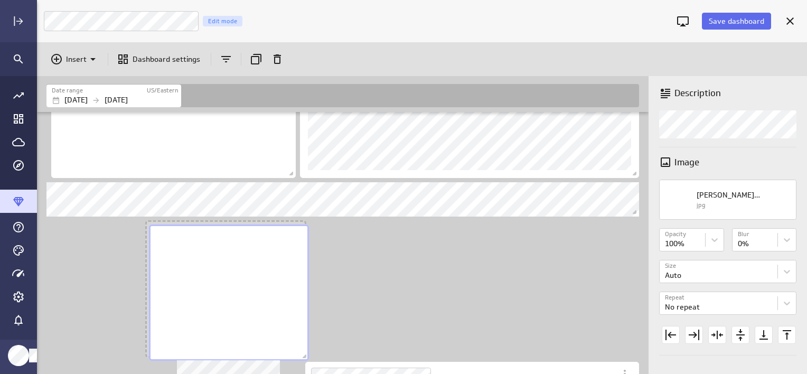
scroll to position [1409, 613]
drag, startPoint x: 135, startPoint y: 308, endPoint x: 191, endPoint y: 309, distance: 56.5
click at [191, 309] on div "No description available" at bounding box center [231, 291] width 160 height 136
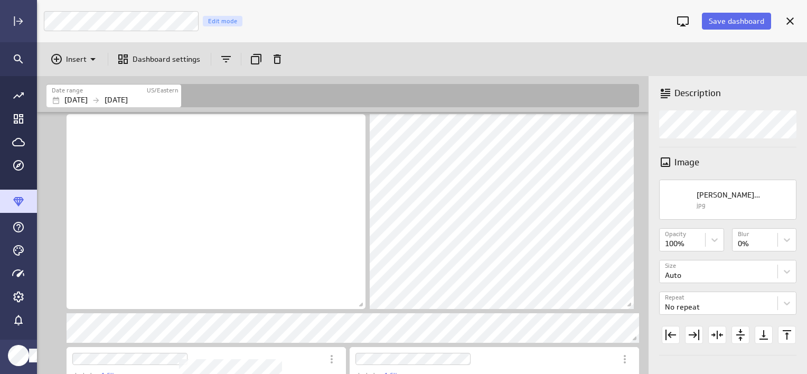
scroll to position [390, 787]
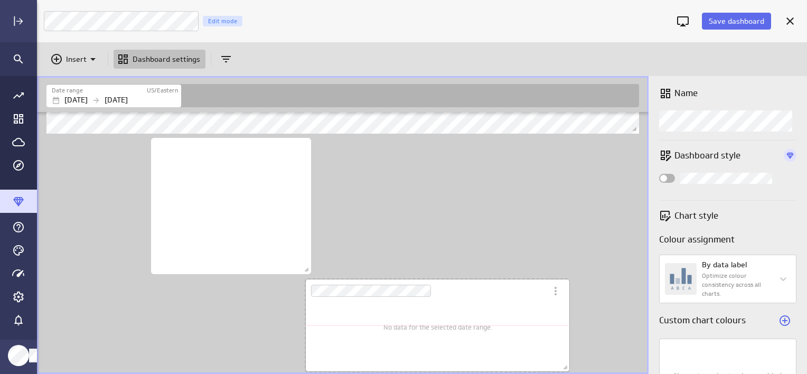
scroll to position [1072, 0]
drag, startPoint x: 633, startPoint y: 370, endPoint x: 546, endPoint y: 352, distance: 89.5
click at [546, 352] on div "No data for the selected date range." at bounding box center [427, 325] width 249 height 97
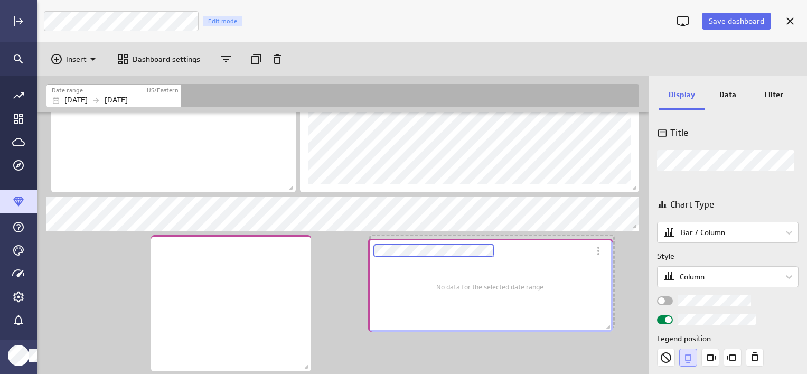
scroll to position [975, 0]
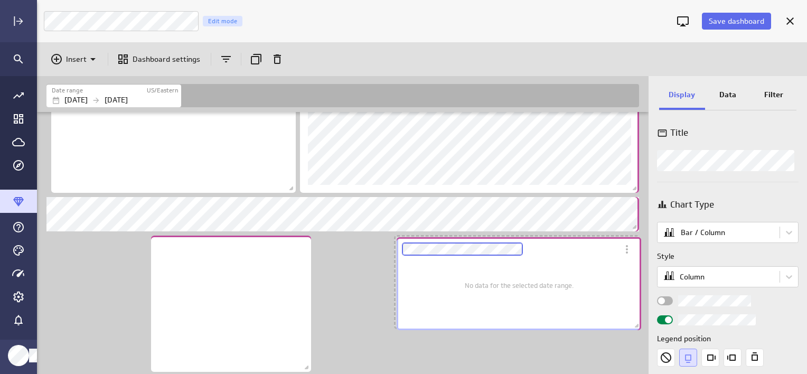
drag, startPoint x: 433, startPoint y: 284, endPoint x: 525, endPoint y: 242, distance: 100.5
click at [525, 242] on div "Dashboard Widget" at bounding box center [507, 249] width 221 height 24
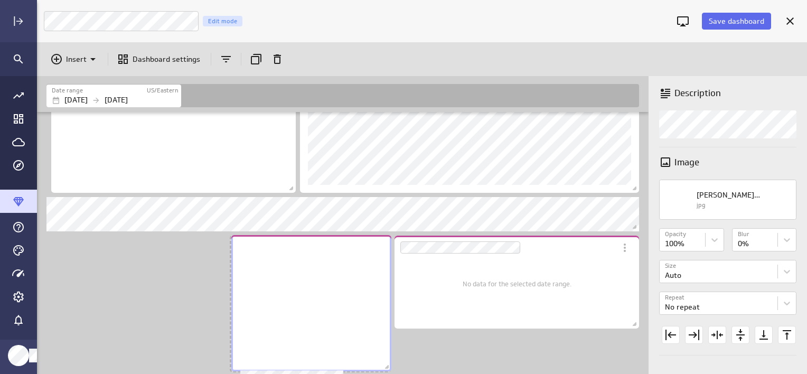
drag, startPoint x: 283, startPoint y: 269, endPoint x: 366, endPoint y: 286, distance: 84.0
click at [331, 269] on div "No description available" at bounding box center [311, 303] width 160 height 136
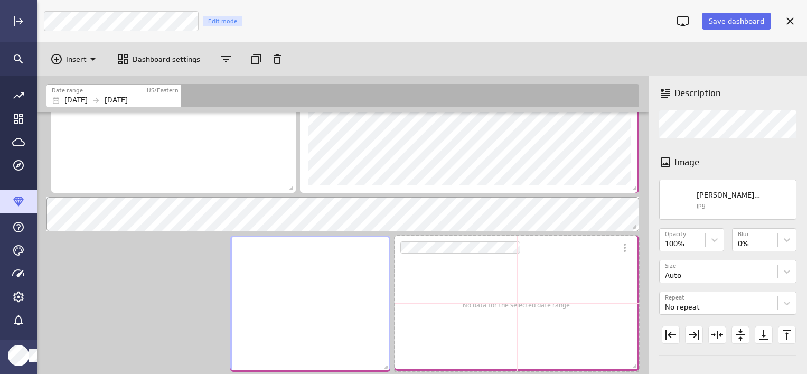
drag, startPoint x: 634, startPoint y: 329, endPoint x: 213, endPoint y: 218, distance: 434.9
click at [633, 368] on span "Dashboard content with 17 widgets" at bounding box center [636, 367] width 11 height 11
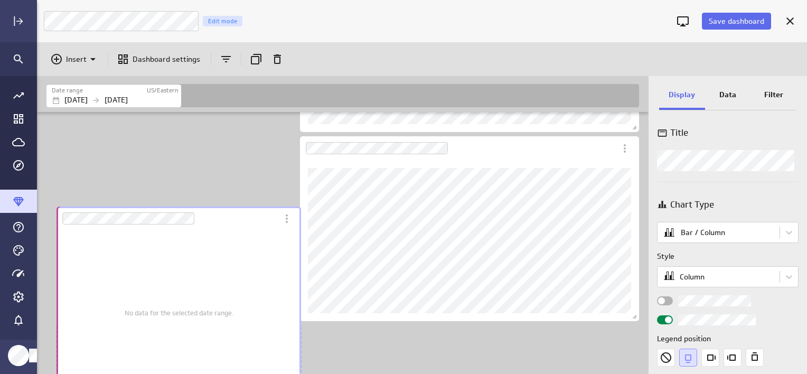
scroll to position [0, 0]
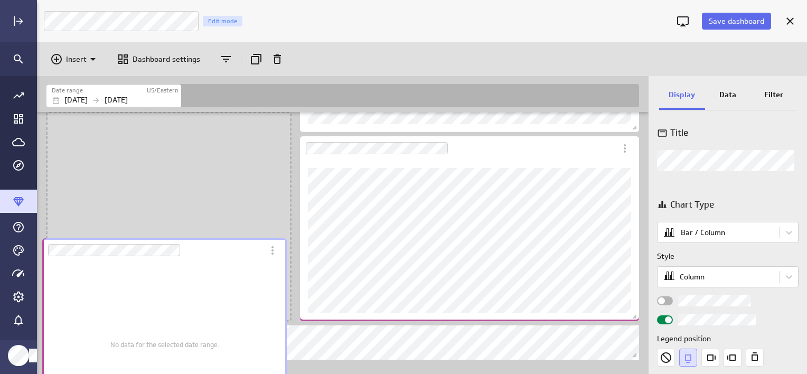
drag, startPoint x: 107, startPoint y: 146, endPoint x: 98, endPoint y: 401, distance: 254.8
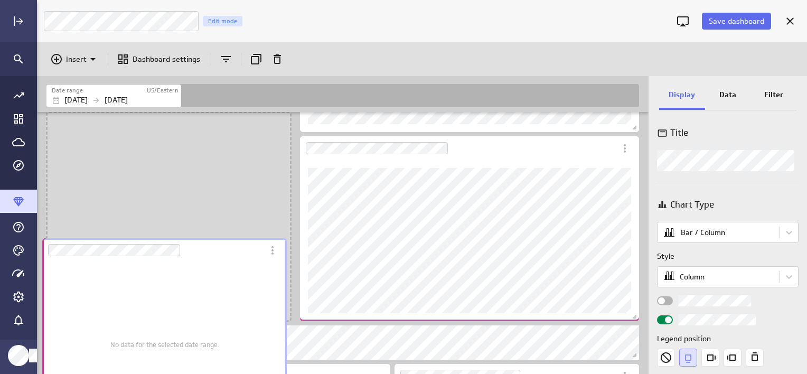
click at [98, 373] on html "Save dashboard Luna Moon Marketing Edit mode Insert Dashboard settings Date ran…" at bounding box center [403, 187] width 807 height 374
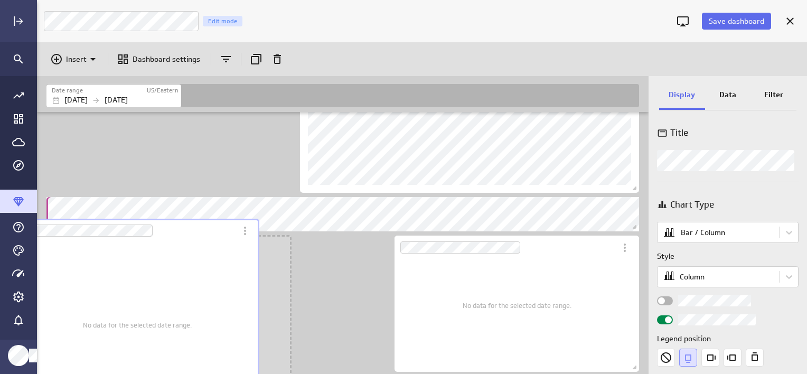
drag, startPoint x: 161, startPoint y: 166, endPoint x: 128, endPoint y: 398, distance: 234.8
click at [128, 373] on html "Save dashboard Luna Moon Marketing Edit mode Insert Dashboard settings Date ran…" at bounding box center [403, 187] width 807 height 374
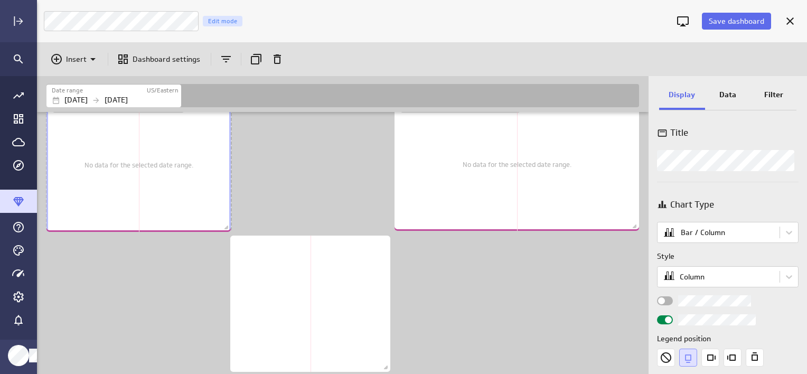
drag, startPoint x: 287, startPoint y: 226, endPoint x: 227, endPoint y: 214, distance: 61.3
click at [227, 214] on div "No data for the selected date range." at bounding box center [138, 163] width 189 height 142
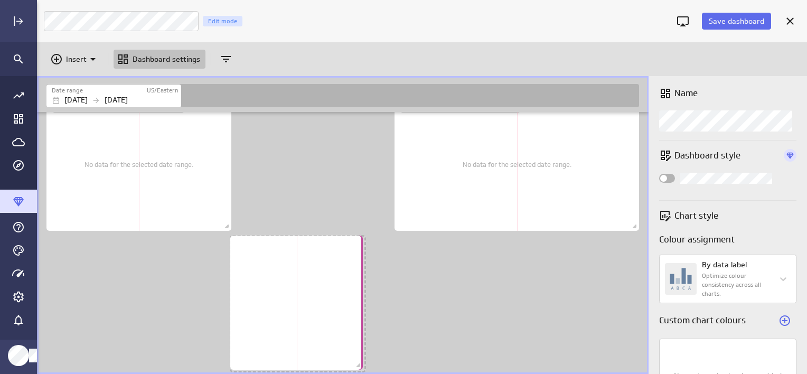
drag, startPoint x: 389, startPoint y: 370, endPoint x: 356, endPoint y: 368, distance: 32.8
click at [356, 368] on span "Dashboard content with 17 widgets" at bounding box center [359, 366] width 11 height 11
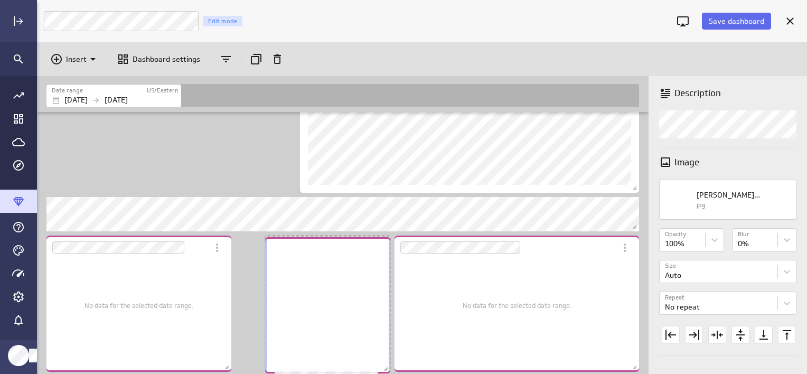
drag, startPoint x: 297, startPoint y: 260, endPoint x: 332, endPoint y: 261, distance: 34.9
click at [332, 261] on div "No description available" at bounding box center [327, 305] width 125 height 136
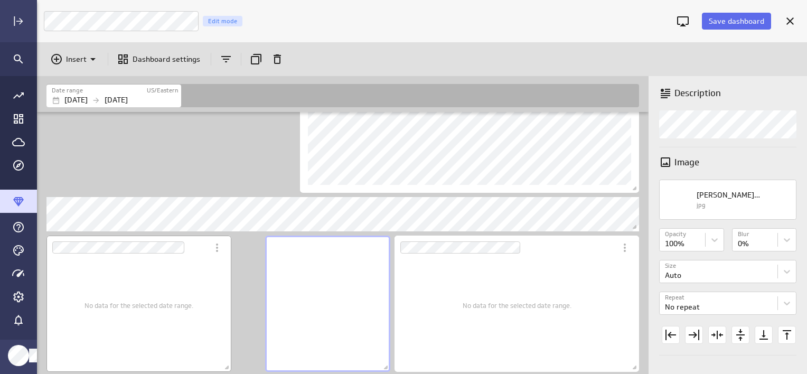
click at [217, 317] on div "No data for the selected date range." at bounding box center [138, 305] width 169 height 118
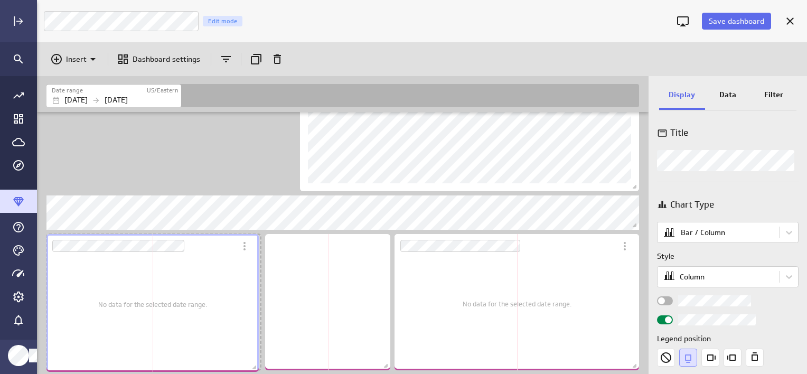
drag, startPoint x: 230, startPoint y: 369, endPoint x: 258, endPoint y: 370, distance: 27.5
click at [258, 370] on span "Dashboard content with 17 widgets" at bounding box center [255, 368] width 11 height 11
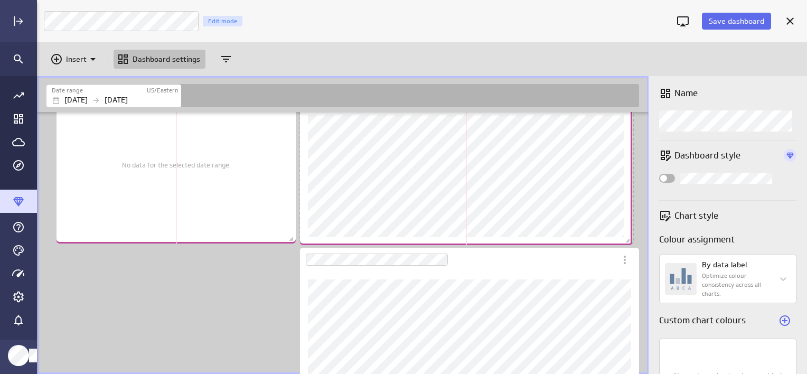
drag, startPoint x: 636, startPoint y: 266, endPoint x: 629, endPoint y: 243, distance: 23.7
click at [629, 243] on span "Dashboard content with 17 widgets" at bounding box center [629, 242] width 11 height 11
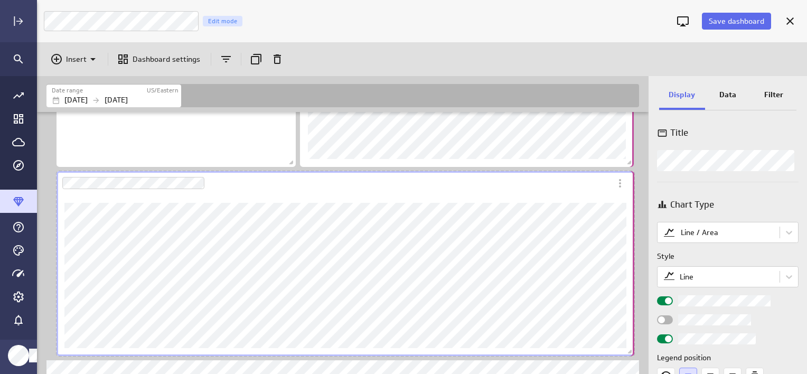
drag, startPoint x: 389, startPoint y: 352, endPoint x: 628, endPoint y: 352, distance: 238.8
click at [628, 352] on span "Dashboard content with 17 widgets" at bounding box center [631, 353] width 11 height 11
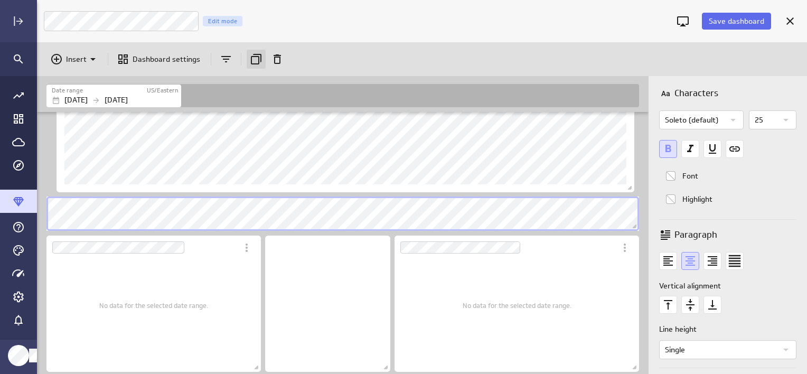
click at [257, 60] on icon "Duplicate" at bounding box center [256, 59] width 11 height 11
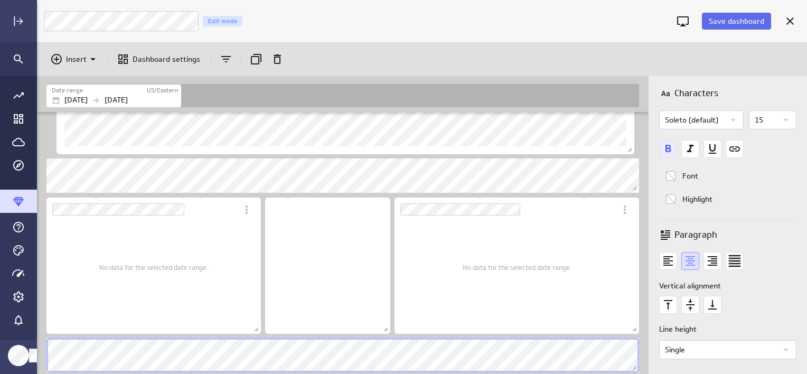
click at [669, 145] on icon "Bold font" at bounding box center [669, 148] width 6 height 7
click at [786, 119] on icon "Widget Properties" at bounding box center [786, 120] width 13 height 13
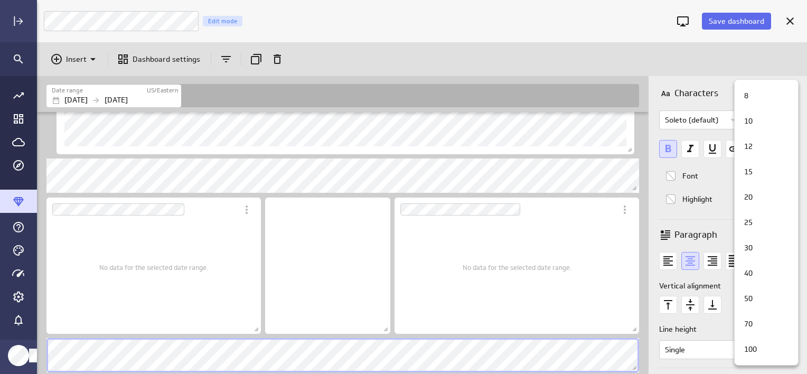
drag, startPoint x: 752, startPoint y: 220, endPoint x: 737, endPoint y: 227, distance: 16.8
click at [752, 220] on p "25" at bounding box center [748, 222] width 8 height 11
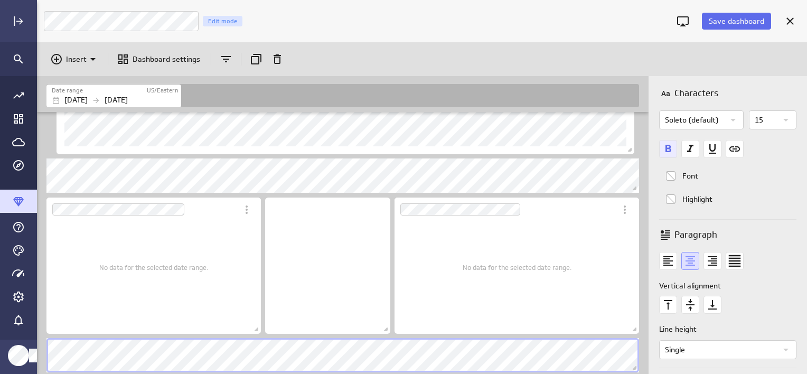
click at [668, 150] on icon "Bold font" at bounding box center [668, 149] width 18 height 18
click at [788, 123] on div "Widget Properties" at bounding box center [786, 120] width 18 height 18
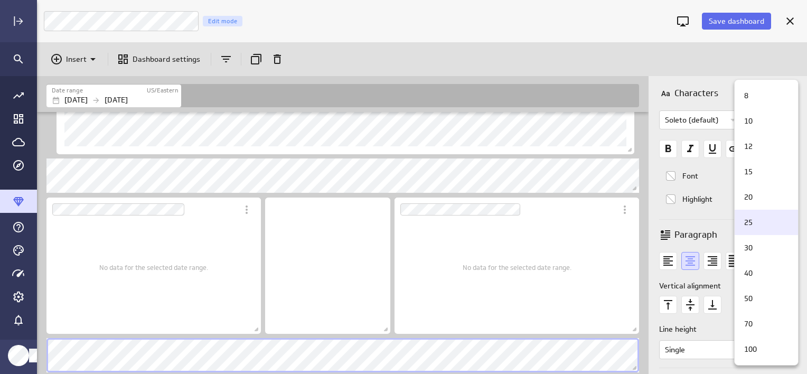
click at [755, 220] on div "25" at bounding box center [765, 222] width 50 height 11
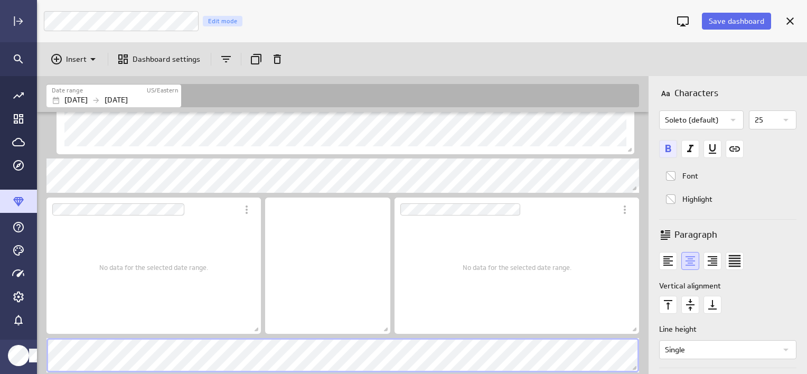
click at [666, 147] on icon "Bold font" at bounding box center [669, 148] width 6 height 7
click at [167, 290] on div "No data for the selected date range." at bounding box center [153, 267] width 109 height 118
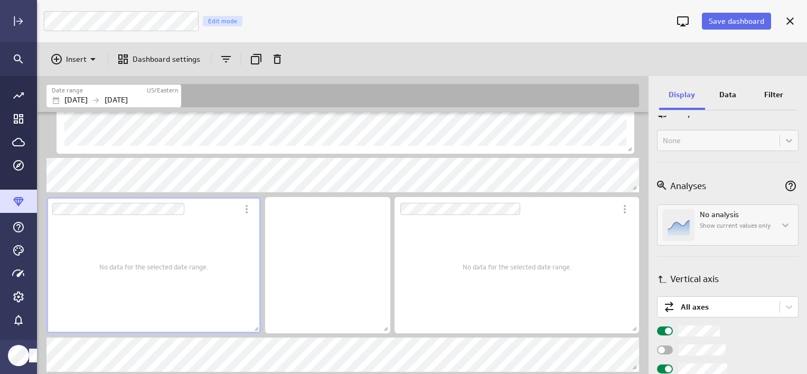
scroll to position [370, 0]
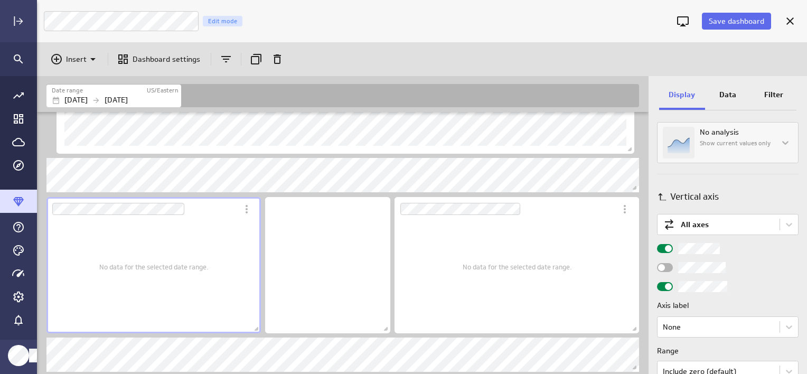
click at [668, 287] on span "Widget Properties" at bounding box center [668, 286] width 7 height 7
click at [0, 0] on input "Widget Properties" at bounding box center [0, 0] width 0 height 0
click at [471, 259] on div "No data for the selected date range." at bounding box center [517, 267] width 109 height 118
click at [670, 284] on span "Widget Properties" at bounding box center [668, 286] width 7 height 7
click at [0, 0] on input "Widget Properties" at bounding box center [0, 0] width 0 height 0
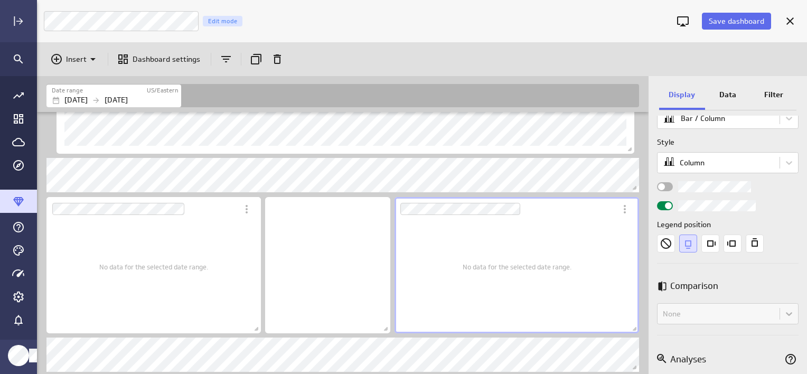
scroll to position [106, 0]
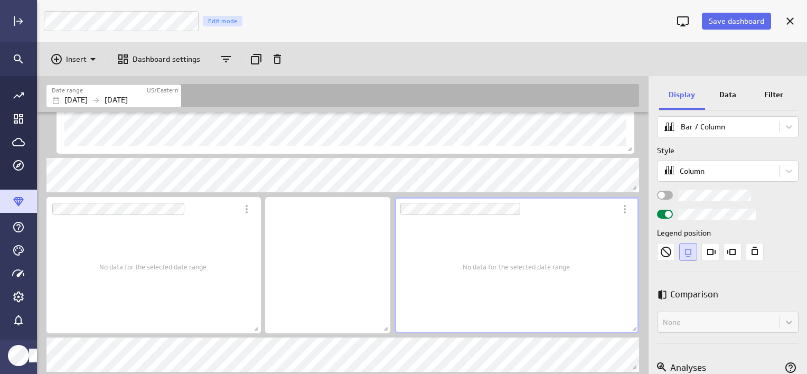
click at [663, 199] on label "Widget Properties" at bounding box center [728, 195] width 142 height 11
click at [0, 0] on input "Widget Properties" at bounding box center [0, 0] width 0 height 0
drag, startPoint x: 125, startPoint y: 243, endPoint x: 391, endPoint y: 199, distance: 270.3
click at [125, 243] on div "No data for the selected date range." at bounding box center [153, 267] width 109 height 118
click at [668, 196] on div "Widget Properties" at bounding box center [665, 195] width 16 height 9
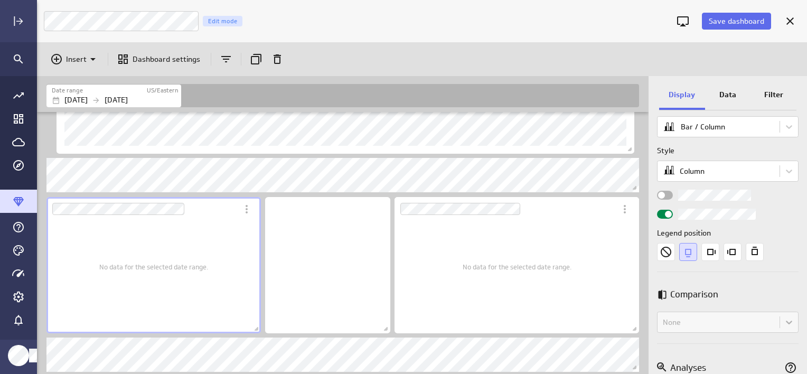
click at [0, 0] on input "Widget Properties" at bounding box center [0, 0] width 0 height 0
click at [727, 20] on span "Save dashboard" at bounding box center [736, 21] width 55 height 10
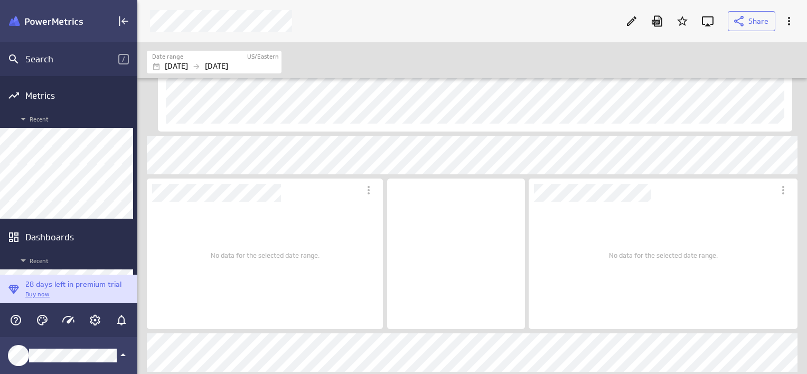
scroll to position [82, 0]
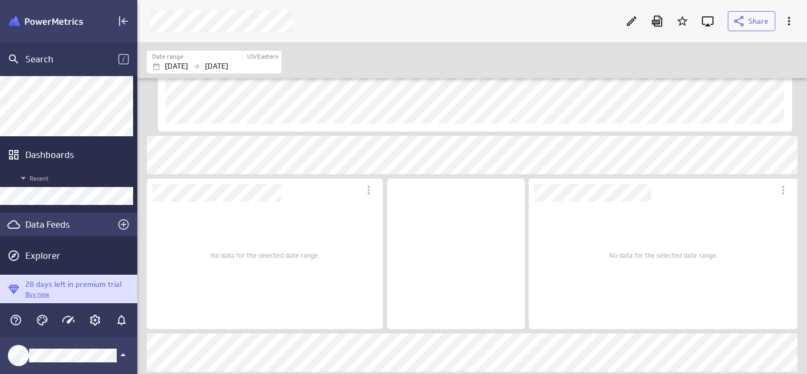
click at [53, 224] on div "Data Feeds" at bounding box center [68, 225] width 87 height 12
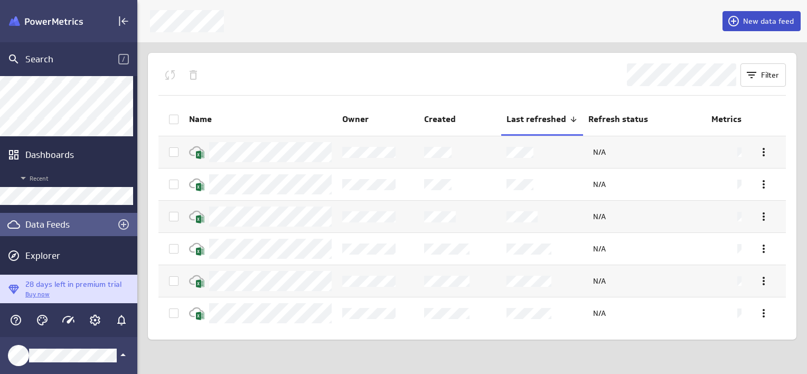
click at [759, 20] on span "New data feed" at bounding box center [768, 21] width 51 height 10
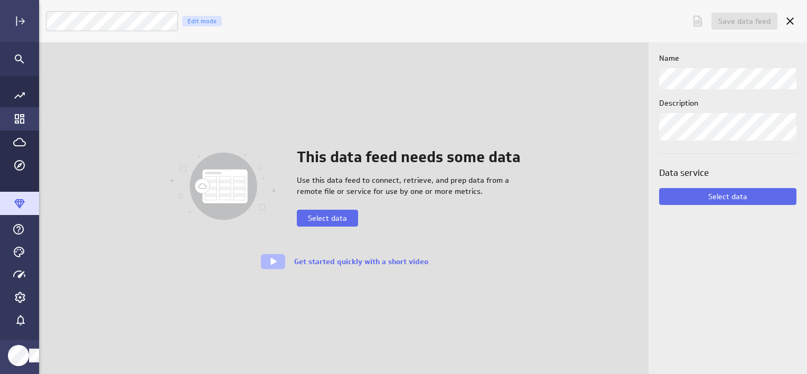
scroll to position [390, 787]
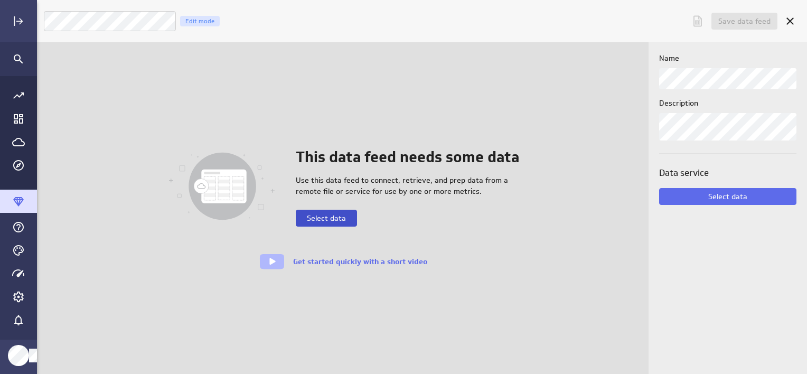
click at [337, 213] on span "Select data" at bounding box center [326, 218] width 39 height 10
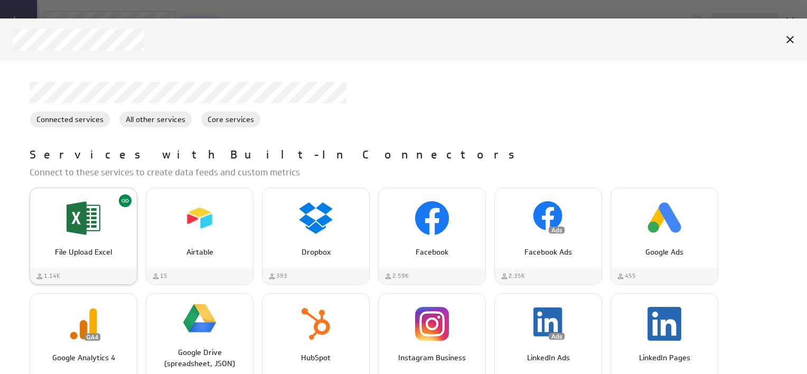
click at [102, 227] on div "File Upload Excel" at bounding box center [83, 218] width 107 height 40
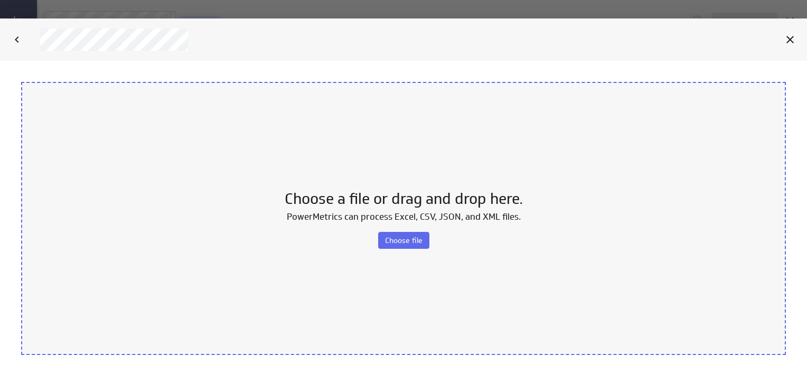
scroll to position [0, 0]
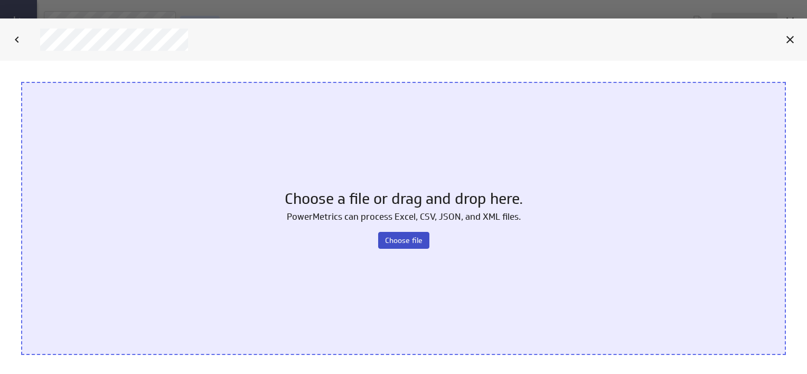
click at [413, 236] on span "Choose file" at bounding box center [404, 241] width 38 height 10
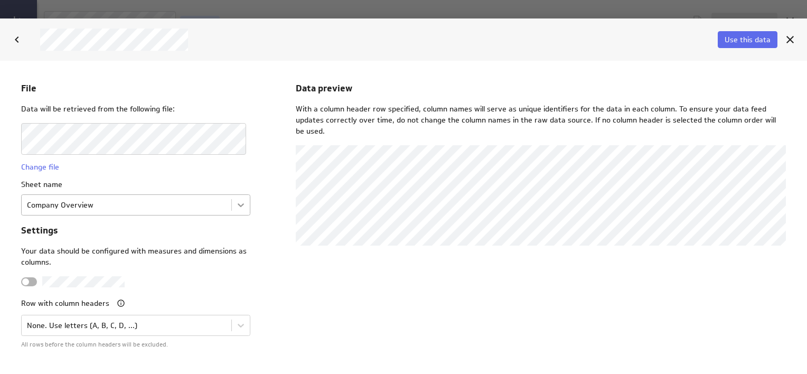
click at [243, 208] on body "File Data will be retrieved from the following file: Change file Sheet name Com…" at bounding box center [403, 217] width 807 height 313
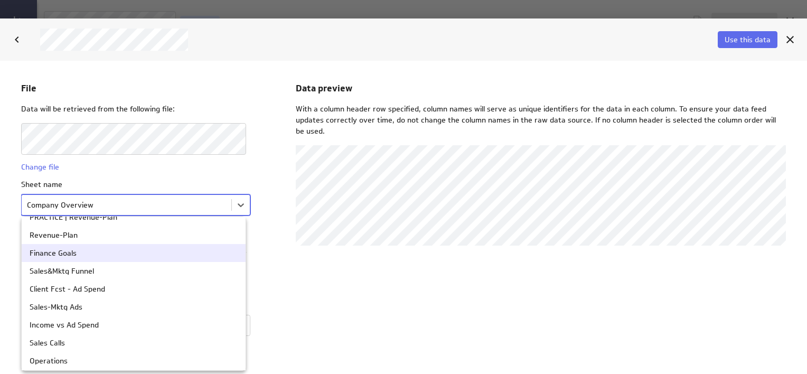
scroll to position [156, 0]
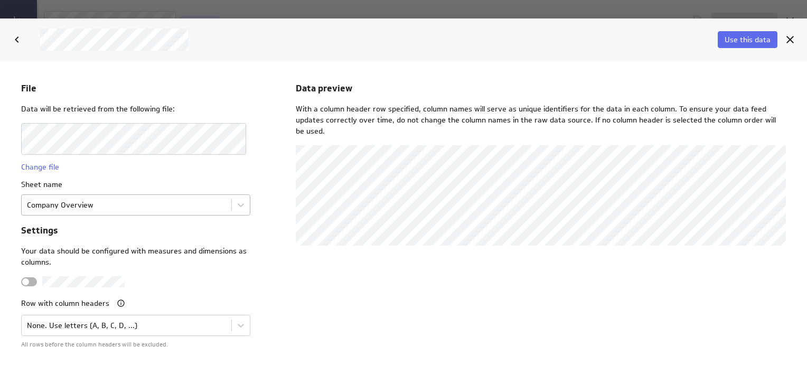
click at [170, 205] on body "File Data will be retrieved from the following file: Change file Sheet name Com…" at bounding box center [403, 217] width 807 height 313
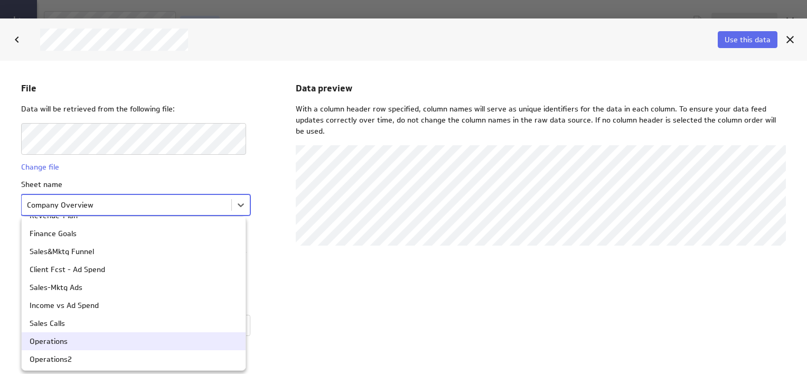
click at [69, 338] on div "Operations" at bounding box center [134, 341] width 208 height 7
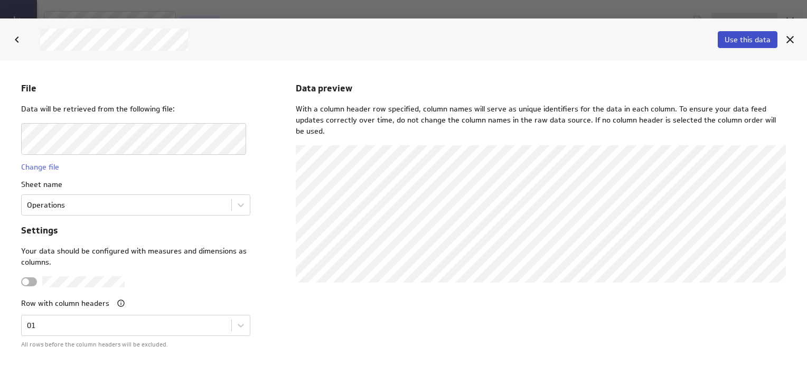
click at [753, 39] on span "Use this data" at bounding box center [748, 40] width 46 height 10
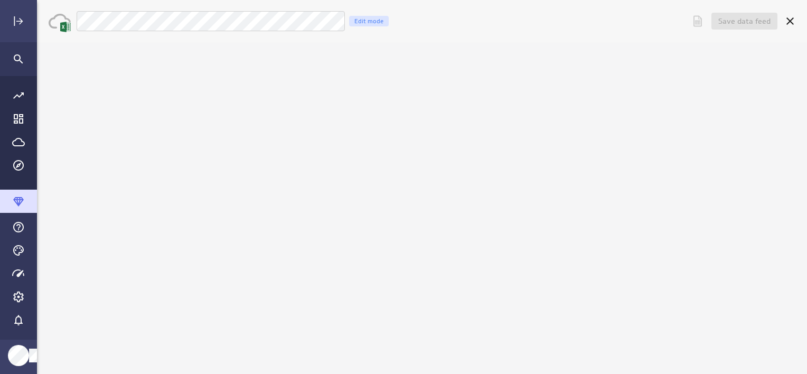
scroll to position [0, 0]
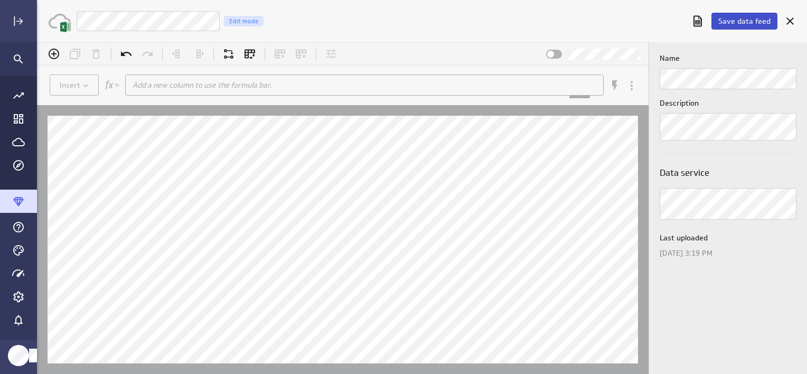
click at [753, 22] on span "Save data feed" at bounding box center [744, 21] width 52 height 10
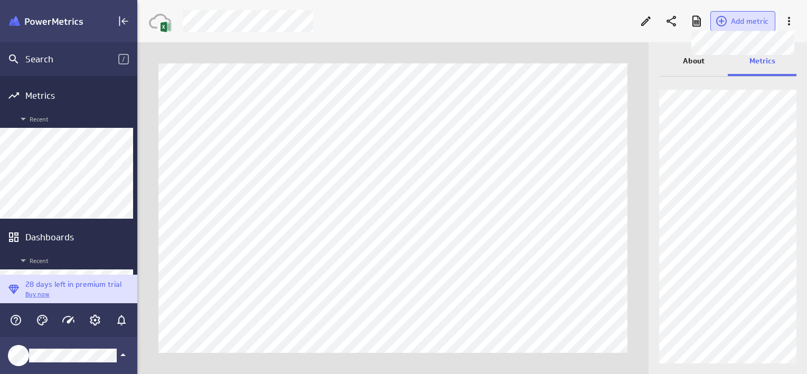
click at [748, 24] on span "Add metric" at bounding box center [750, 21] width 38 height 10
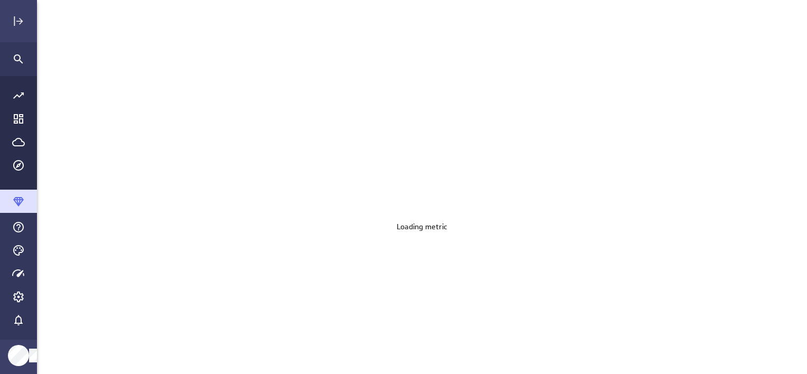
scroll to position [390, 786]
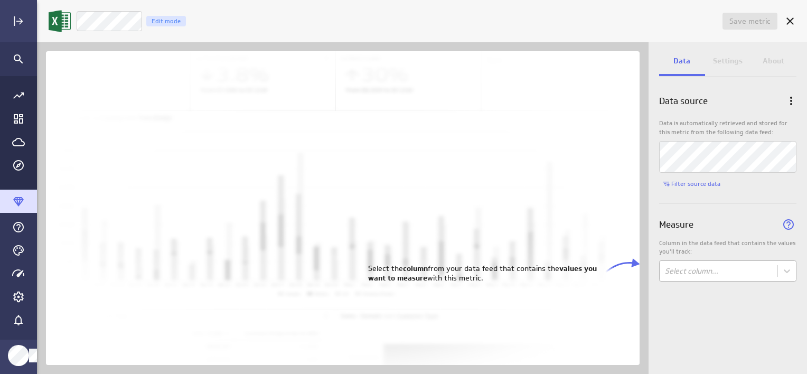
click at [750, 266] on body "Save metric Untitled Edit mode Data Settings About Data source Data is automati…" at bounding box center [403, 187] width 807 height 374
click at [725, 276] on body "Save metric Untitled Edit mode Data Settings About Data source Data is automati…" at bounding box center [403, 187] width 807 height 374
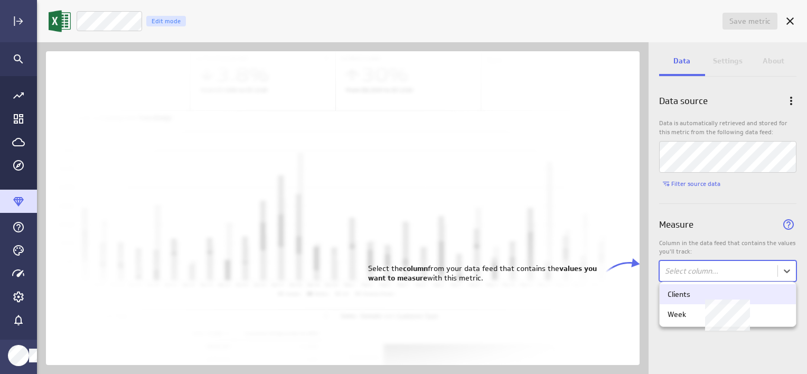
click at [705, 292] on div "Clients" at bounding box center [728, 294] width 120 height 10
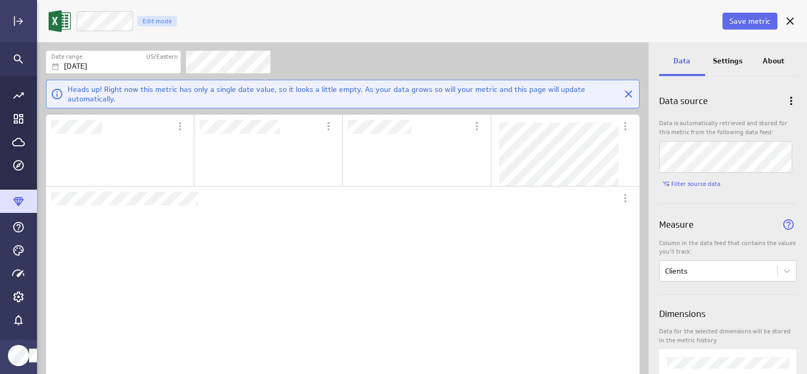
scroll to position [66, 146]
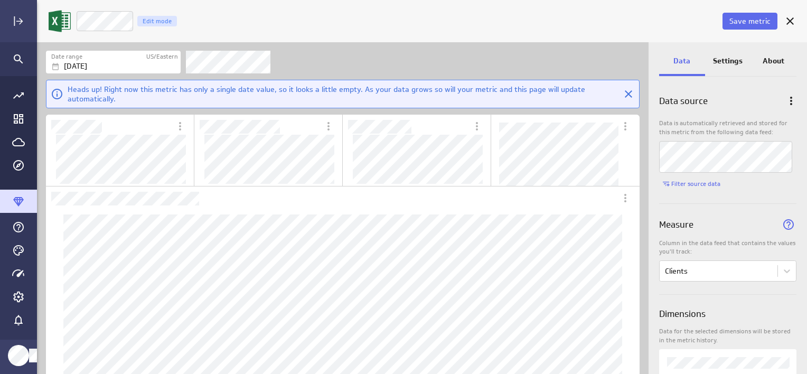
click at [728, 57] on p "Settings" at bounding box center [728, 60] width 30 height 11
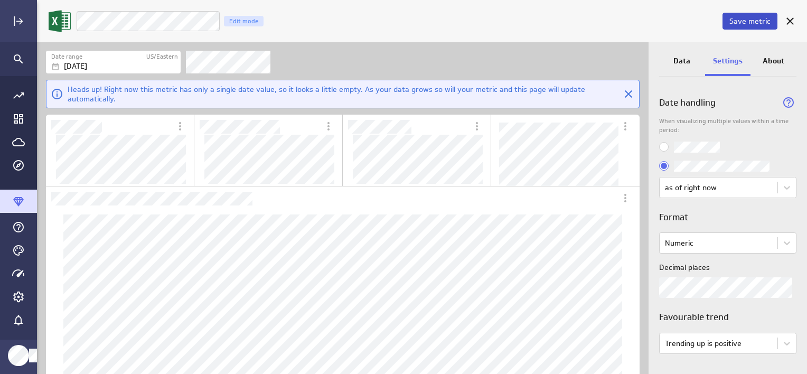
click at [742, 21] on span "Save metric" at bounding box center [750, 21] width 41 height 10
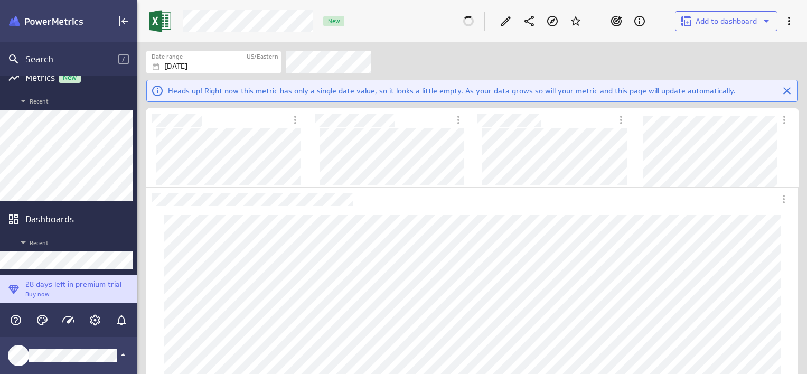
scroll to position [53, 0]
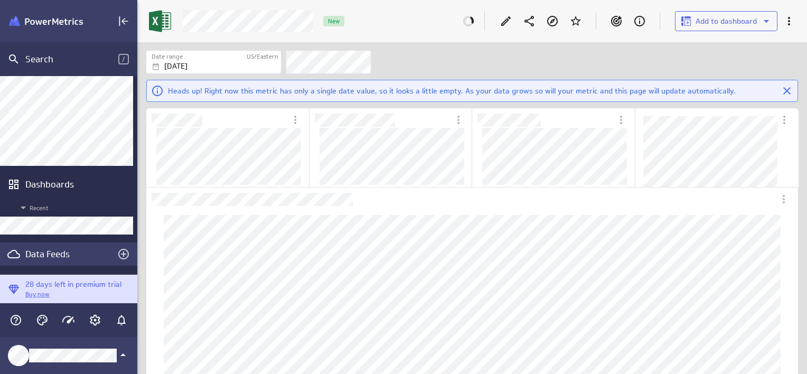
click at [55, 247] on div "Data Feeds" at bounding box center [68, 253] width 137 height 23
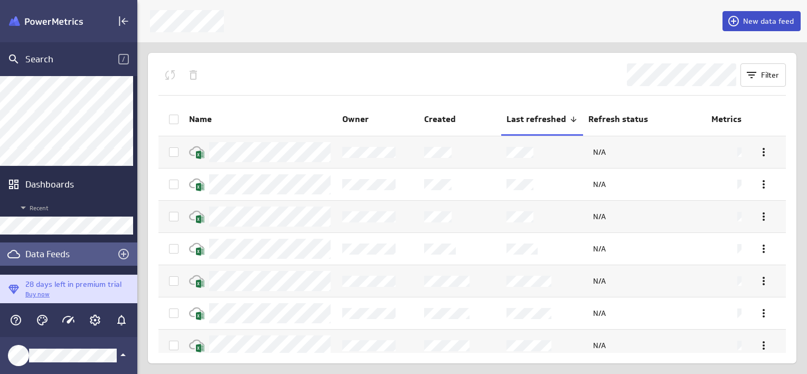
click at [764, 20] on span "New data feed" at bounding box center [768, 21] width 51 height 10
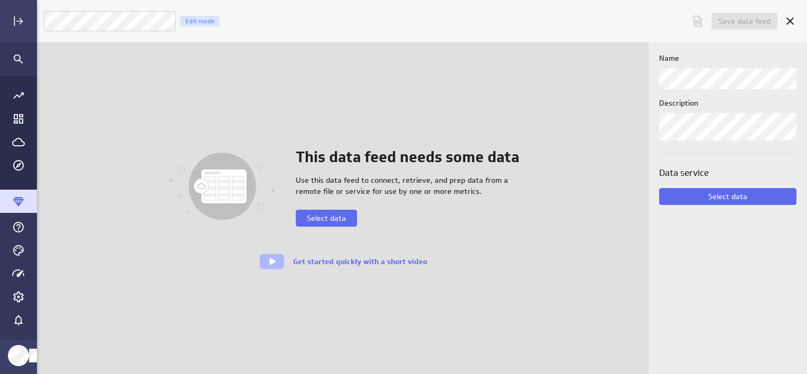
scroll to position [5, 5]
click at [323, 219] on span "Select data" at bounding box center [326, 218] width 39 height 10
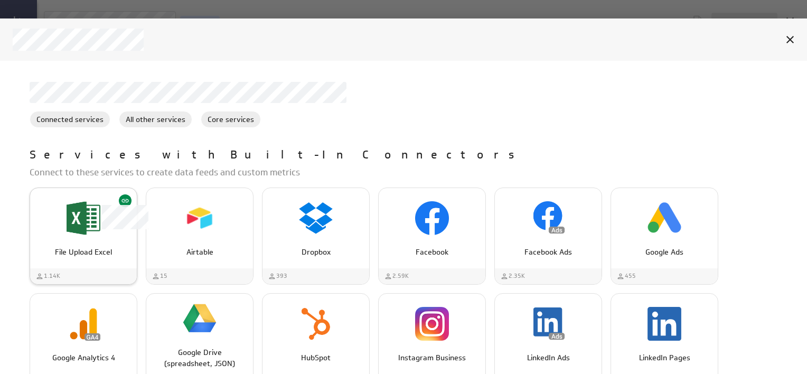
click at [88, 231] on img "File Upload Excel" at bounding box center [84, 218] width 34 height 34
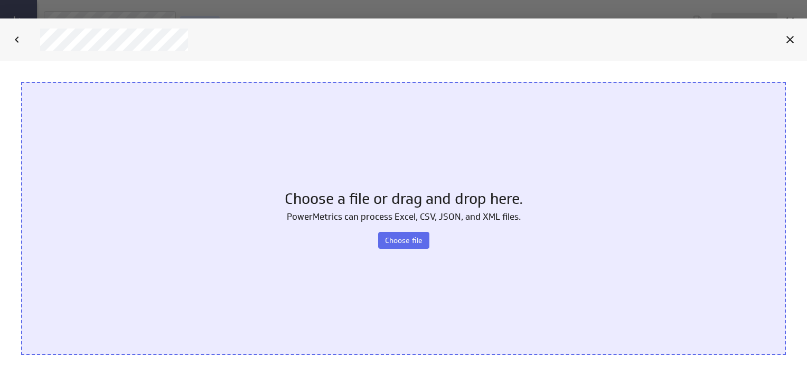
click at [416, 237] on span "Choose file" at bounding box center [404, 241] width 38 height 10
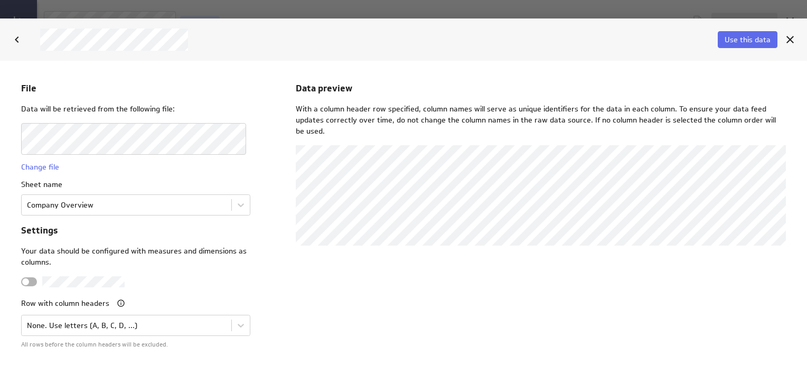
scroll to position [0, 0]
click at [86, 203] on body "File Data will be retrieved from the following file: Change file Sheet name Com…" at bounding box center [403, 217] width 807 height 313
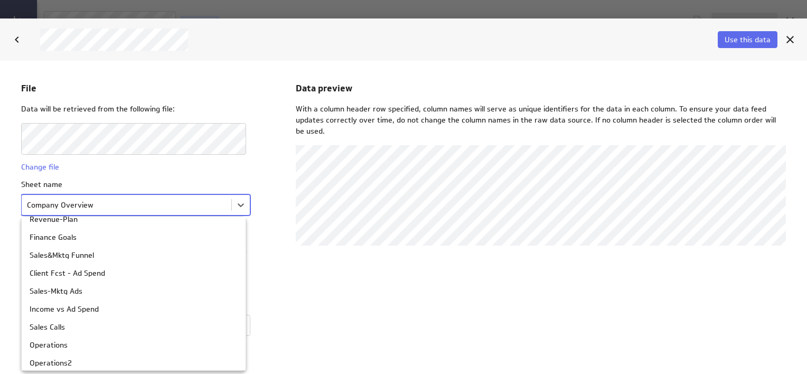
scroll to position [156, 0]
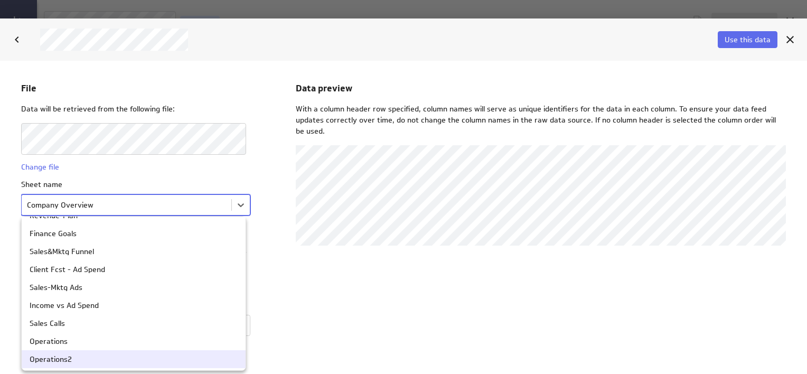
click at [78, 363] on div "Operations2" at bounding box center [134, 359] width 224 height 18
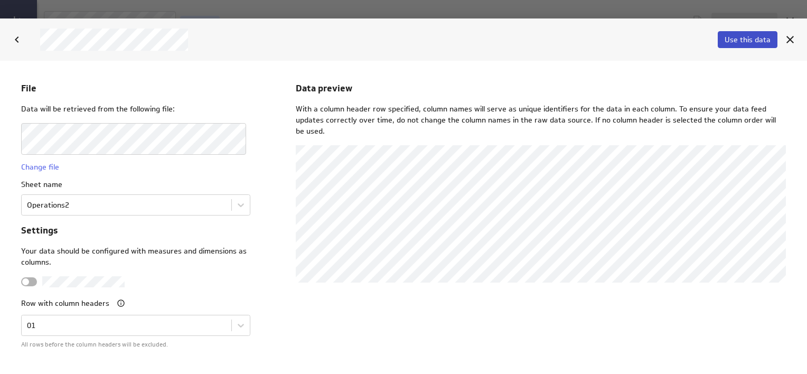
click at [758, 39] on span "Use this data" at bounding box center [748, 40] width 46 height 10
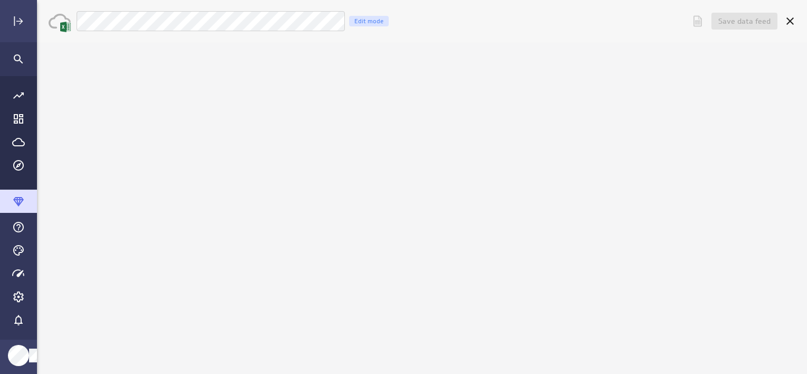
scroll to position [0, 0]
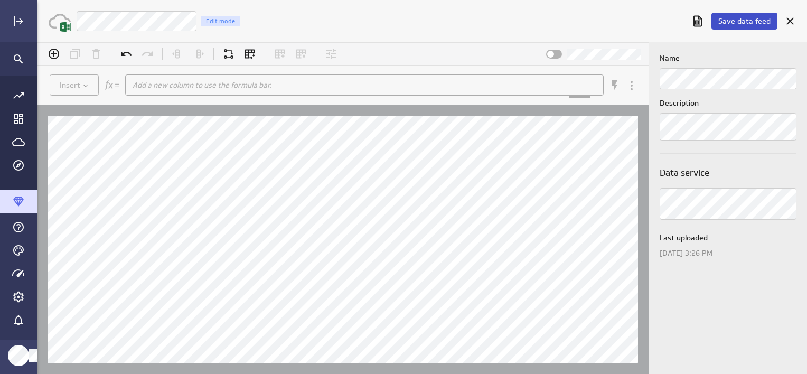
click at [750, 21] on span "Save data feed" at bounding box center [744, 21] width 52 height 10
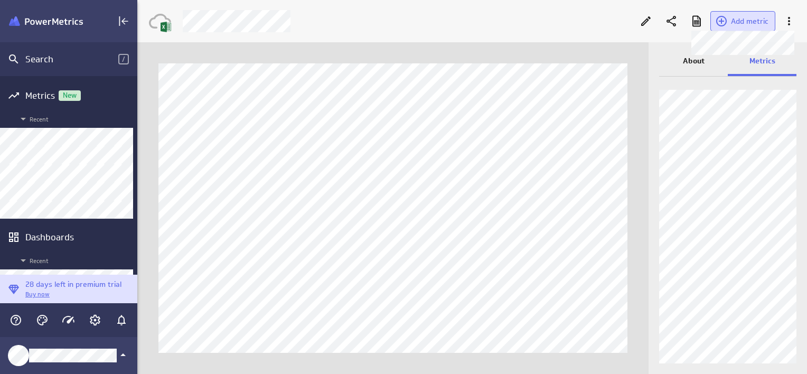
click at [733, 17] on span "Add metric" at bounding box center [750, 21] width 38 height 10
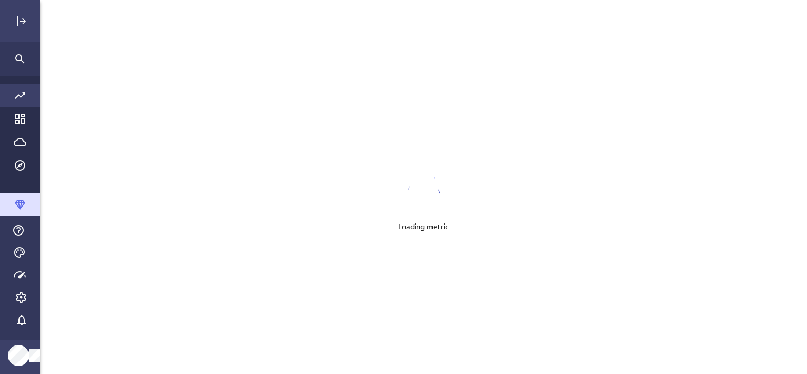
scroll to position [390, 786]
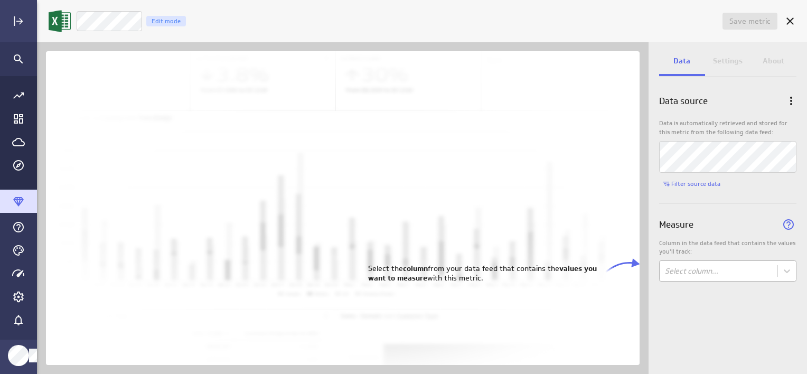
click at [703, 273] on body "Save metric Untitled Edit mode Data Settings About Data source Data is automati…" at bounding box center [403, 187] width 807 height 374
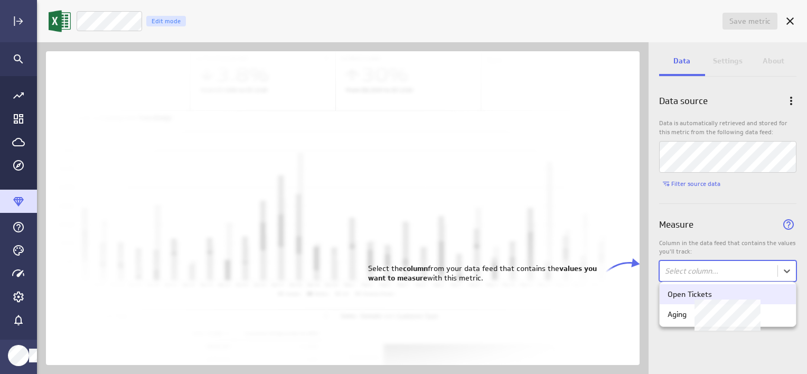
click at [697, 296] on div "Open Tickets" at bounding box center [690, 294] width 44 height 10
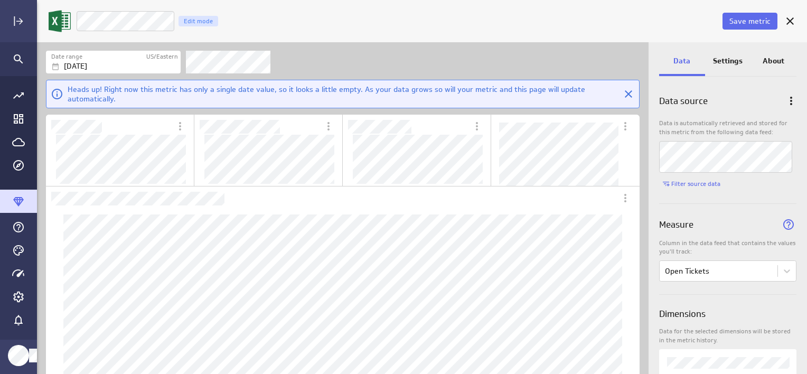
scroll to position [226, 278]
click at [733, 61] on p "Settings" at bounding box center [728, 60] width 30 height 11
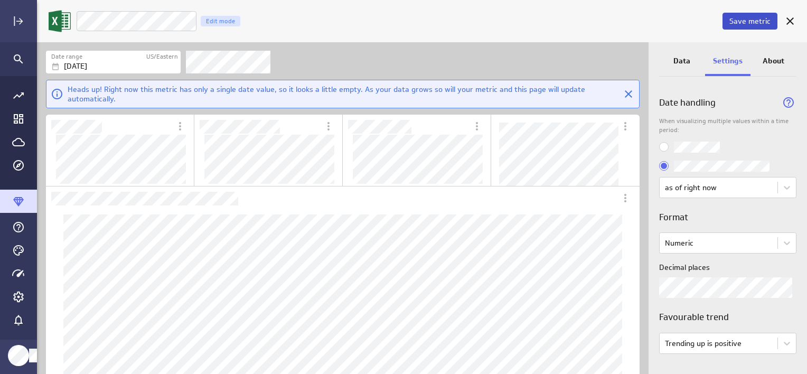
click at [759, 20] on span "Save metric" at bounding box center [750, 21] width 41 height 10
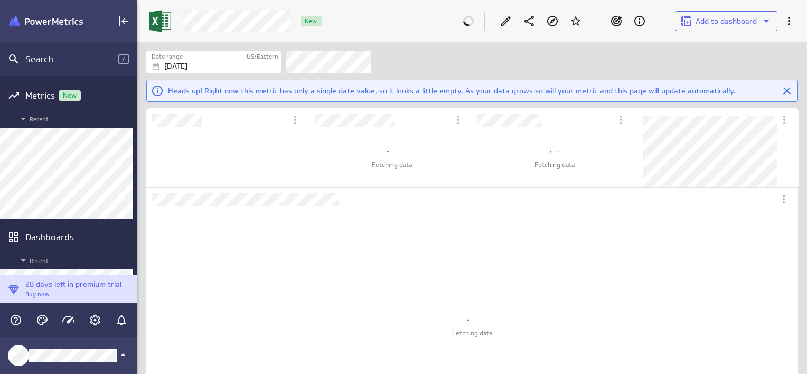
scroll to position [73, 161]
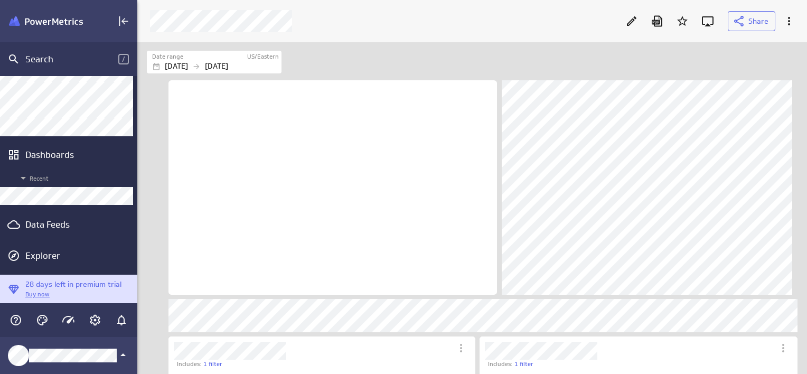
click at [633, 25] on icon "Edit" at bounding box center [631, 21] width 13 height 13
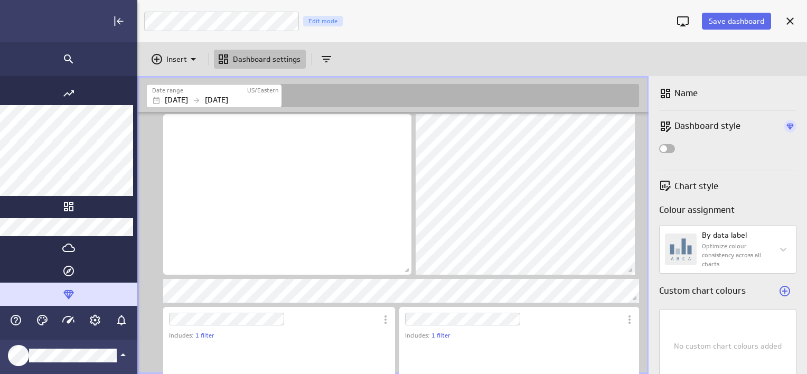
scroll to position [314, 686]
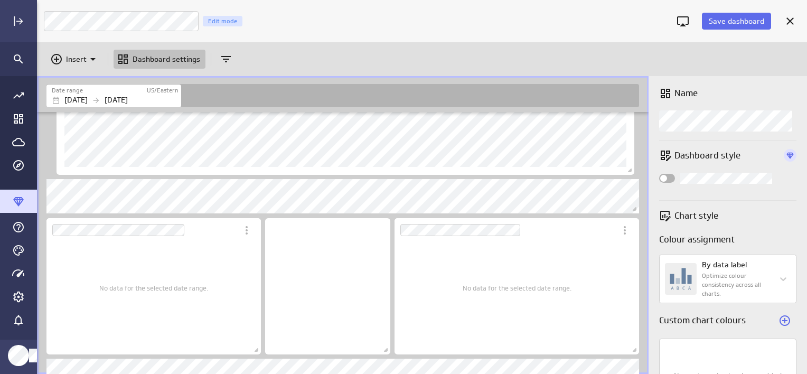
click at [15, 24] on icon "Expand" at bounding box center [18, 21] width 13 height 13
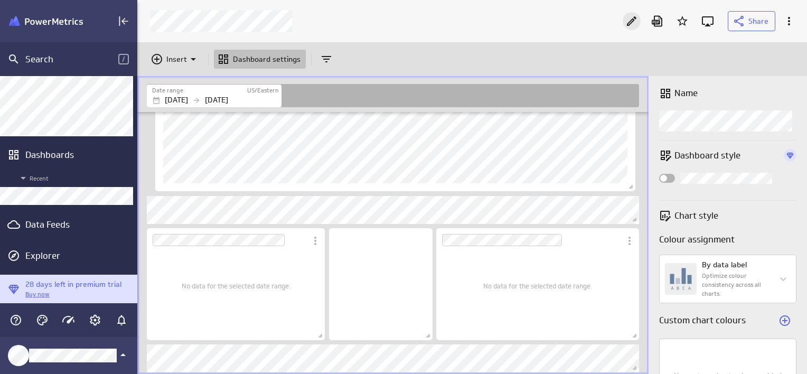
click at [632, 20] on icon "Edit" at bounding box center [632, 21] width 10 height 10
click at [630, 20] on icon "Edit" at bounding box center [631, 21] width 13 height 13
click at [630, 20] on icon at bounding box center [631, 21] width 13 height 13
click at [181, 61] on p "Insert" at bounding box center [176, 59] width 21 height 11
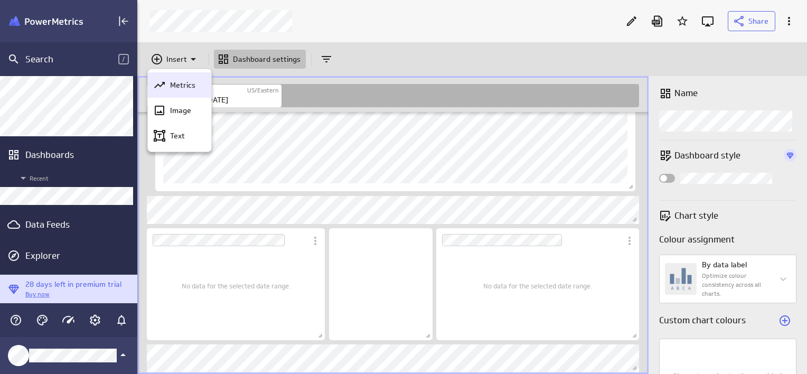
click at [171, 86] on p "Metrics" at bounding box center [182, 85] width 25 height 11
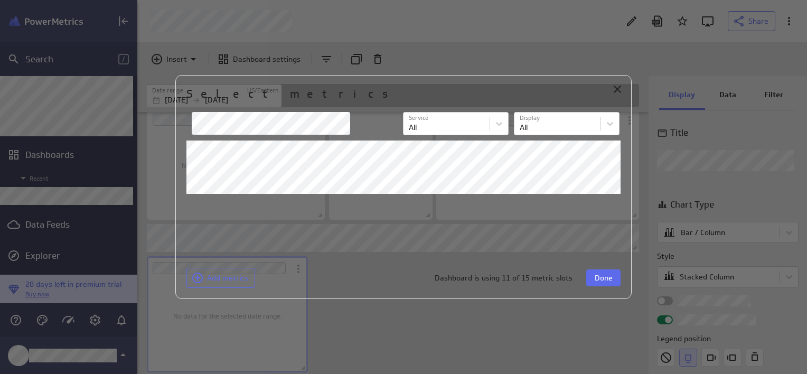
scroll to position [1173, 513]
click at [603, 277] on span "Done" at bounding box center [604, 278] width 18 height 10
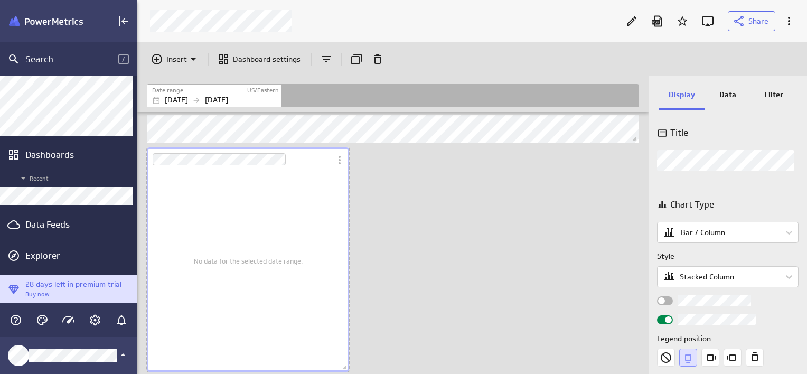
scroll to position [1003, 0]
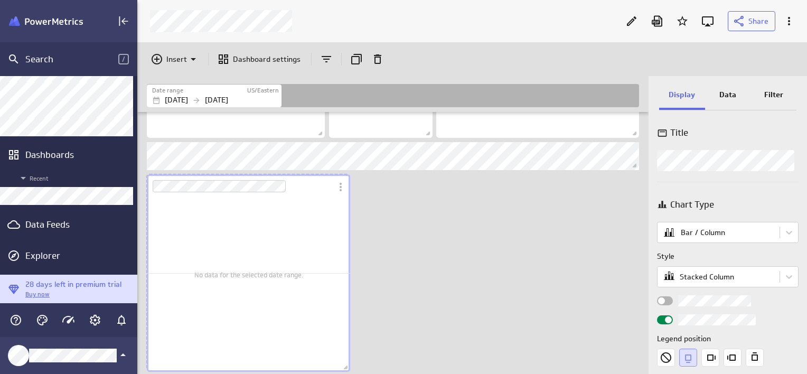
drag, startPoint x: 306, startPoint y: 368, endPoint x: 349, endPoint y: 358, distance: 43.3
click at [349, 358] on div "No data for the selected date range." at bounding box center [249, 273] width 208 height 202
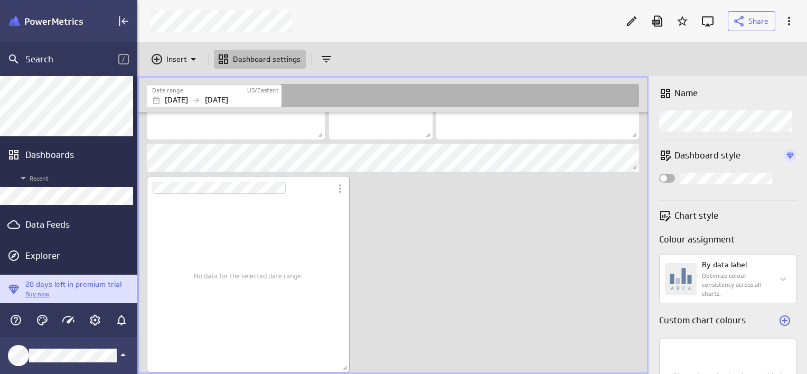
click at [173, 278] on div "No data for the selected date range." at bounding box center [248, 275] width 187 height 178
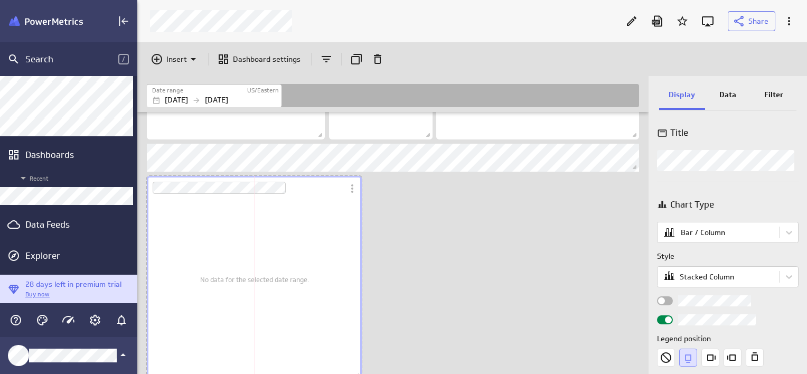
scroll to position [990, 0]
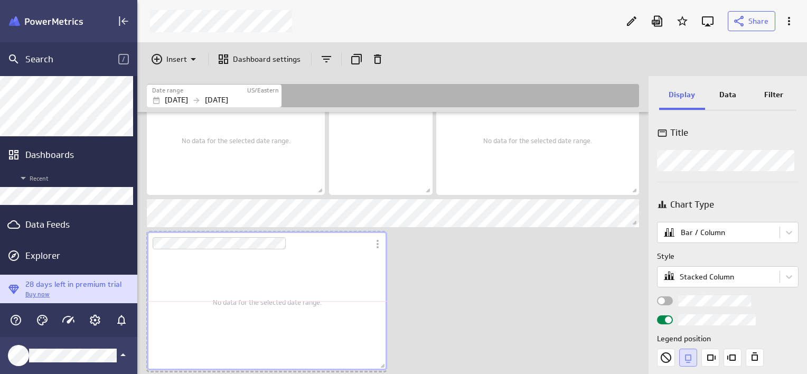
drag, startPoint x: 349, startPoint y: 370, endPoint x: 386, endPoint y: 372, distance: 37.6
drag, startPoint x: 387, startPoint y: 372, endPoint x: 380, endPoint y: 373, distance: 6.4
click at [380, 373] on span "Dashboard content with 19 widgets" at bounding box center [377, 369] width 11 height 11
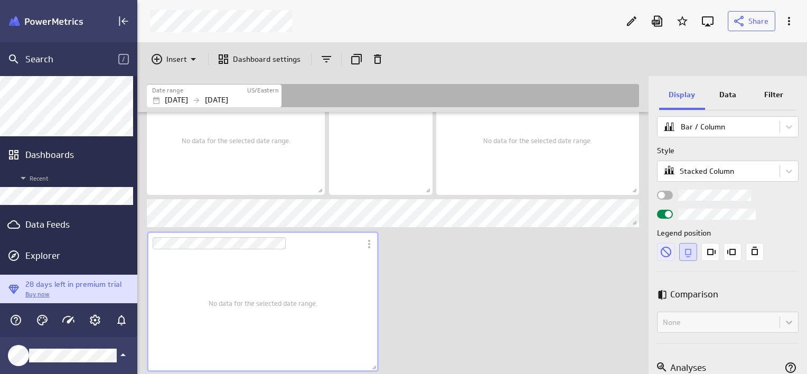
click at [664, 250] on icon "None" at bounding box center [666, 252] width 11 height 11
click at [666, 195] on div "Widget Properties" at bounding box center [665, 195] width 16 height 9
click at [0, 0] on input "Widget Properties" at bounding box center [0, 0] width 0 height 0
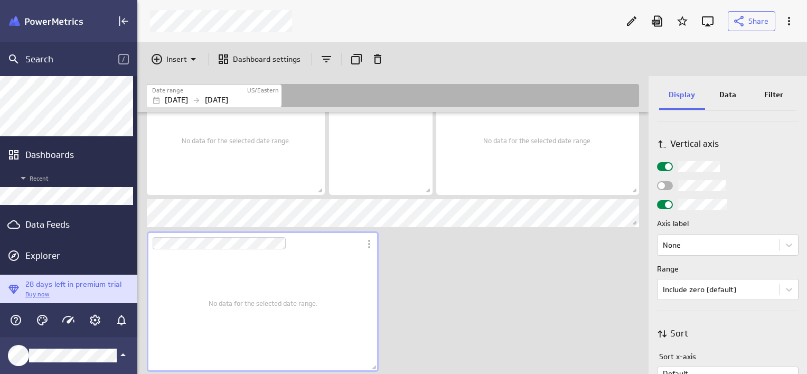
click at [665, 202] on span "Widget Properties" at bounding box center [668, 204] width 7 height 7
click at [0, 0] on input "Widget Properties" at bounding box center [0, 0] width 0 height 0
click at [180, 249] on div "Dashboard Widget" at bounding box center [204, 243] width 105 height 13
click at [195, 249] on div "Dashboard Widget" at bounding box center [227, 243] width 150 height 13
click at [235, 317] on div "No data for the selected date range." at bounding box center [263, 303] width 109 height 122
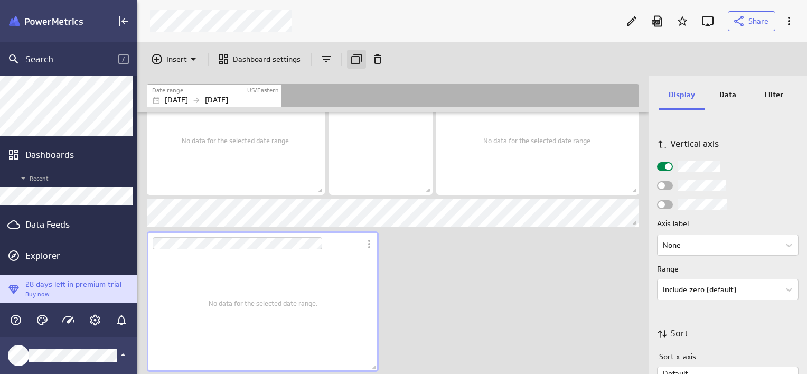
click at [357, 54] on icon "Duplicate" at bounding box center [356, 59] width 11 height 11
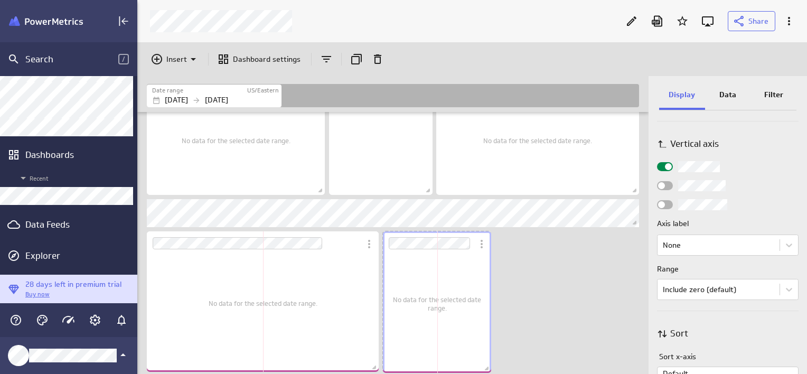
scroll to position [1196, 513]
drag, startPoint x: 613, startPoint y: 368, endPoint x: 388, endPoint y: 373, distance: 225.1
click at [488, 368] on span "Dashboard content with 20 widgets" at bounding box center [487, 369] width 11 height 11
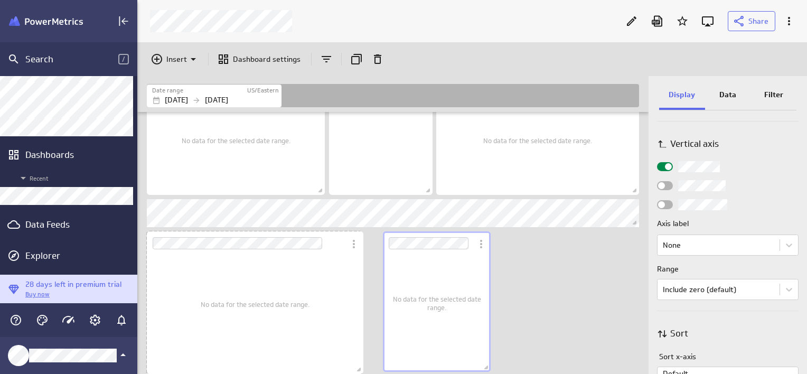
scroll to position [1201, 513]
drag, startPoint x: 375, startPoint y: 368, endPoint x: 359, endPoint y: 370, distance: 15.5
click at [359, 370] on span "Dashboard content with 20 widgets" at bounding box center [360, 371] width 11 height 11
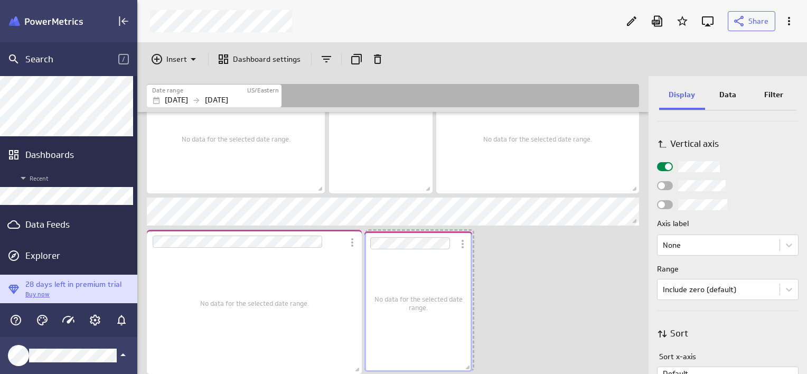
scroll to position [1334, 513]
drag, startPoint x: 465, startPoint y: 233, endPoint x: 446, endPoint y: 235, distance: 19.1
click at [446, 235] on div "Dashboard Widget" at bounding box center [409, 243] width 90 height 24
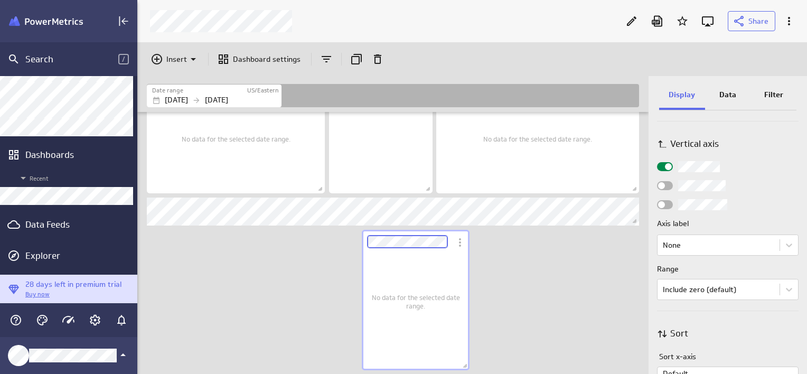
scroll to position [0, 88]
click at [451, 236] on div "Dashboard Widget" at bounding box center [407, 242] width 90 height 24
drag, startPoint x: 436, startPoint y: 235, endPoint x: 446, endPoint y: 235, distance: 10.0
click at [446, 235] on div "Dashboard Widget" at bounding box center [407, 241] width 81 height 13
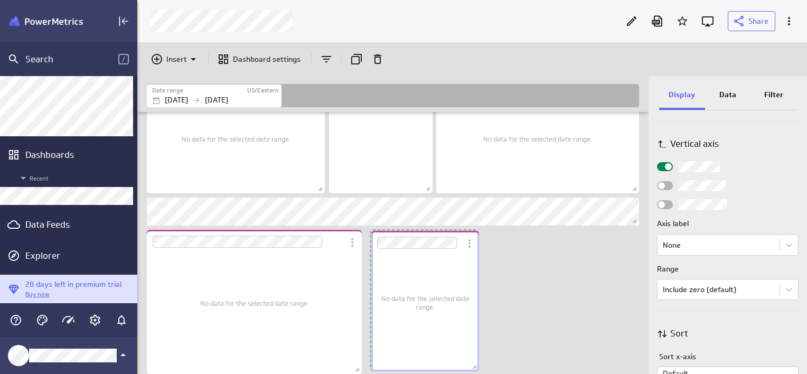
scroll to position [1201, 513]
drag, startPoint x: 444, startPoint y: 232, endPoint x: 451, endPoint y: 233, distance: 7.5
click at [451, 233] on div "Dashboard Widget" at bounding box center [414, 243] width 90 height 24
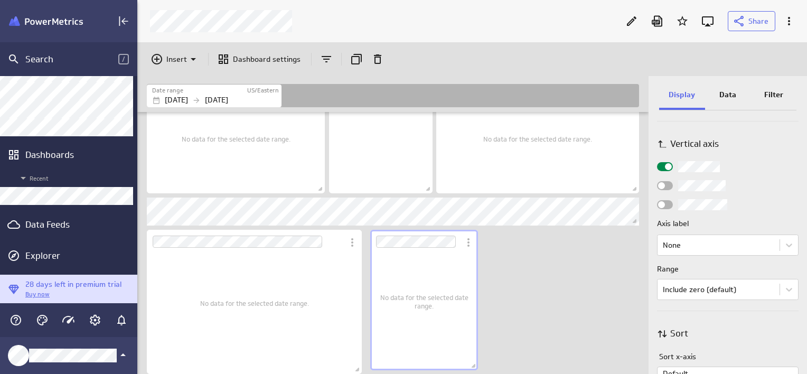
click at [434, 307] on span "No data for the selected date range." at bounding box center [424, 301] width 97 height 17
click at [474, 367] on span "Dashboard content with 20 widgets" at bounding box center [476, 367] width 11 height 11
click at [438, 297] on span "No data for the selected date range." at bounding box center [424, 301] width 97 height 17
click at [731, 91] on p "Data" at bounding box center [727, 94] width 17 height 11
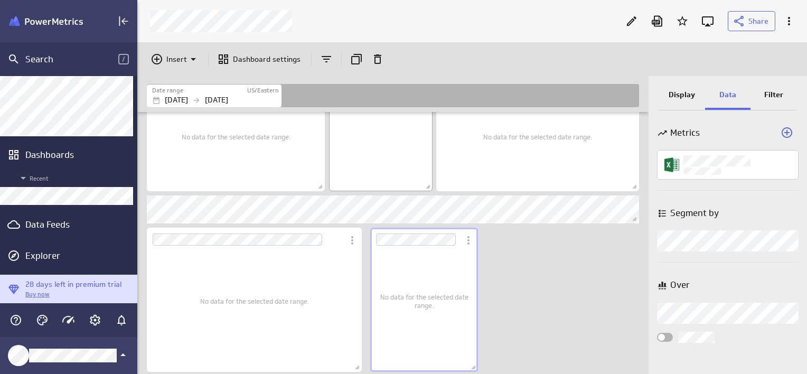
scroll to position [0, 0]
click at [686, 96] on p "Display" at bounding box center [682, 94] width 26 height 11
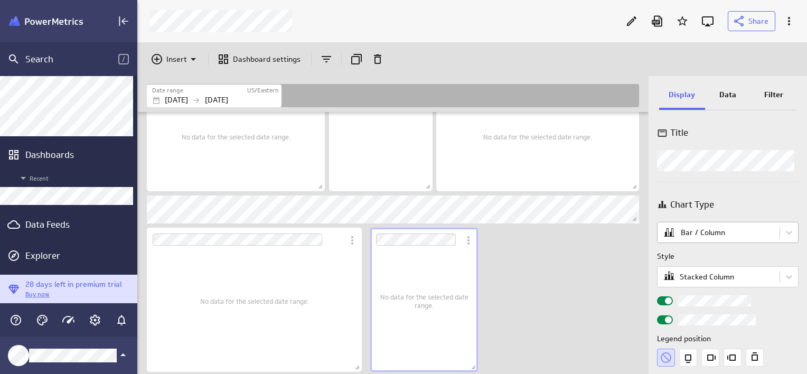
click at [699, 224] on body "Search / Metrics Recent Dashboards Recent Data Feeds Explorer 28 days left in p…" at bounding box center [403, 187] width 807 height 374
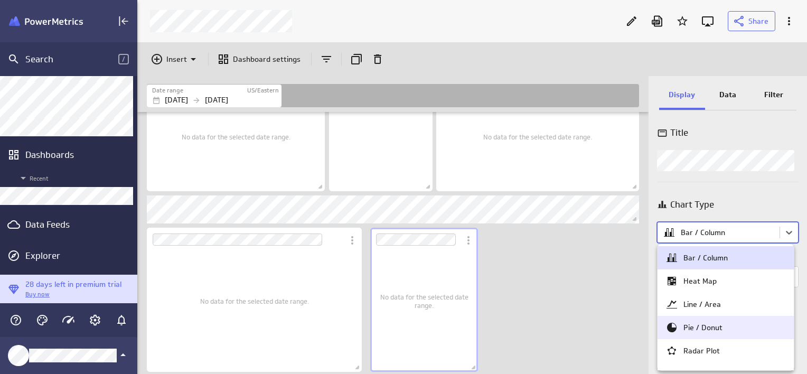
scroll to position [106, 0]
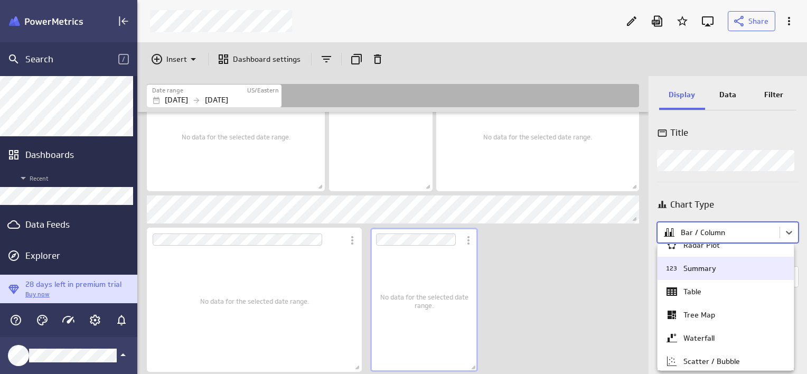
click at [703, 264] on div "Summary" at bounding box center [700, 269] width 33 height 10
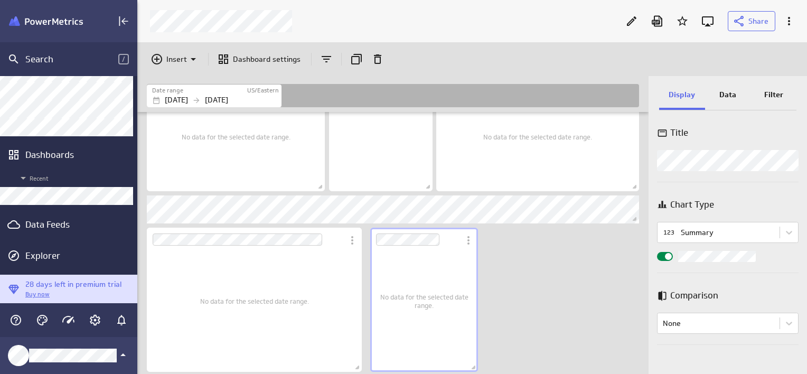
click at [446, 317] on div "No data for the selected date range." at bounding box center [424, 301] width 97 height 130
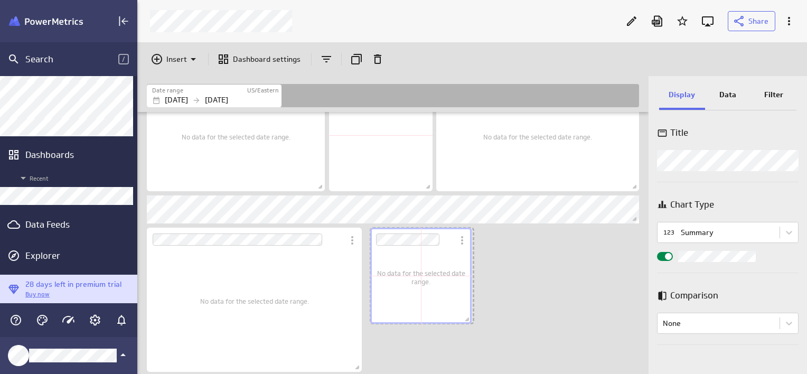
drag, startPoint x: 475, startPoint y: 368, endPoint x: 469, endPoint y: 320, distance: 48.5
click at [469, 320] on span "Dashboard content with 20 widgets" at bounding box center [468, 320] width 11 height 11
click at [167, 56] on p "Insert" at bounding box center [176, 59] width 21 height 11
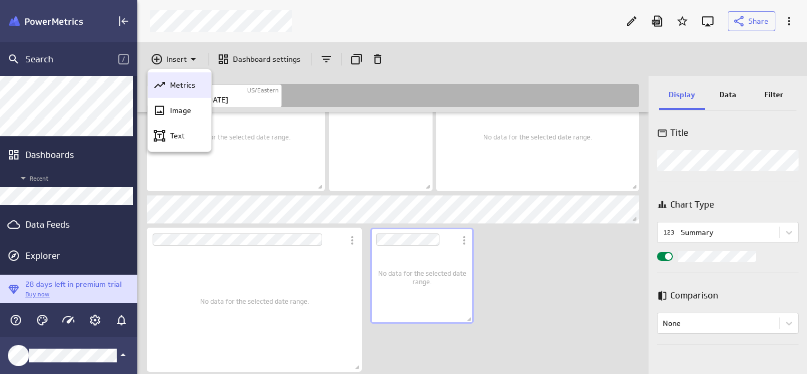
click at [181, 87] on p "Metrics" at bounding box center [182, 85] width 25 height 11
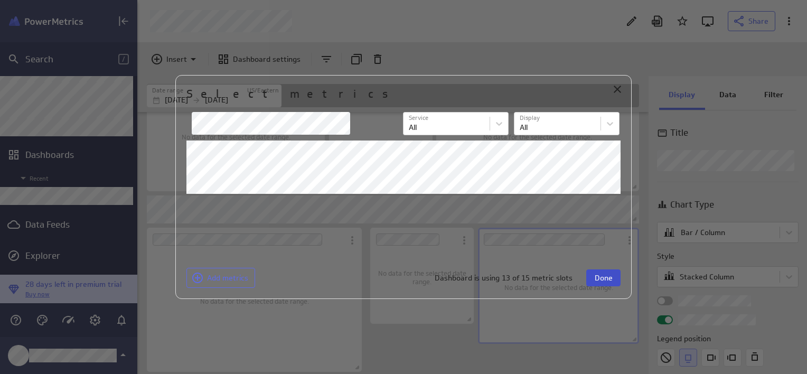
click at [601, 279] on span "Done" at bounding box center [604, 278] width 18 height 10
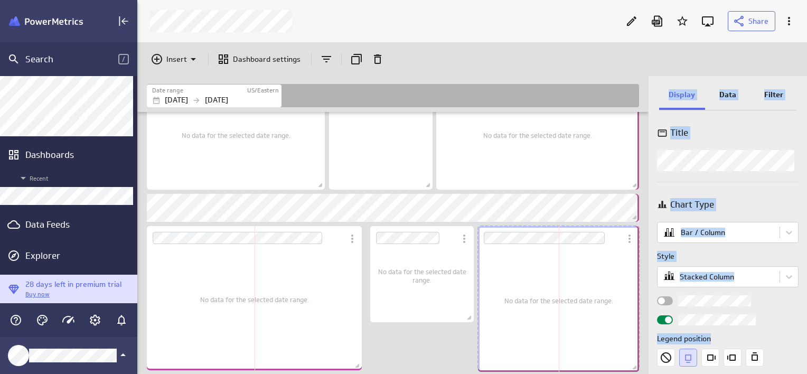
scroll to position [5, 5]
drag, startPoint x: 634, startPoint y: 340, endPoint x: 647, endPoint y: 361, distance: 24.4
click at [649, 366] on div "Date range US/Eastern Jan 01 2024 Dec 31 2024 Includes: 1 filter Includes: 1 fi…" at bounding box center [472, 225] width 670 height 298
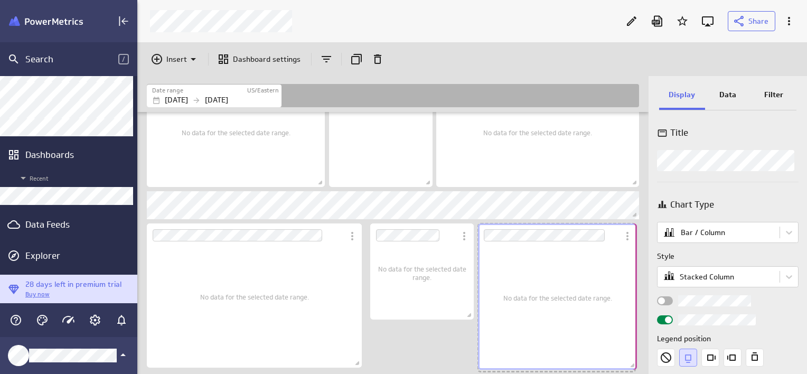
click at [632, 364] on span "Dashboard content with 21 widgets" at bounding box center [634, 366] width 11 height 11
drag, startPoint x: 549, startPoint y: 338, endPoint x: 579, endPoint y: 339, distance: 30.1
click at [549, 338] on div "No data for the selected date range." at bounding box center [556, 299] width 109 height 130
click at [664, 356] on icon "None" at bounding box center [666, 357] width 11 height 11
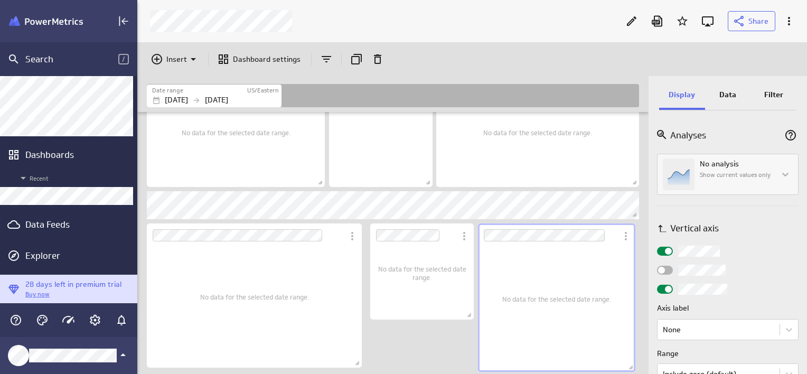
scroll to position [370, 0]
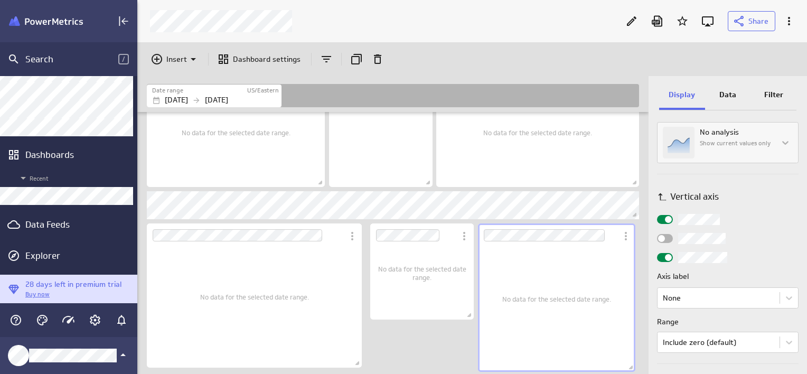
click at [662, 258] on div "Widget Properties" at bounding box center [665, 257] width 16 height 9
click at [0, 0] on input "Widget Properties" at bounding box center [0, 0] width 0 height 0
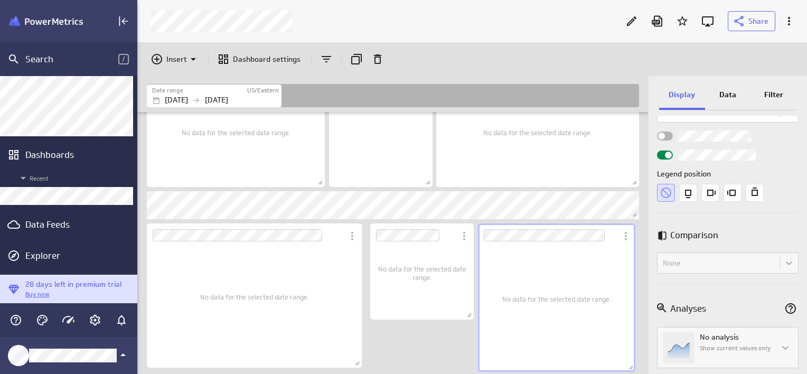
scroll to position [106, 0]
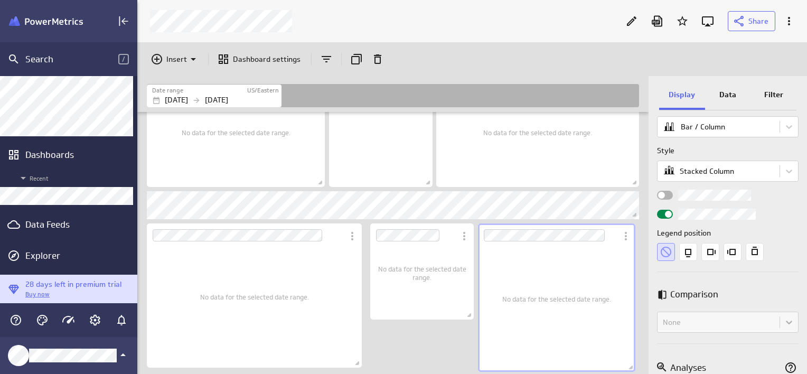
drag, startPoint x: 660, startPoint y: 192, endPoint x: 661, endPoint y: 203, distance: 11.1
click at [660, 192] on span "Widget Properties" at bounding box center [661, 195] width 7 height 7
click at [0, 0] on input "Widget Properties" at bounding box center [0, 0] width 0 height 0
click at [261, 305] on div "No data for the selected date range." at bounding box center [254, 297] width 109 height 126
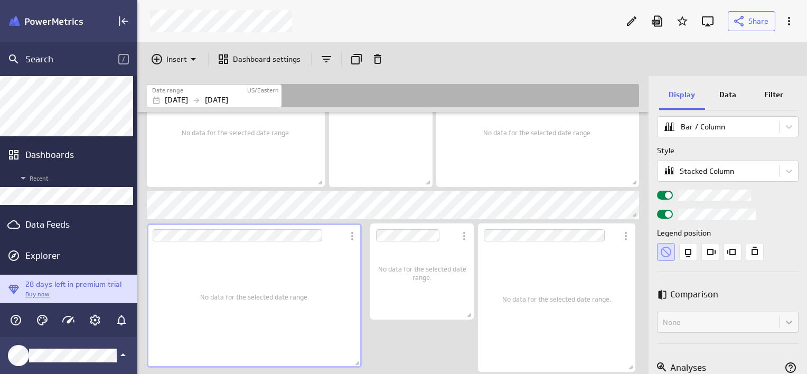
click at [735, 95] on p "Data" at bounding box center [727, 94] width 17 height 11
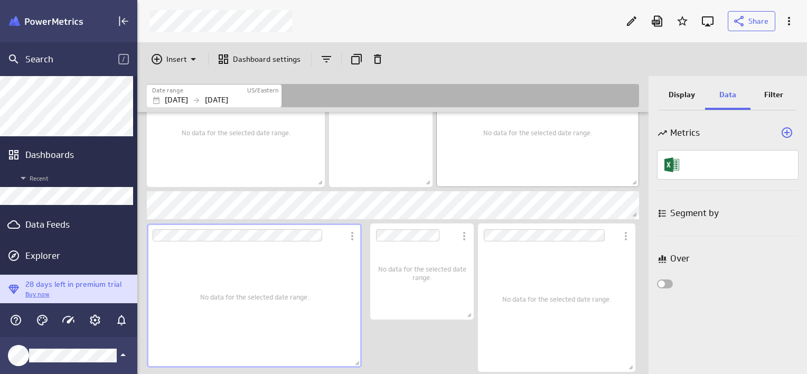
scroll to position [0, 0]
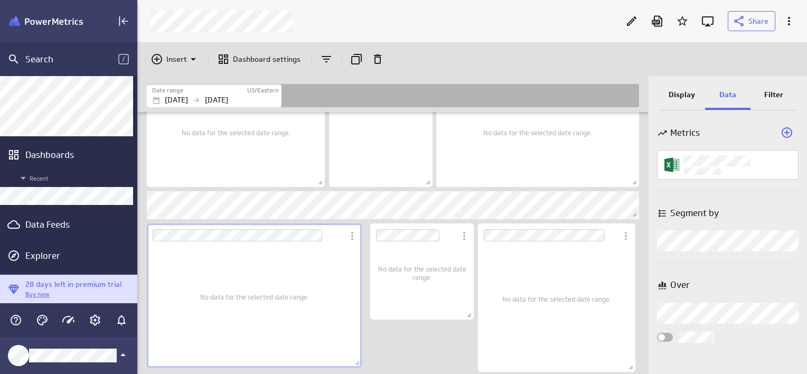
click at [668, 335] on div "Widget Properties" at bounding box center [665, 337] width 16 height 9
click at [0, 0] on input "Widget Properties" at bounding box center [0, 0] width 0 height 0
drag, startPoint x: 556, startPoint y: 280, endPoint x: 644, endPoint y: 298, distance: 90.0
click at [556, 280] on div "No data for the selected date range." at bounding box center [556, 299] width 109 height 130
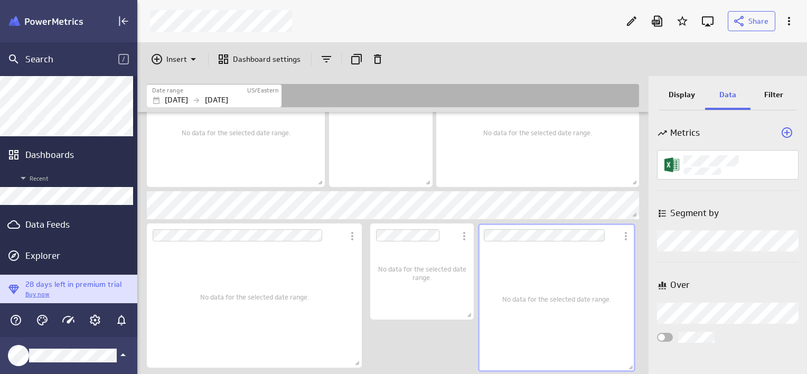
click at [661, 337] on span "Widget Properties" at bounding box center [661, 337] width 7 height 7
click at [0, 0] on input "Widget Properties" at bounding box center [0, 0] width 0 height 0
click at [277, 296] on span "No data for the selected date range." at bounding box center [254, 297] width 109 height 8
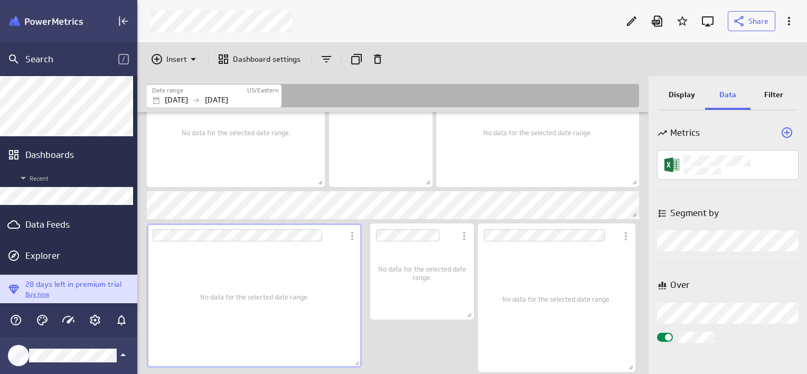
click at [668, 335] on span "Widget Properties" at bounding box center [668, 337] width 7 height 7
click at [0, 0] on input "Widget Properties" at bounding box center [0, 0] width 0 height 0
click at [266, 319] on div "No data for the selected date range." at bounding box center [254, 297] width 109 height 126
click at [542, 335] on div "No data for the selected date range." at bounding box center [556, 299] width 109 height 130
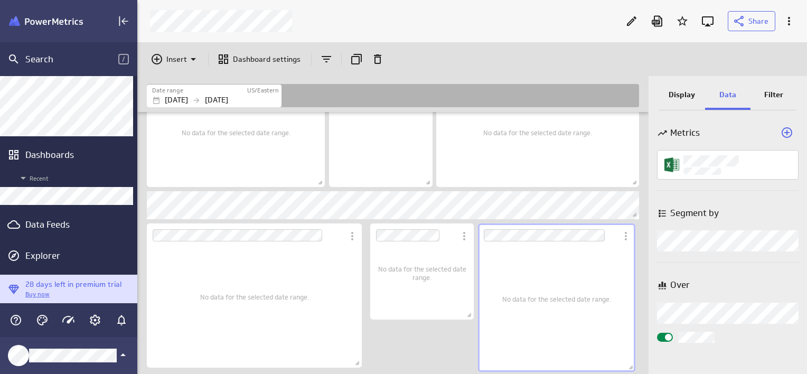
click at [667, 334] on span "Widget Properties" at bounding box center [668, 337] width 7 height 7
click at [0, 0] on input "Widget Properties" at bounding box center [0, 0] width 0 height 0
click at [546, 287] on div "No data for the selected date range." at bounding box center [556, 299] width 109 height 130
click at [354, 58] on icon "Duplicate" at bounding box center [356, 59] width 13 height 13
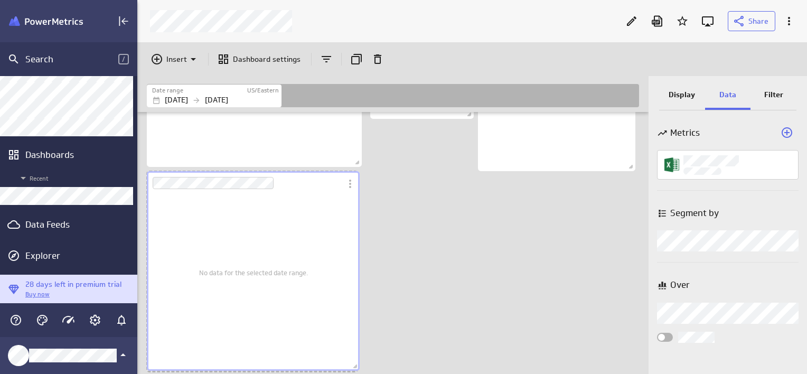
scroll to position [1405, 513]
drag, startPoint x: 340, startPoint y: 371, endPoint x: 356, endPoint y: 371, distance: 15.8
click at [356, 371] on span "Dashboard content with 22 widgets" at bounding box center [356, 367] width 11 height 11
click at [634, 165] on span "Dashboard content with 22 widgets" at bounding box center [632, 166] width 11 height 11
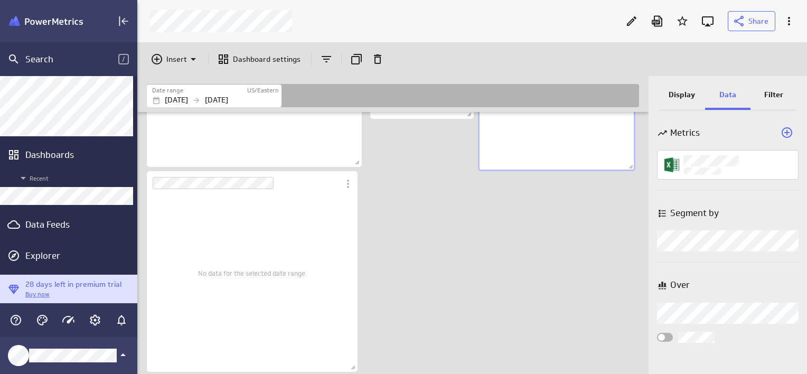
scroll to position [1037, 0]
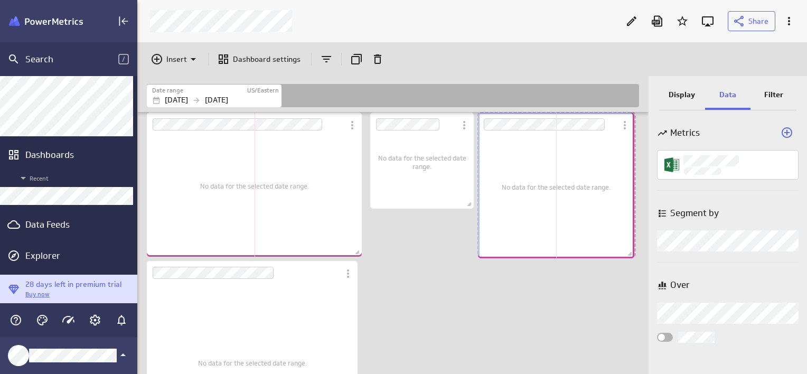
click at [630, 254] on span "Dashboard content with 22 widgets" at bounding box center [631, 255] width 11 height 11
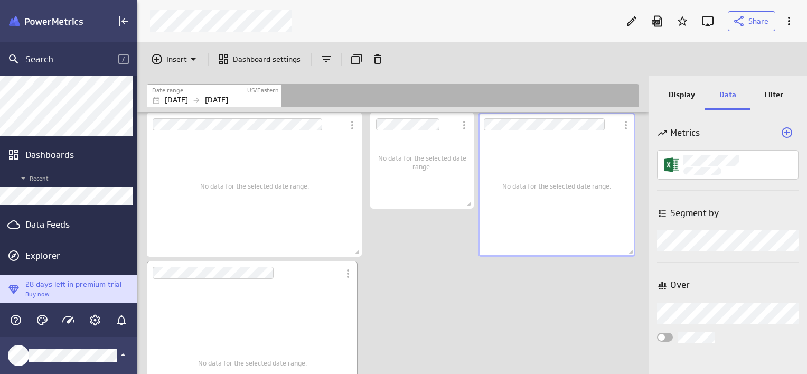
drag, startPoint x: 200, startPoint y: 326, endPoint x: 349, endPoint y: 298, distance: 151.6
click at [200, 326] on div "No data for the selected date range." at bounding box center [252, 363] width 109 height 182
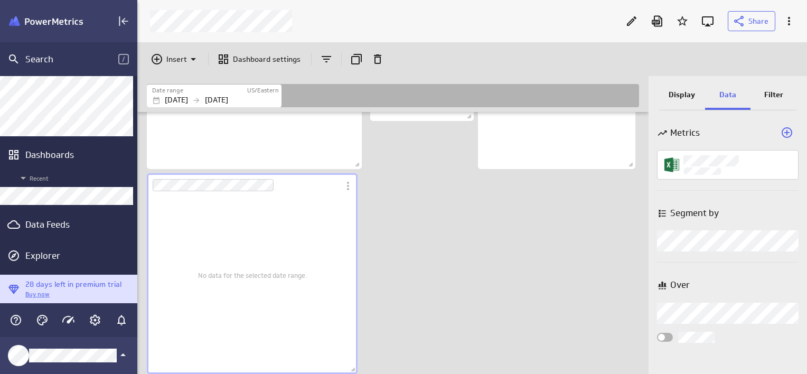
click at [691, 92] on p "Display" at bounding box center [682, 94] width 26 height 11
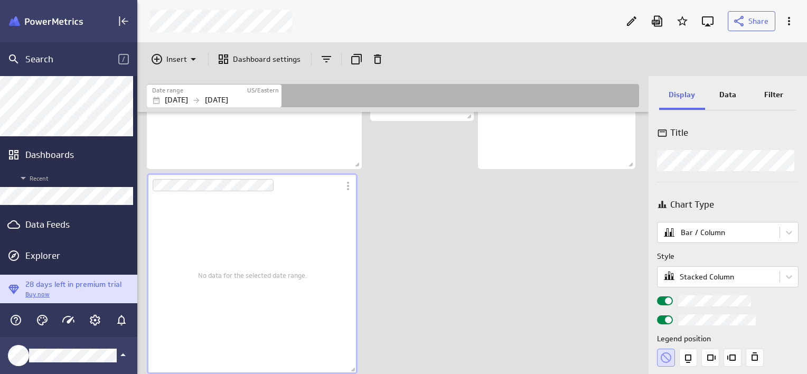
click at [246, 280] on div "No data for the selected date range." at bounding box center [252, 275] width 109 height 182
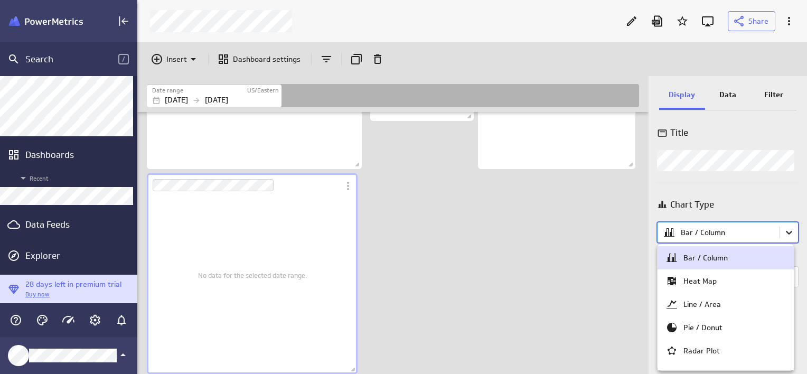
click at [781, 230] on body "Search / Metrics Recent Dashboards Recent Data Feeds Explorer 28 days left in p…" at bounding box center [403, 187] width 807 height 374
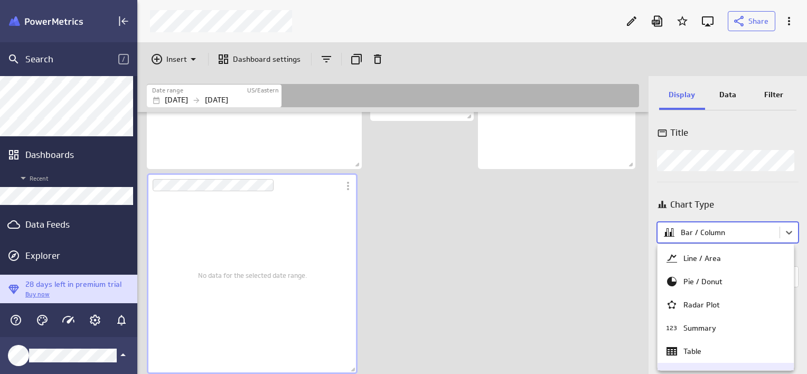
scroll to position [106, 0]
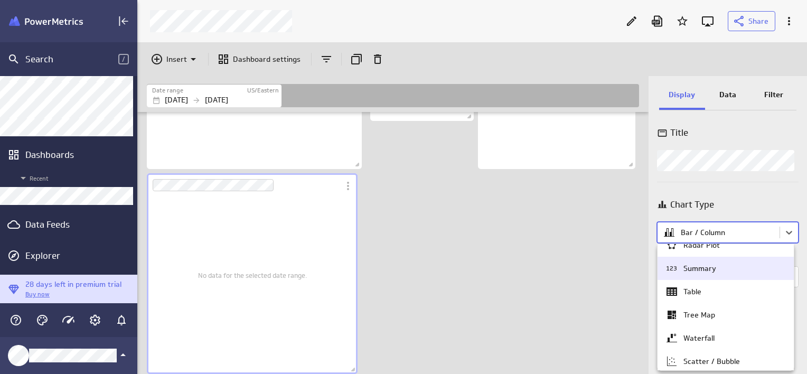
click at [704, 273] on div "123 Summary" at bounding box center [726, 268] width 120 height 13
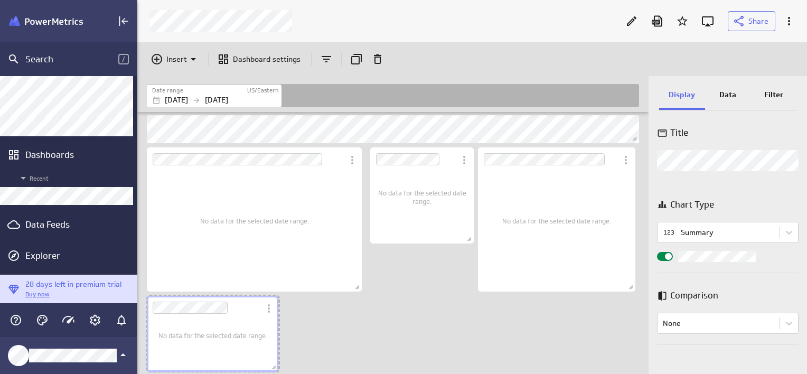
scroll to position [5, 5]
drag, startPoint x: 355, startPoint y: 370, endPoint x: 284, endPoint y: 343, distance: 76.4
click at [284, 343] on div "No data for the selected date range." at bounding box center [217, 334] width 144 height 80
click at [207, 323] on div "No data for the selected date range." at bounding box center [217, 334] width 109 height 59
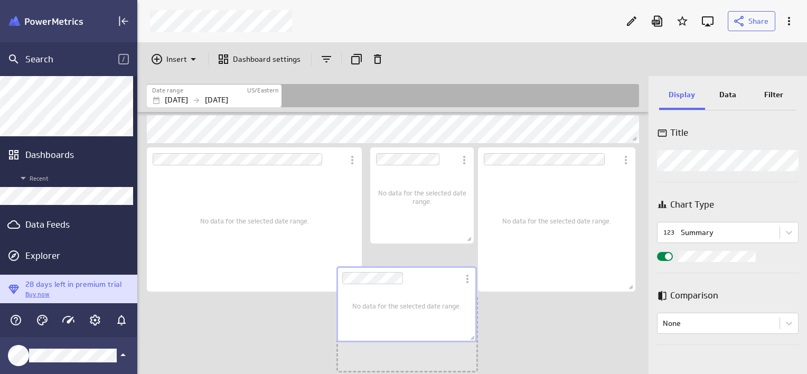
drag, startPoint x: 222, startPoint y: 338, endPoint x: 412, endPoint y: 309, distance: 191.9
click at [412, 309] on span "No data for the selected date range." at bounding box center [406, 306] width 109 height 8
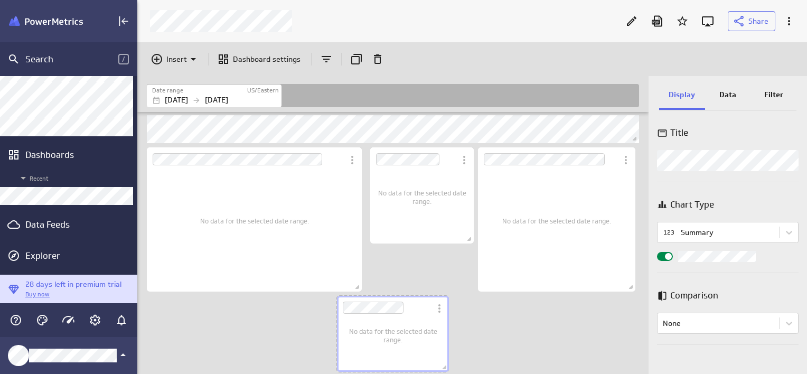
drag, startPoint x: 475, startPoint y: 367, endPoint x: 447, endPoint y: 367, distance: 28.5
click at [447, 367] on span "Dashboard content with 22 widgets" at bounding box center [446, 368] width 11 height 11
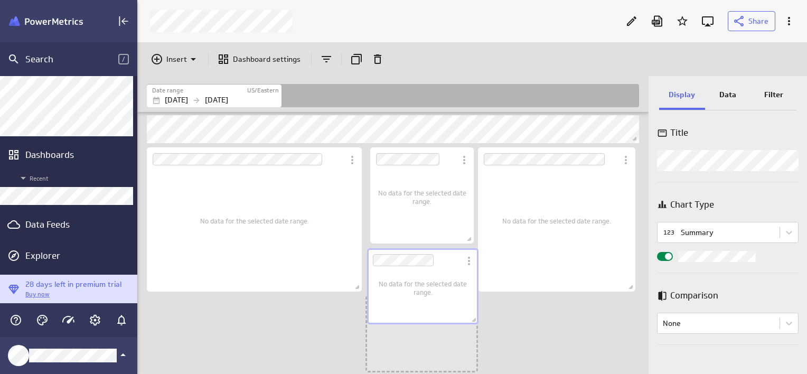
drag, startPoint x: 412, startPoint y: 316, endPoint x: 442, endPoint y: 268, distance: 56.3
click at [442, 268] on div "Dashboard Widget" at bounding box center [414, 260] width 94 height 24
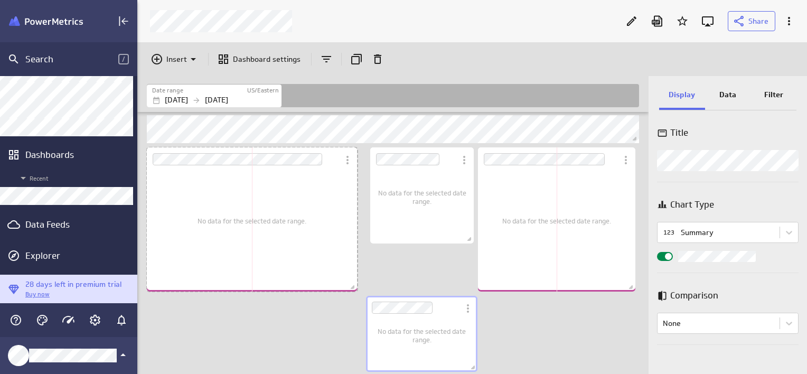
click at [357, 293] on span "Dashboard content with 22 widgets" at bounding box center [354, 288] width 11 height 11
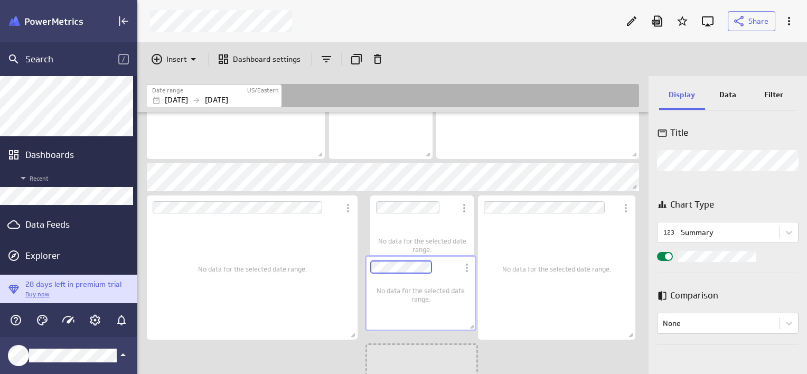
scroll to position [1281, 513]
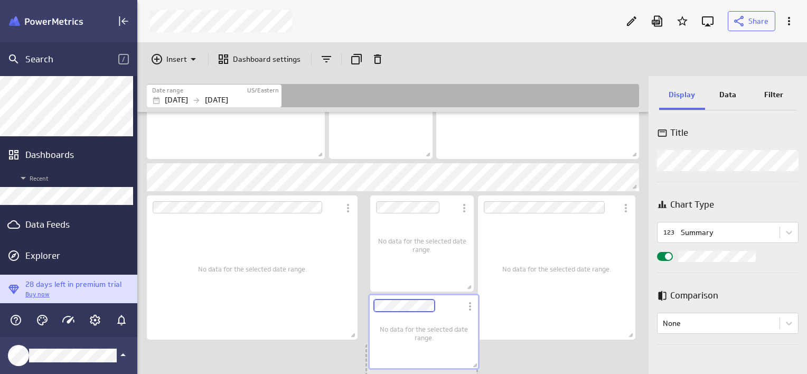
drag, startPoint x: 427, startPoint y: 302, endPoint x: 430, endPoint y: 317, distance: 15.6
click at [430, 317] on div "No data for the selected date range." at bounding box center [424, 333] width 100 height 62
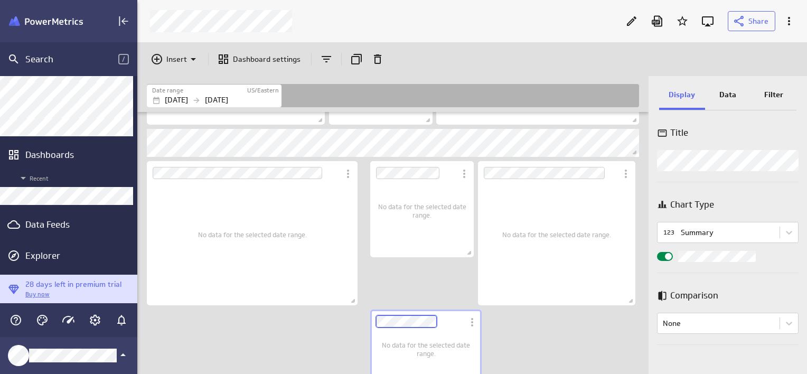
scroll to position [1003, 0]
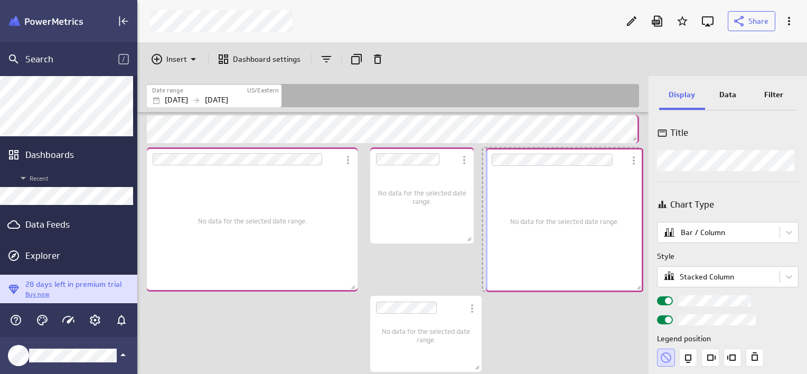
drag, startPoint x: 537, startPoint y: 148, endPoint x: 545, endPoint y: 148, distance: 7.9
click at [545, 148] on div "Dashboard Widget" at bounding box center [556, 160] width 140 height 24
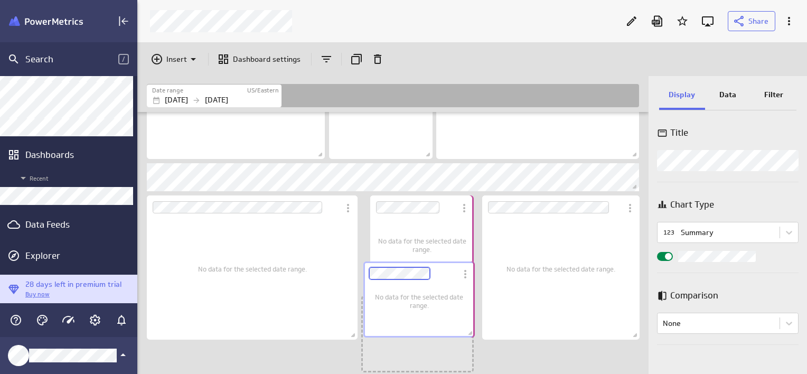
scroll to position [5, 5]
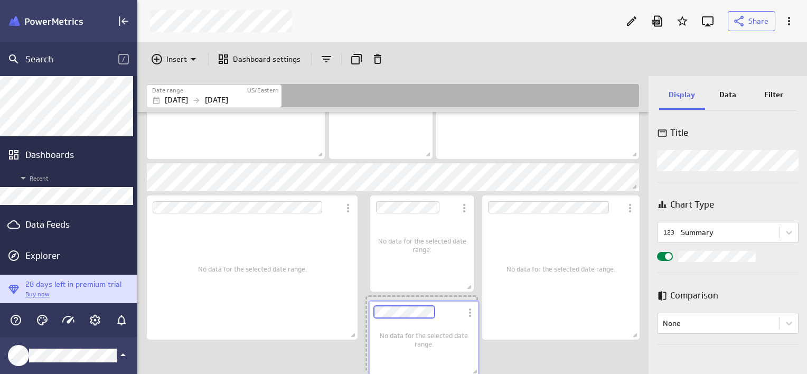
drag, startPoint x: 432, startPoint y: 298, endPoint x: 435, endPoint y: 330, distance: 31.9
click at [435, 330] on div "No data for the selected date range." at bounding box center [424, 340] width 100 height 62
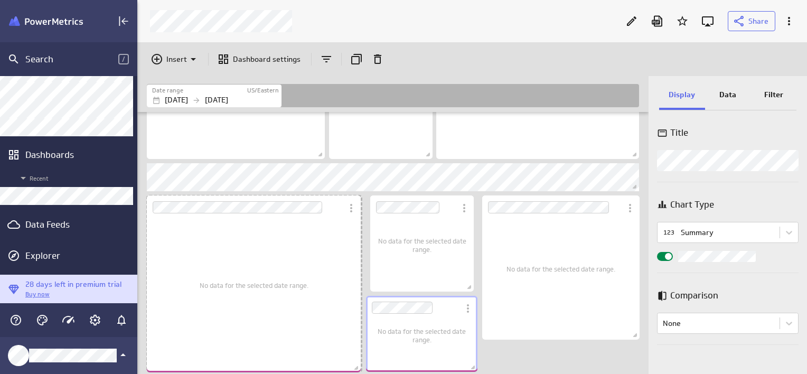
drag, startPoint x: 352, startPoint y: 337, endPoint x: 614, endPoint y: 356, distance: 262.7
click at [356, 370] on span "Dashboard content with 22 widgets" at bounding box center [357, 369] width 11 height 11
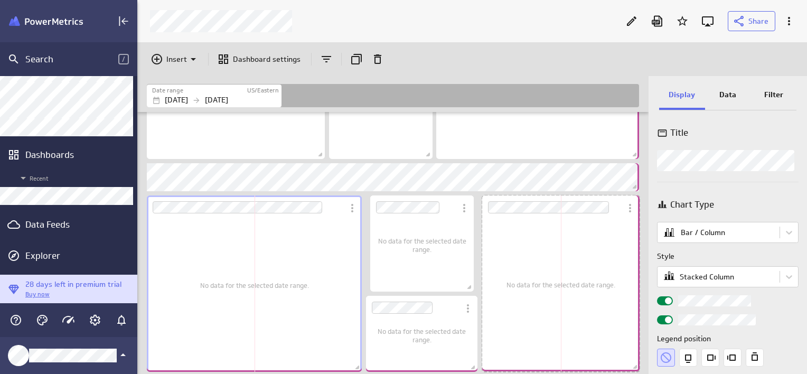
drag, startPoint x: 640, startPoint y: 338, endPoint x: 643, endPoint y: 370, distance: 32.4
click at [641, 369] on span "Dashboard content with 22 widgets" at bounding box center [636, 368] width 11 height 11
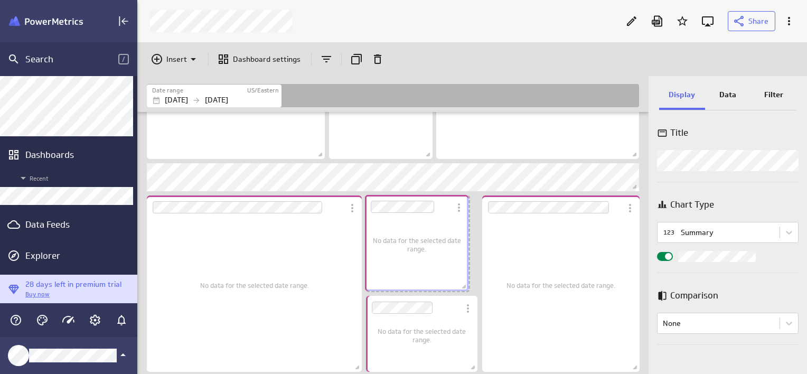
click at [410, 246] on span "No data for the selected date range." at bounding box center [416, 244] width 93 height 17
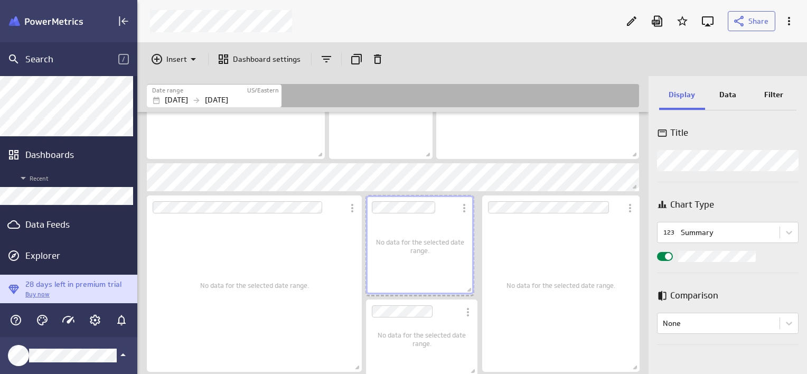
scroll to position [1237, 513]
drag, startPoint x: 468, startPoint y: 286, endPoint x: 476, endPoint y: 289, distance: 8.5
click at [476, 289] on span "Dashboard content with 22 widgets" at bounding box center [474, 291] width 11 height 11
click at [260, 275] on div "No data for the selected date range." at bounding box center [254, 285] width 109 height 158
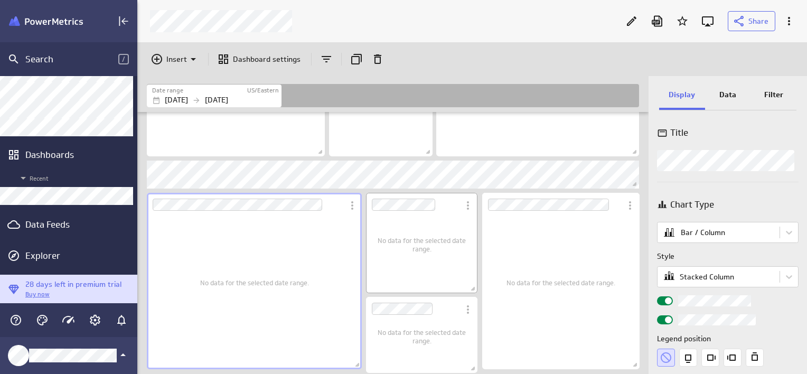
scroll to position [958, 0]
click at [358, 370] on span "Dashboard content with 22 widgets" at bounding box center [359, 368] width 11 height 11
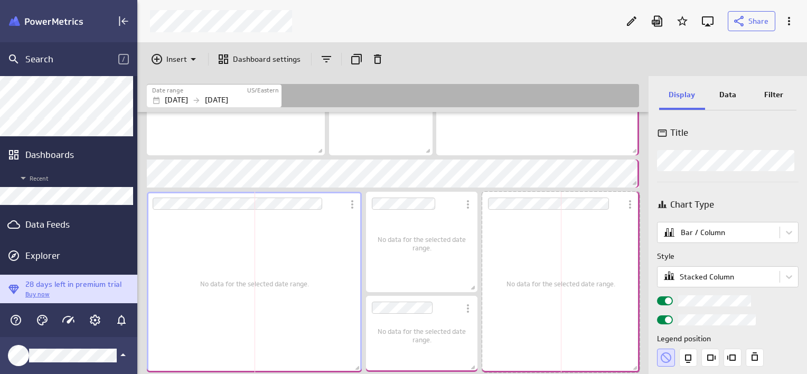
click at [638, 368] on span "Dashboard content with 22 widgets" at bounding box center [636, 369] width 11 height 11
click at [638, 367] on span "Dashboard content with 22 widgets" at bounding box center [636, 369] width 11 height 11
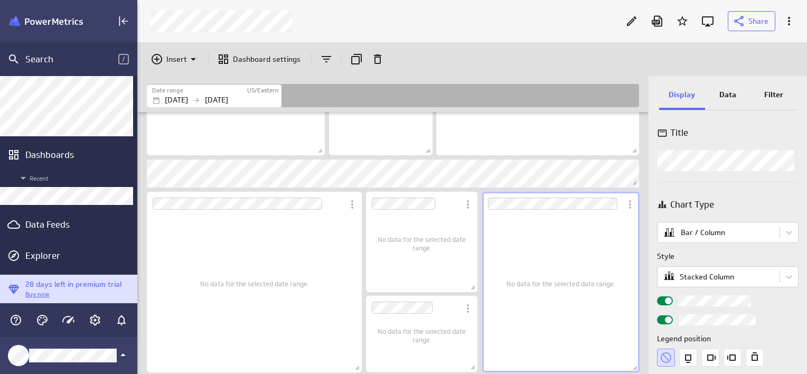
scroll to position [0, 0]
click at [330, 259] on div "No data for the selected date range." at bounding box center [254, 283] width 199 height 162
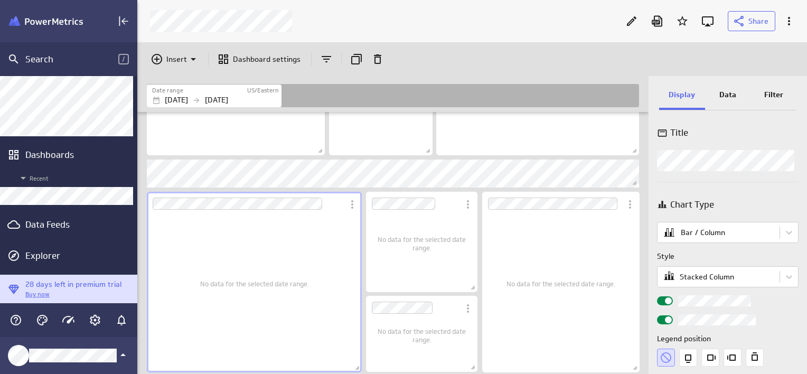
click at [661, 61] on div "Insert Dashboard settings" at bounding box center [472, 59] width 670 height 34
click at [556, 258] on div "No data for the selected date range." at bounding box center [561, 283] width 109 height 162
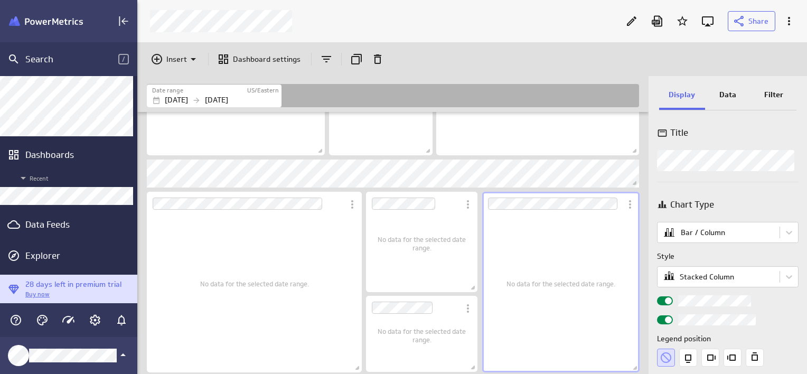
scroll to position [959, 0]
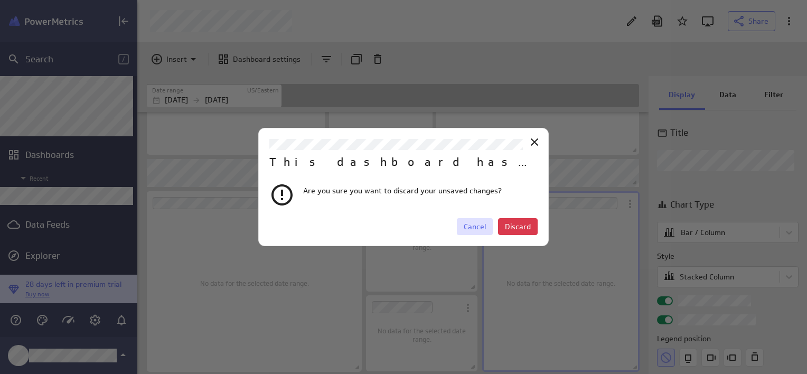
click at [478, 230] on span "Cancel" at bounding box center [475, 227] width 22 height 10
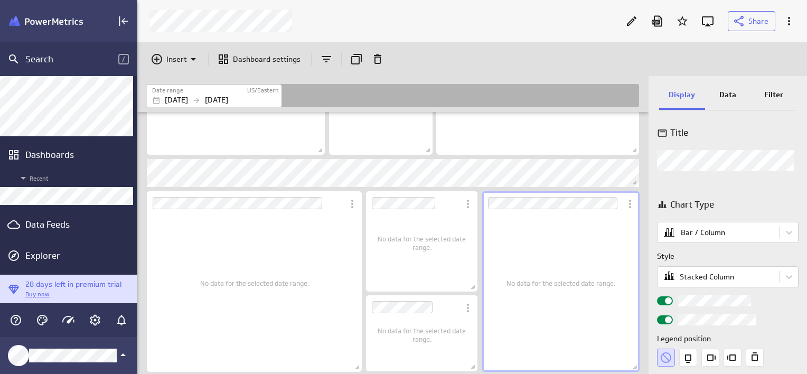
click at [572, 266] on div "No data for the selected date range." at bounding box center [561, 283] width 109 height 162
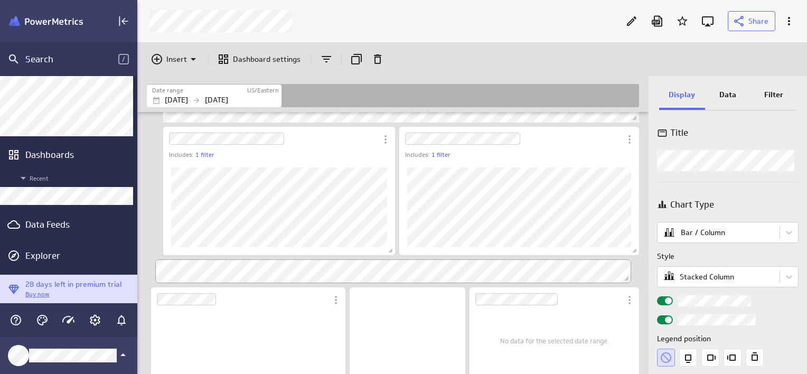
scroll to position [158, 0]
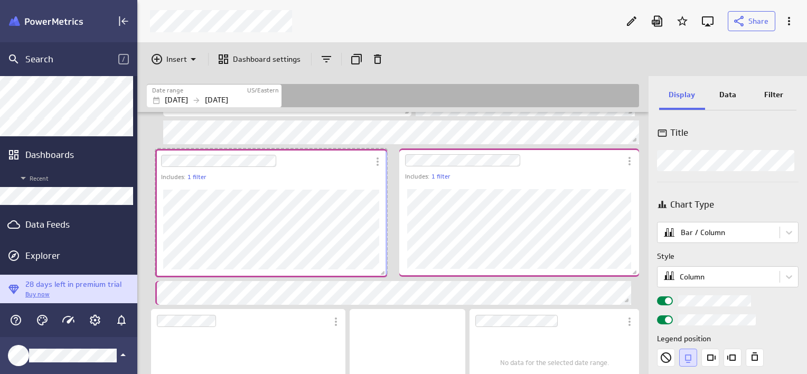
click at [155, 275] on div "Dashboard Widget" at bounding box center [271, 230] width 232 height 96
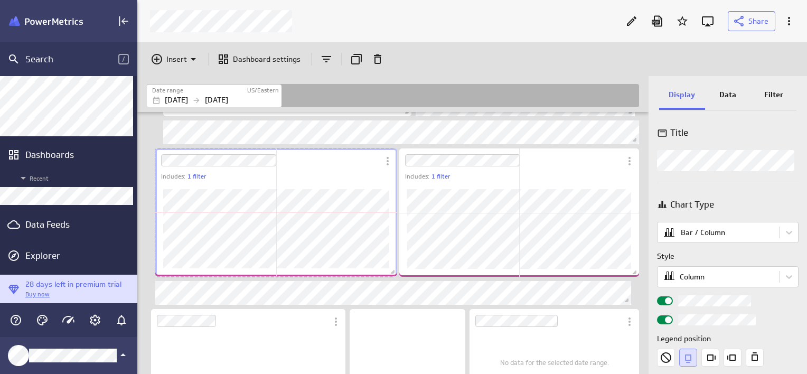
drag, startPoint x: 385, startPoint y: 274, endPoint x: 395, endPoint y: 273, distance: 10.1
click at [395, 273] on span "Dashboard content with 22 widgets" at bounding box center [394, 273] width 11 height 11
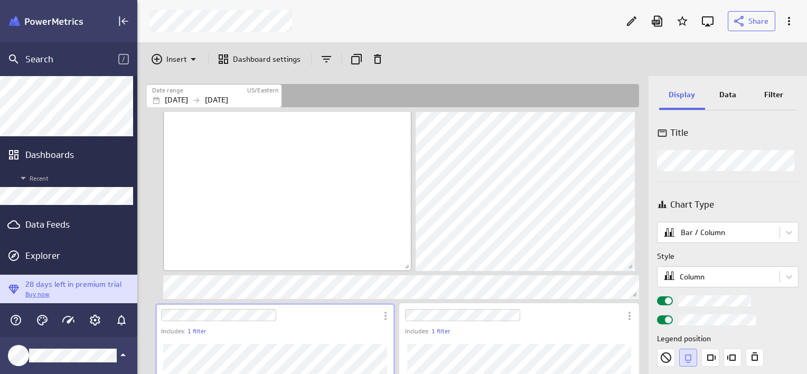
scroll to position [0, 0]
click at [203, 263] on div "No description available" at bounding box center [287, 194] width 248 height 161
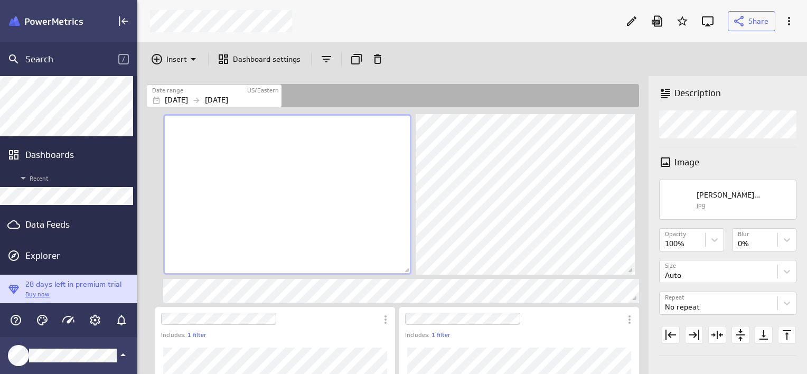
click at [683, 63] on div "Insert Dashboard settings" at bounding box center [472, 59] width 670 height 34
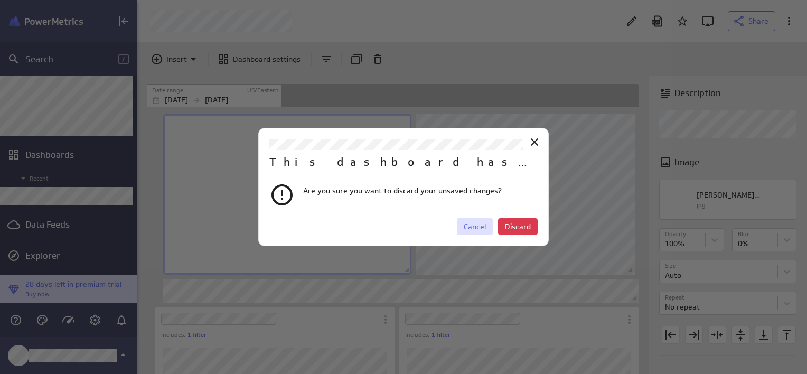
click at [471, 225] on span "Cancel" at bounding box center [475, 227] width 22 height 10
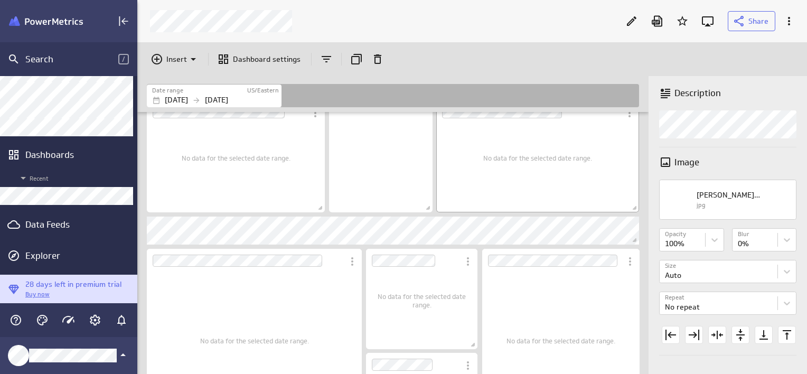
scroll to position [959, 0]
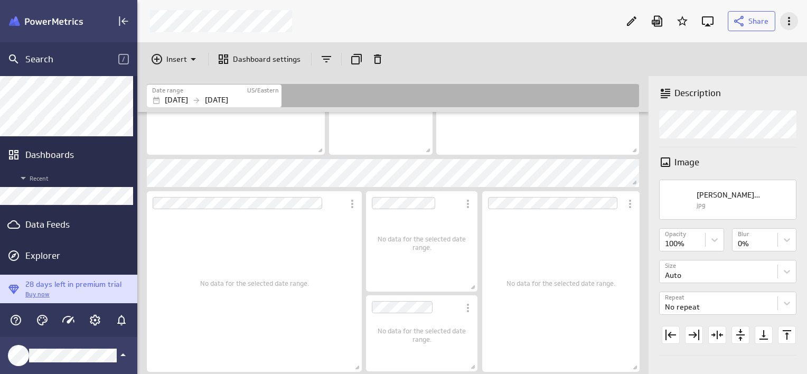
click at [789, 25] on icon "More actions" at bounding box center [789, 21] width 2 height 8
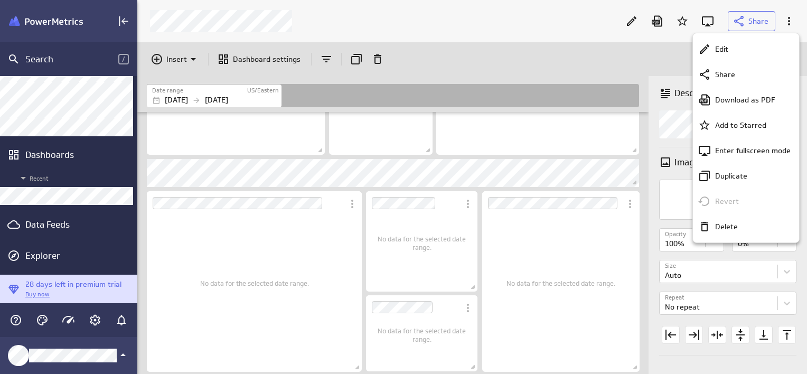
click at [496, 60] on div at bounding box center [403, 187] width 807 height 374
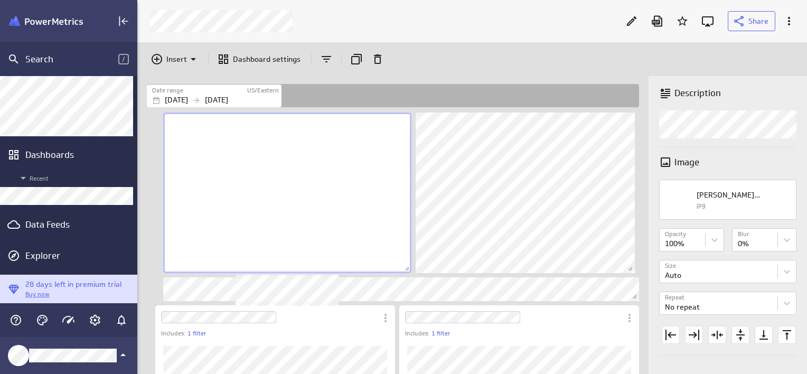
scroll to position [0, 0]
click at [490, 87] on div "Date range US/Eastern Jan 01 2024 Dec 31 2024" at bounding box center [393, 95] width 492 height 23
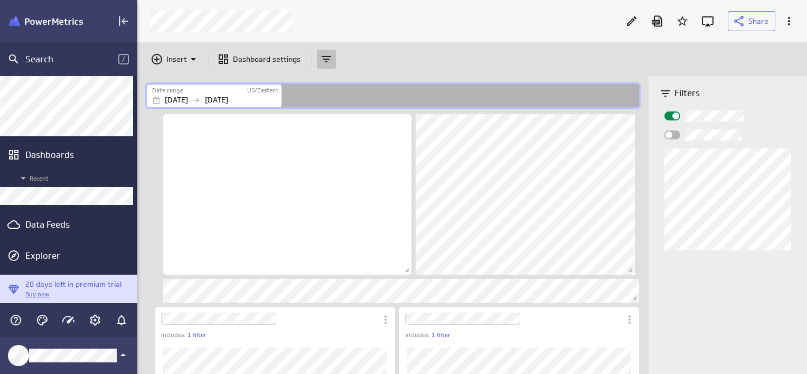
click at [663, 89] on icon "Widget Properties" at bounding box center [665, 93] width 13 height 13
click at [775, 76] on div "Filters" at bounding box center [728, 225] width 158 height 298
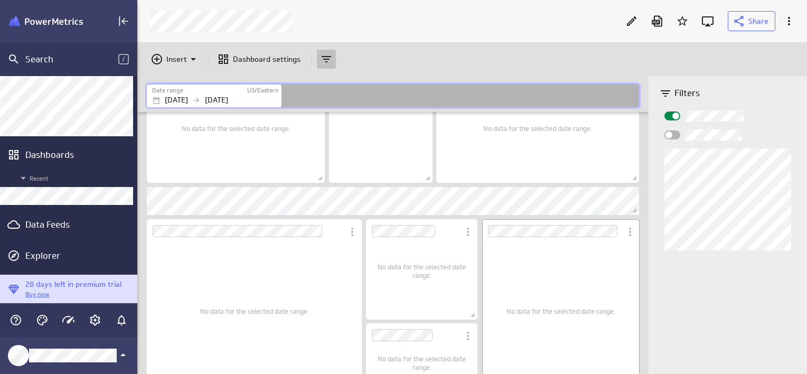
scroll to position [959, 0]
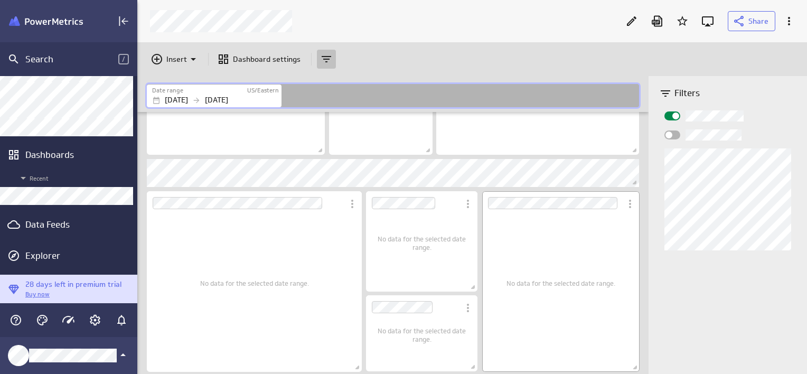
click at [559, 283] on span "No data for the selected date range." at bounding box center [561, 283] width 109 height 8
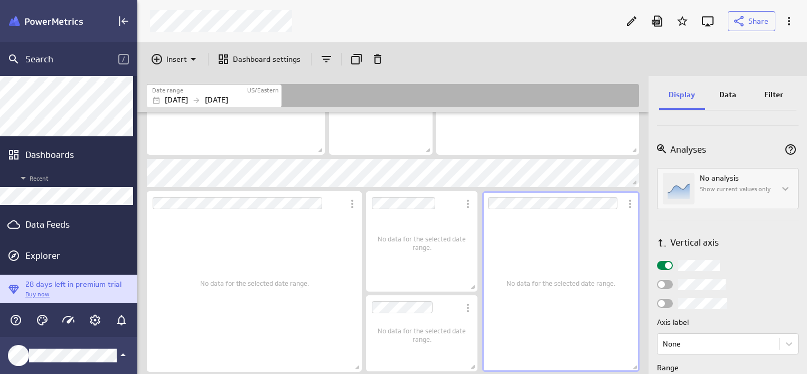
scroll to position [515, 0]
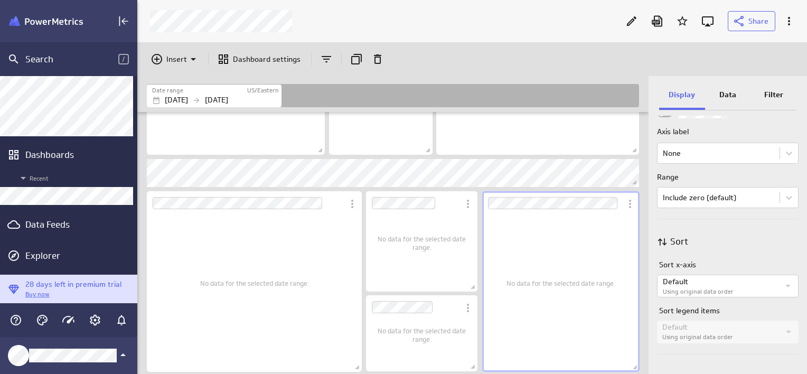
click at [604, 61] on div "Insert Dashboard settings" at bounding box center [472, 59] width 670 height 34
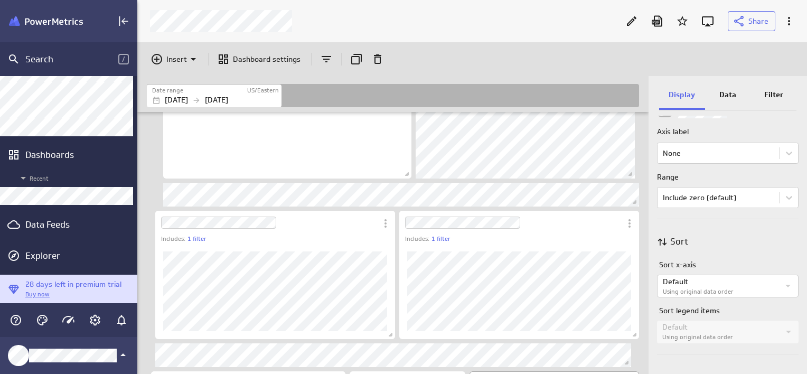
scroll to position [0, 0]
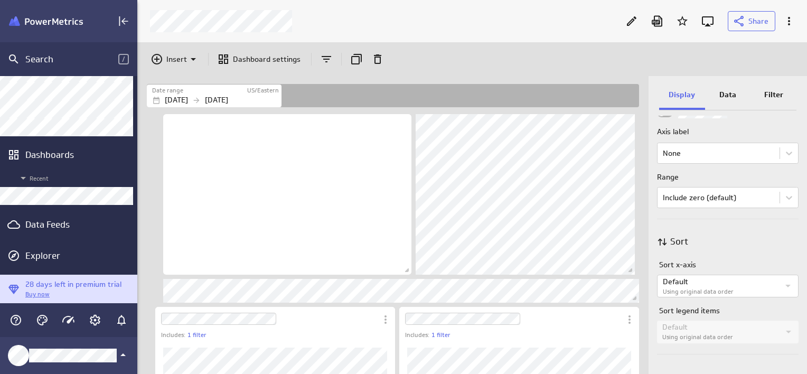
click at [690, 59] on div "Insert Dashboard settings" at bounding box center [472, 59] width 670 height 34
click at [643, 133] on div "Includes: 1 filter Includes: 1 filter No data for the selected date range. No d…" at bounding box center [392, 243] width 511 height 262
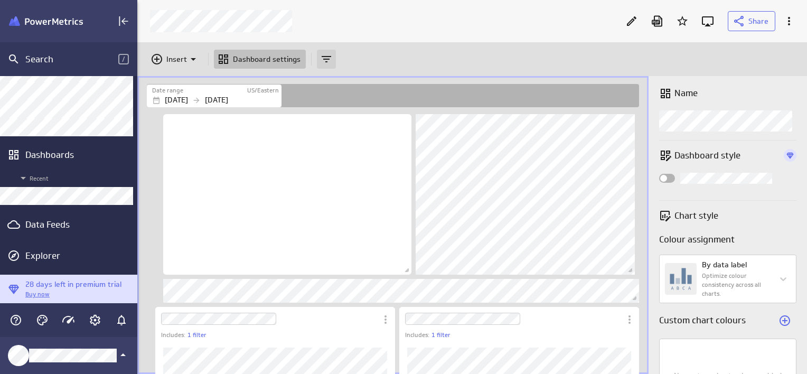
click at [329, 60] on icon "Add and remove filters" at bounding box center [326, 59] width 13 height 13
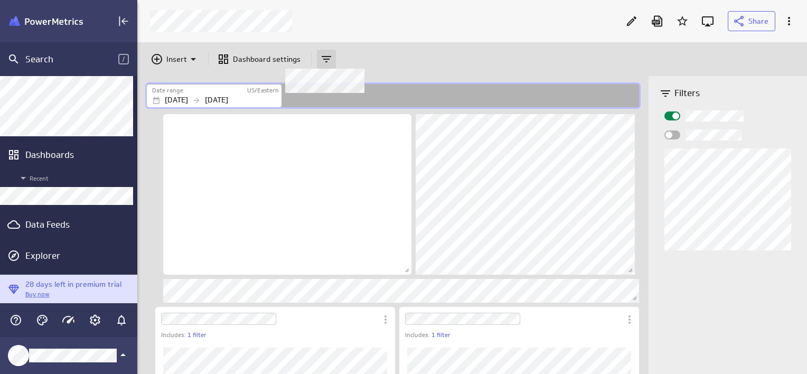
click at [329, 60] on icon at bounding box center [326, 59] width 13 height 13
click at [444, 53] on div "Insert Dashboard settings" at bounding box center [472, 59] width 670 height 34
click at [641, 127] on div "Includes: 1 filter Includes: 1 filter No data for the selected date range. No d…" at bounding box center [392, 243] width 511 height 262
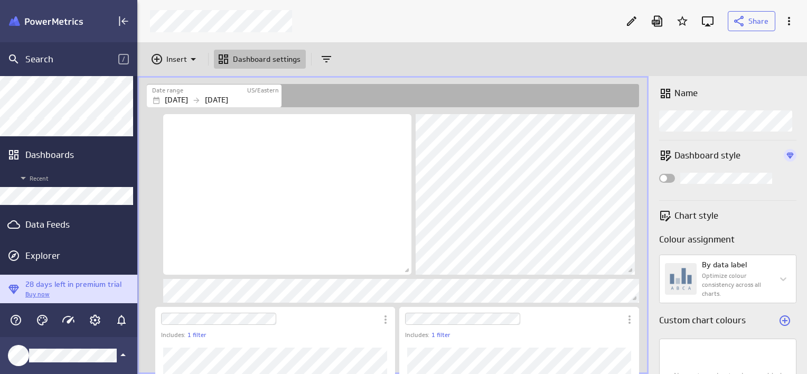
click at [675, 62] on div "Insert Dashboard settings" at bounding box center [472, 59] width 670 height 34
drag, startPoint x: 676, startPoint y: 62, endPoint x: 703, endPoint y: 61, distance: 27.0
click at [694, 62] on div "Insert Dashboard settings" at bounding box center [472, 59] width 670 height 34
drag, startPoint x: 703, startPoint y: 61, endPoint x: 746, endPoint y: 59, distance: 43.4
click at [736, 61] on div "Insert Dashboard settings" at bounding box center [472, 59] width 670 height 34
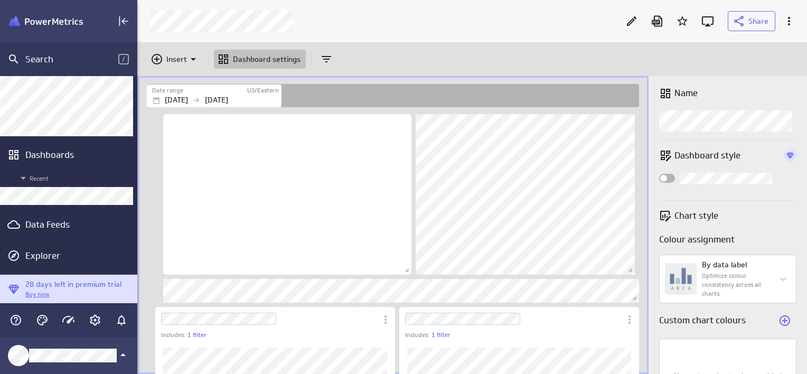
drag, startPoint x: 746, startPoint y: 59, endPoint x: 752, endPoint y: 59, distance: 5.8
click at [747, 59] on div "Insert Dashboard settings" at bounding box center [472, 59] width 670 height 34
click at [752, 58] on div "Insert Dashboard settings" at bounding box center [472, 59] width 670 height 34
click at [793, 21] on icon at bounding box center [789, 21] width 13 height 13
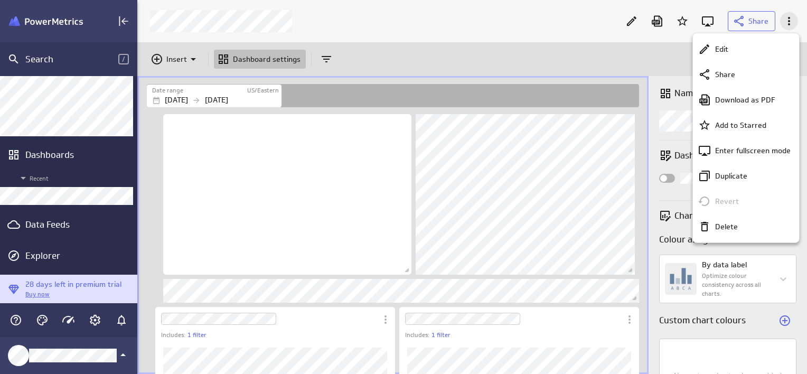
click at [793, 21] on div at bounding box center [403, 187] width 807 height 374
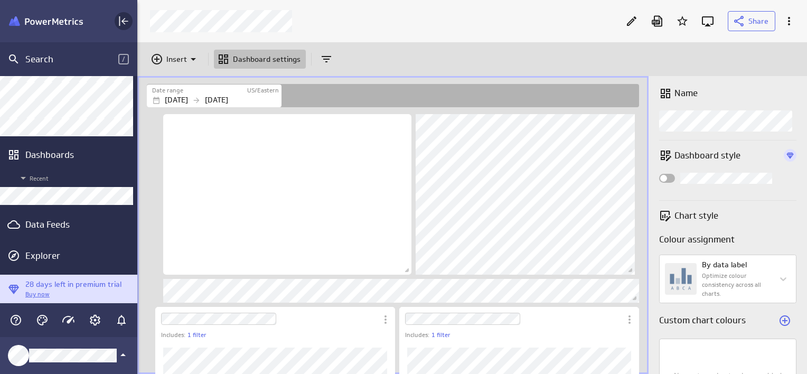
click at [124, 23] on icon "Collapse" at bounding box center [124, 21] width 7 height 7
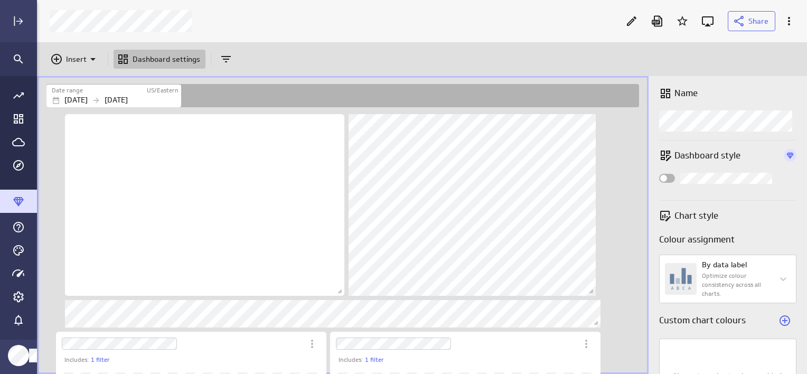
scroll to position [5, 5]
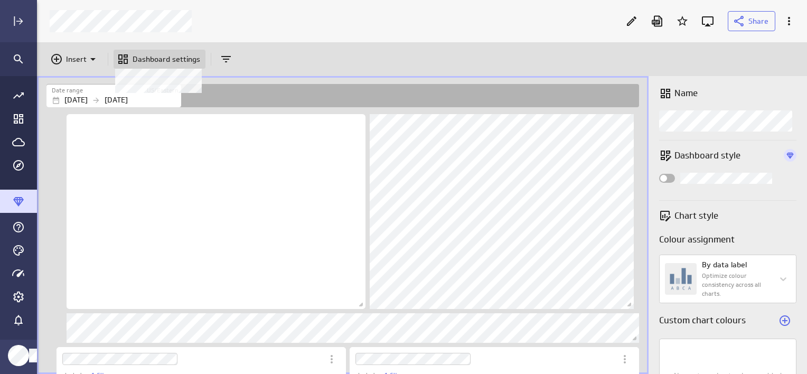
click at [152, 60] on p "Dashboard settings" at bounding box center [167, 59] width 68 height 11
click at [507, 46] on div "Insert Dashboard settings" at bounding box center [422, 59] width 770 height 34
click at [16, 19] on icon "Expand" at bounding box center [18, 21] width 13 height 13
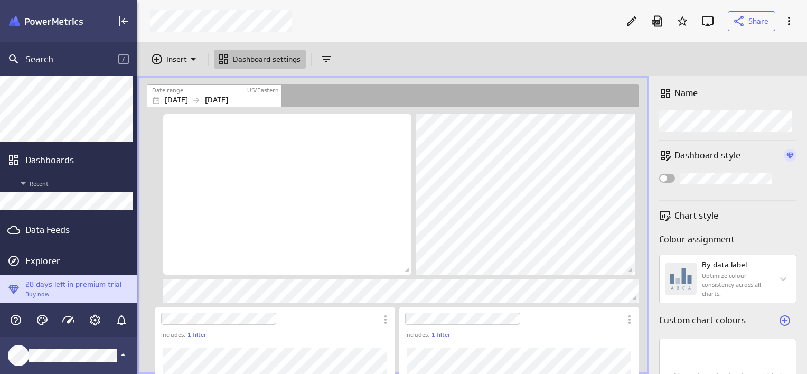
scroll to position [82, 0]
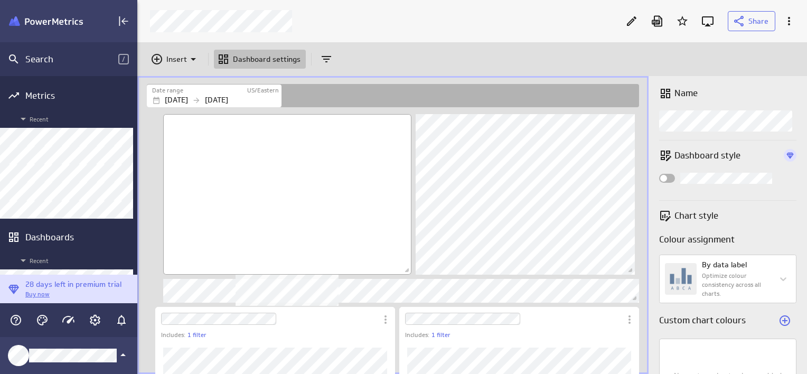
scroll to position [390, 686]
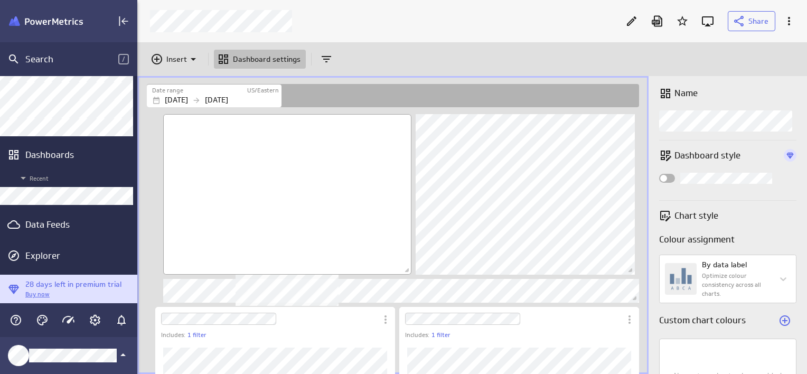
drag, startPoint x: 334, startPoint y: 195, endPoint x: 370, endPoint y: 200, distance: 35.7
click at [334, 195] on div "No description available" at bounding box center [287, 194] width 248 height 161
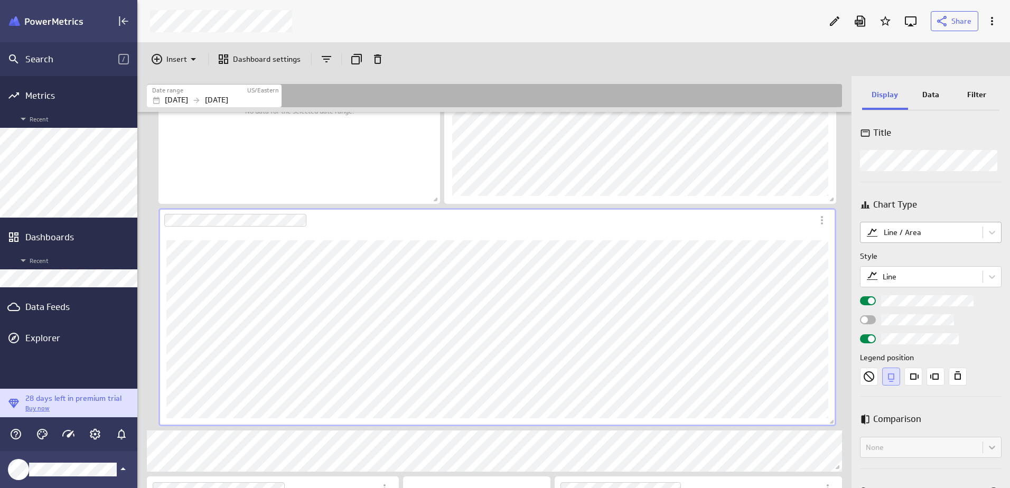
scroll to position [5, 5]
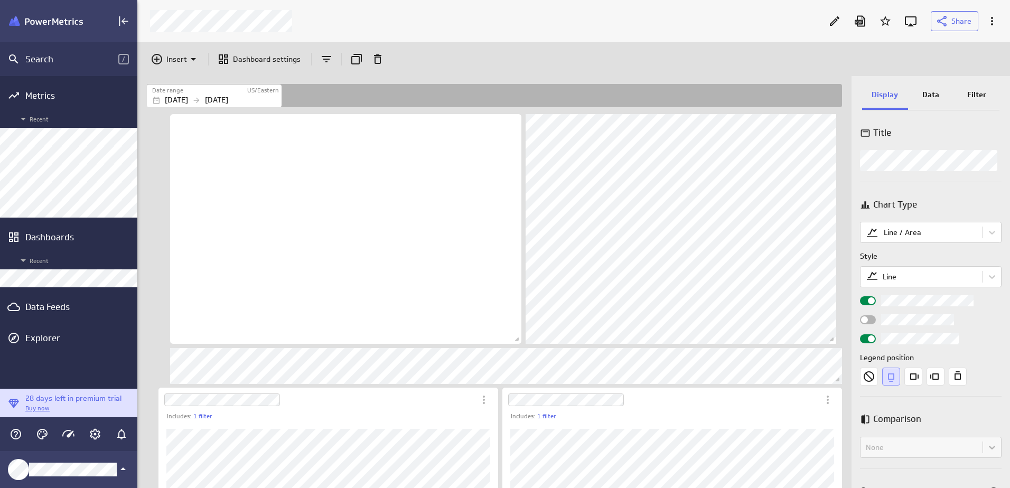
click at [807, 64] on div "Insert Dashboard settings" at bounding box center [573, 59] width 873 height 34
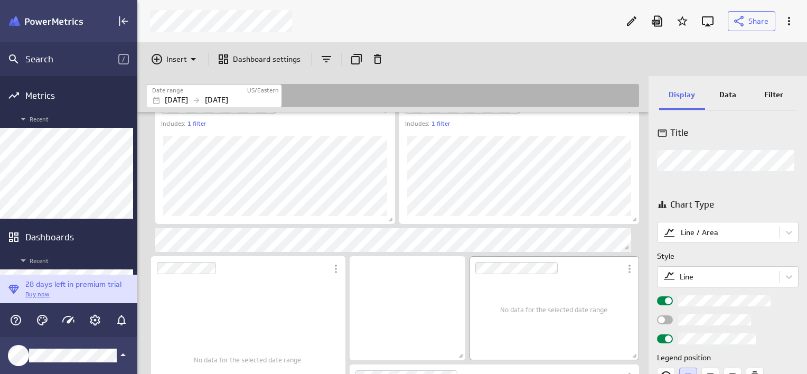
scroll to position [0, 0]
